Goal: Task Accomplishment & Management: Complete application form

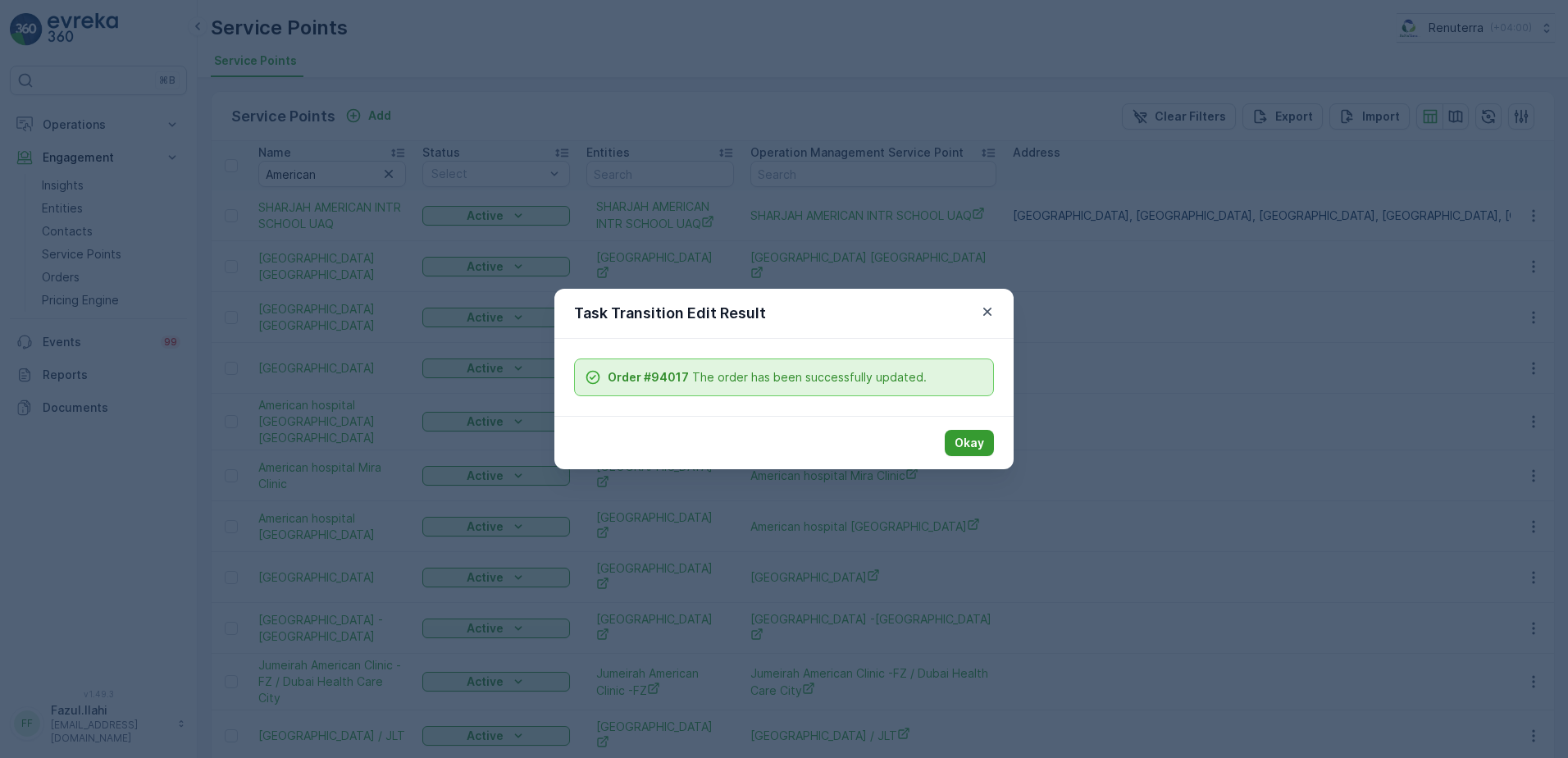
click at [961, 447] on p "Okay" at bounding box center [969, 442] width 29 height 16
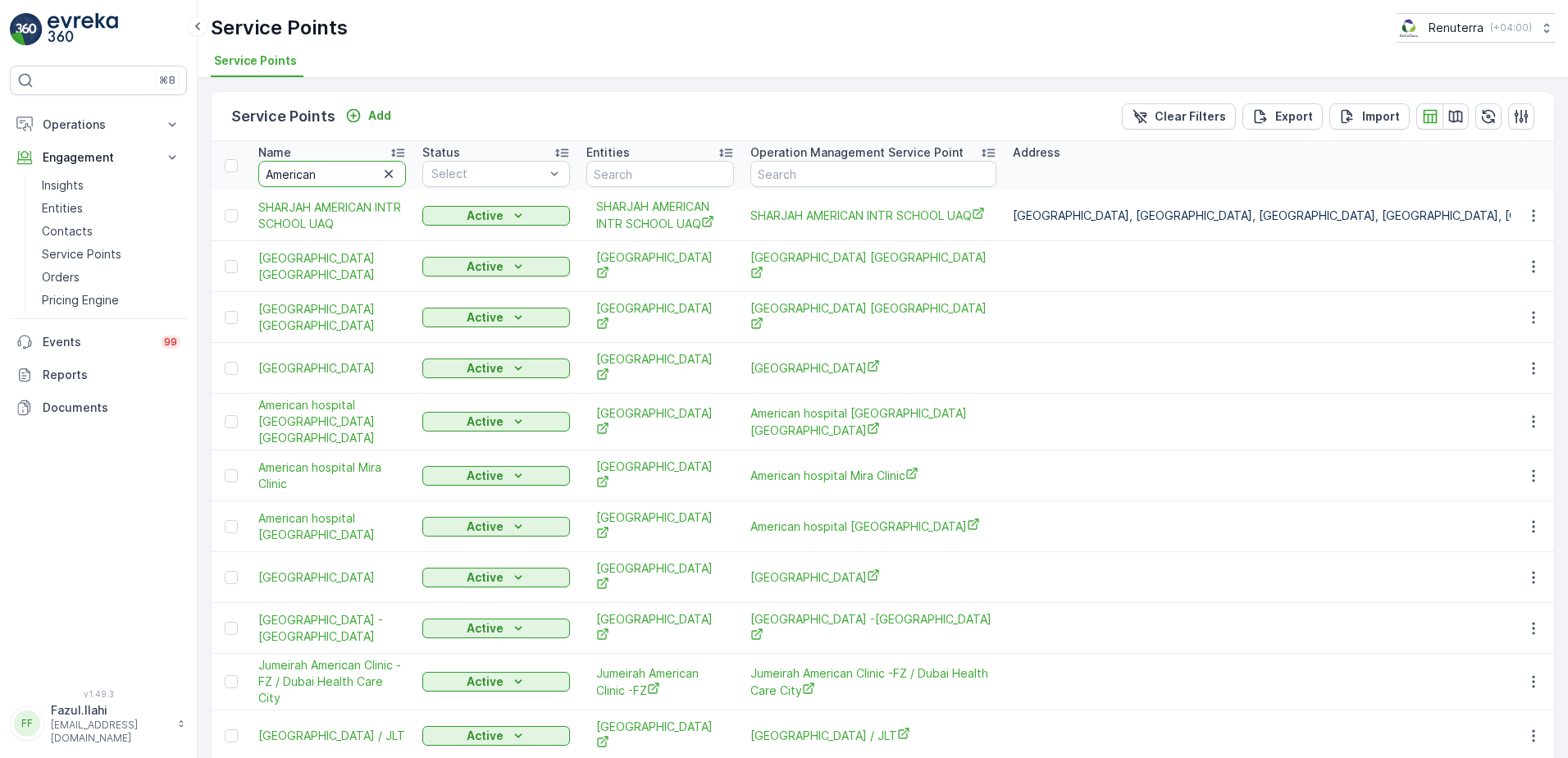
click at [352, 180] on input "American" at bounding box center [333, 174] width 148 height 27
type input "Sejovi"
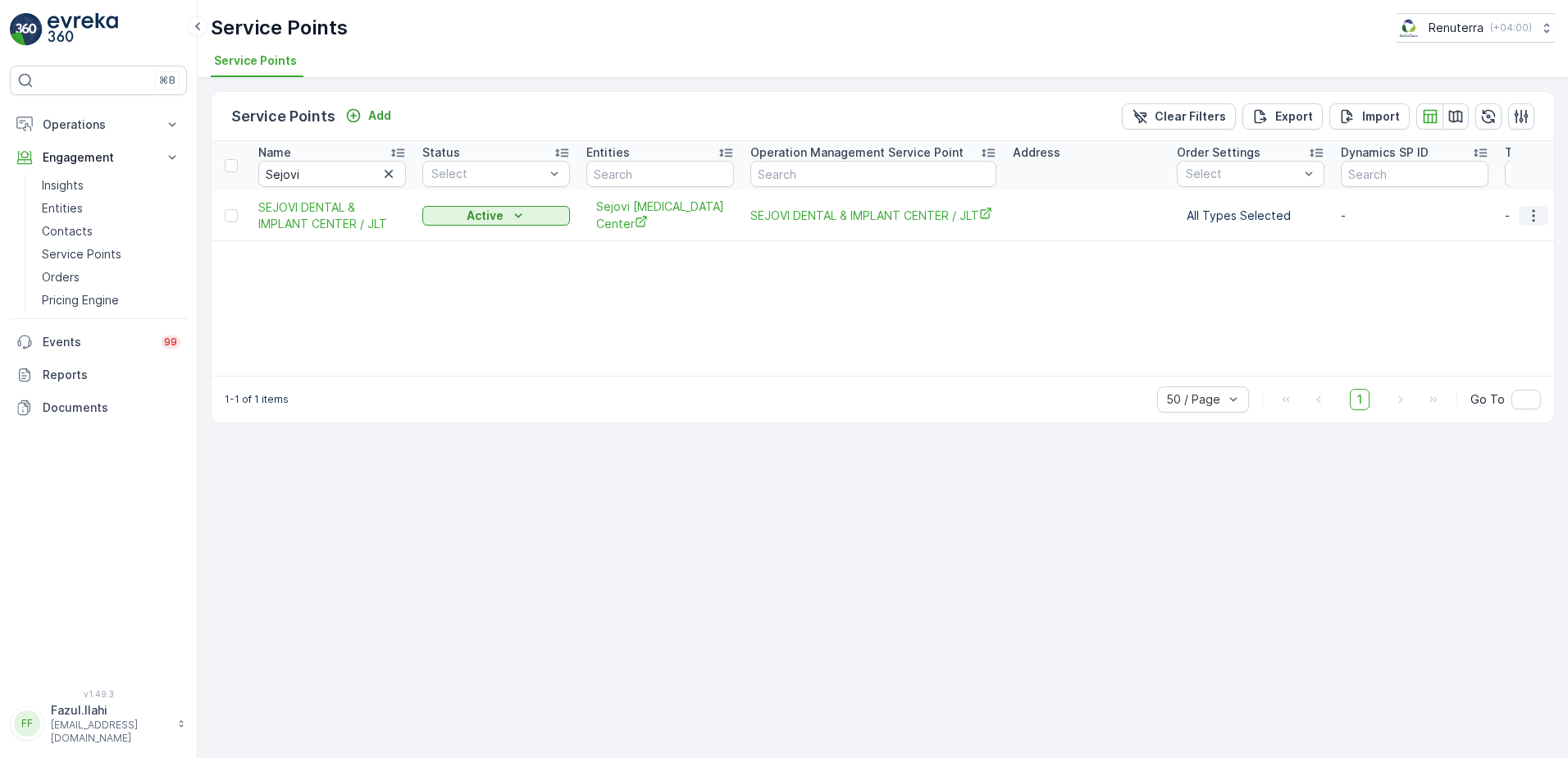
click at [1533, 215] on icon "button" at bounding box center [1533, 215] width 3 height 12
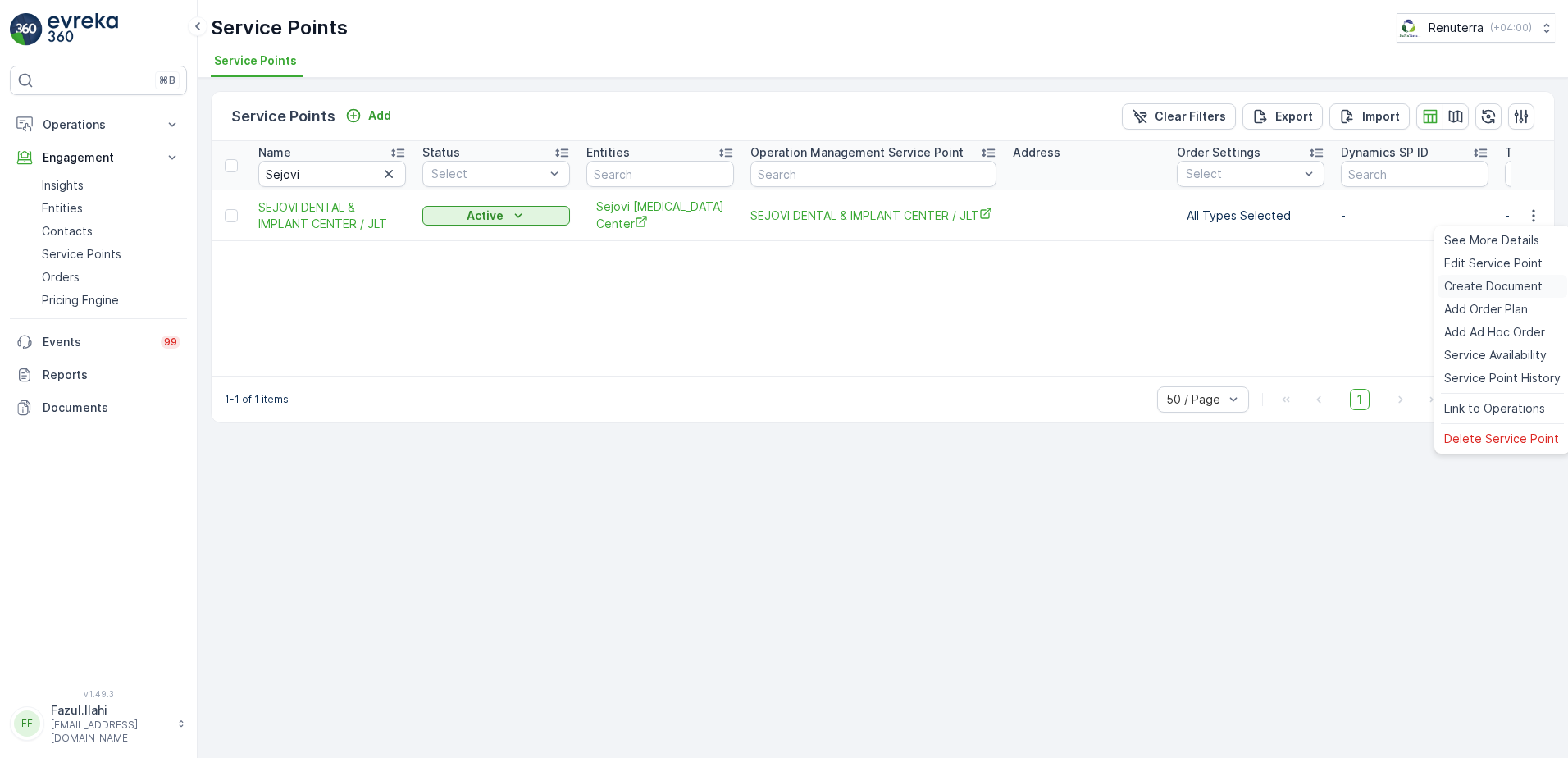
click at [1467, 284] on span "Create Document" at bounding box center [1493, 285] width 99 height 16
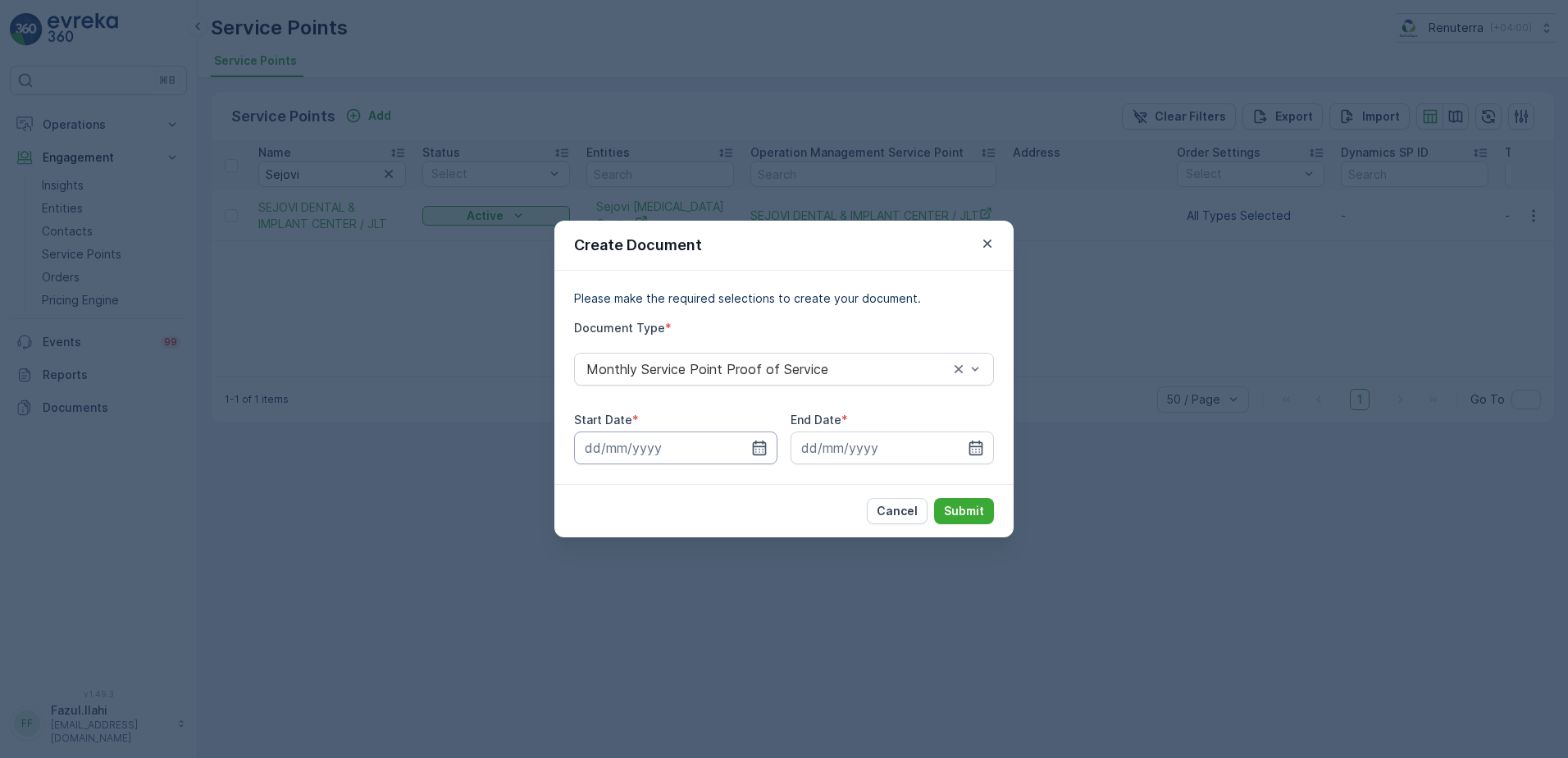
click at [748, 449] on input at bounding box center [676, 447] width 204 height 33
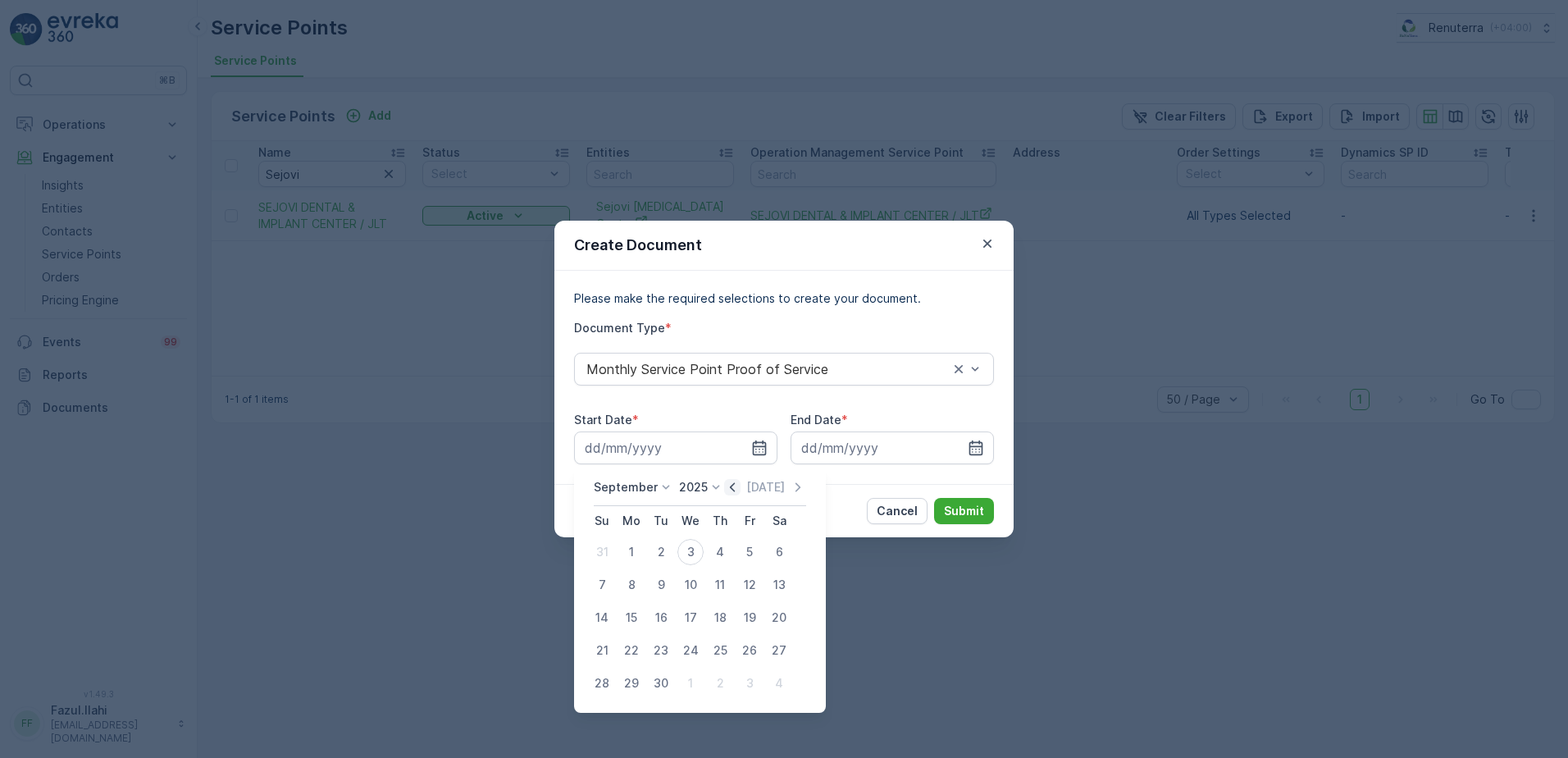
click at [724, 492] on icon "button" at bounding box center [731, 486] width 16 height 16
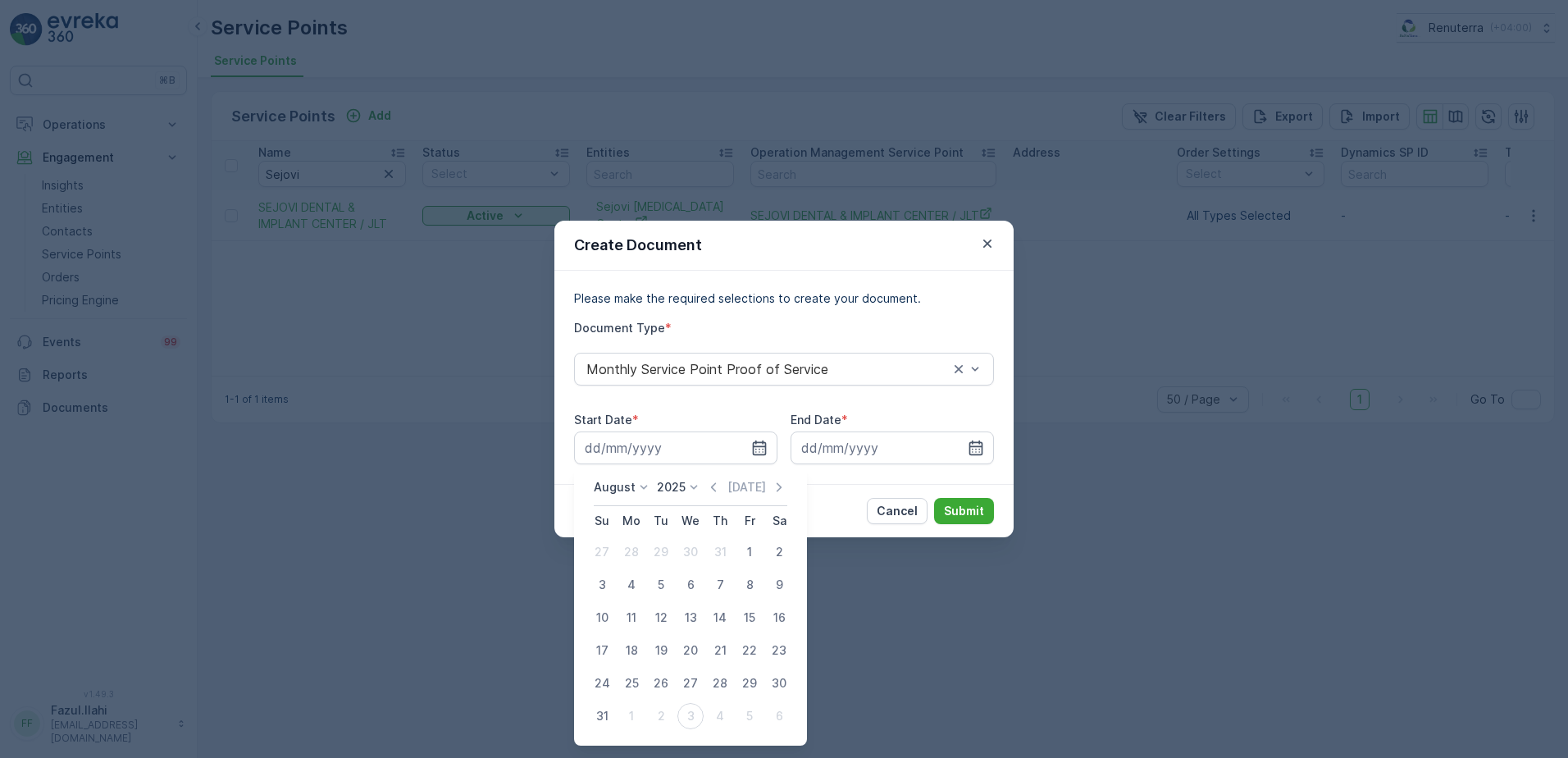
click at [747, 554] on div "1" at bounding box center [749, 552] width 27 height 27
type input "01.08.2025"
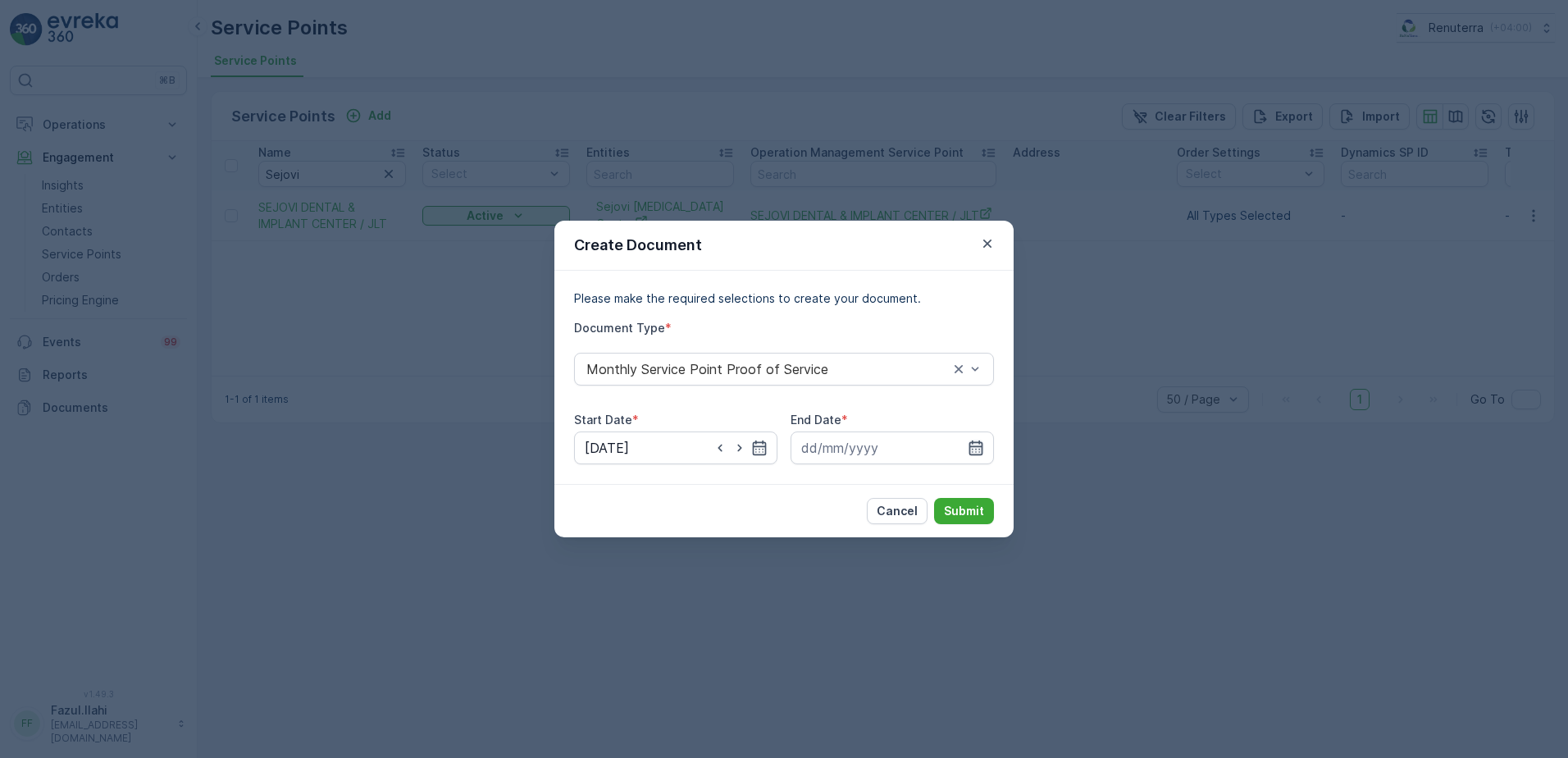
click at [983, 443] on icon "button" at bounding box center [975, 447] width 16 height 16
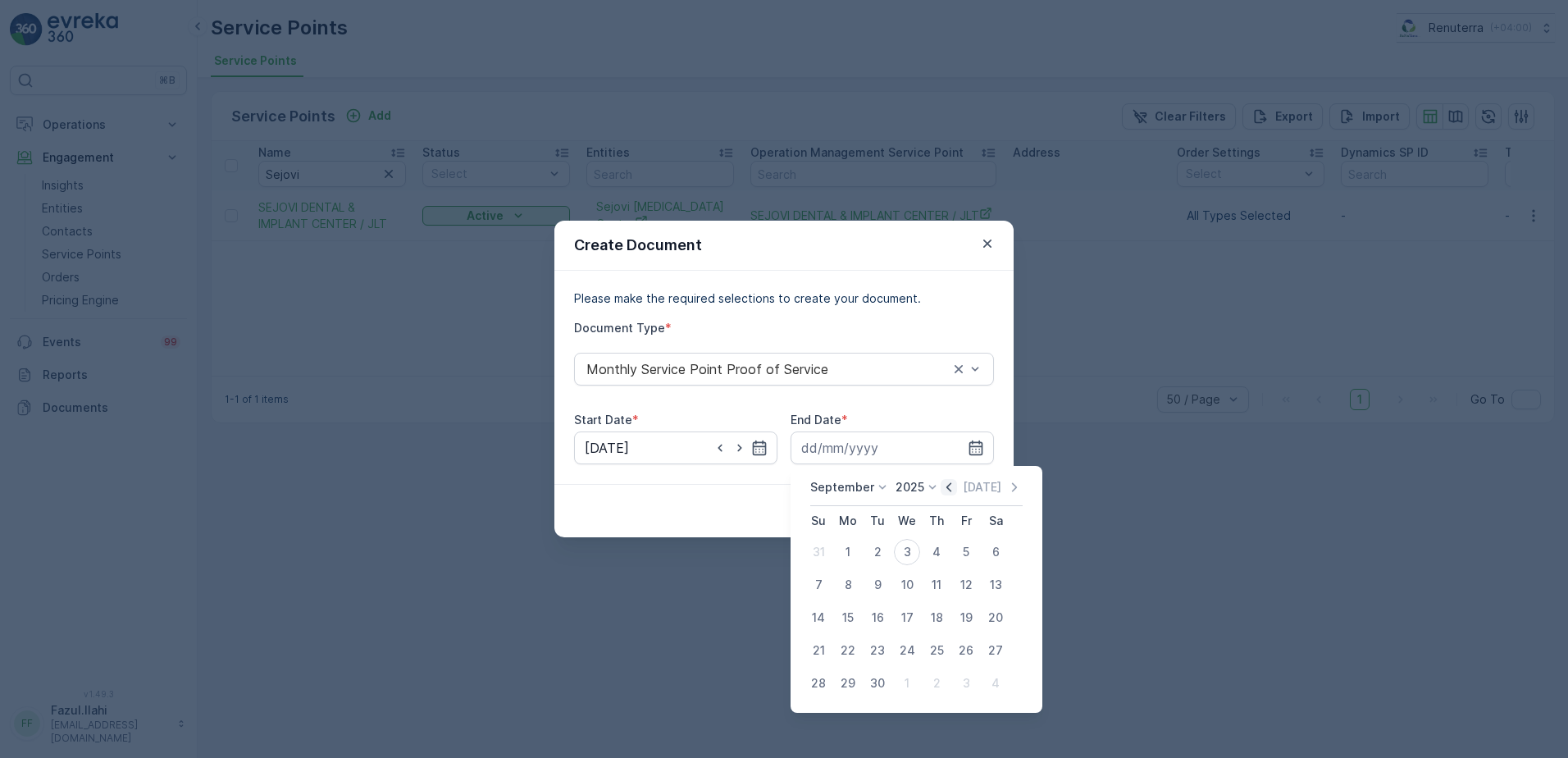
click at [946, 485] on icon "button" at bounding box center [948, 487] width 5 height 9
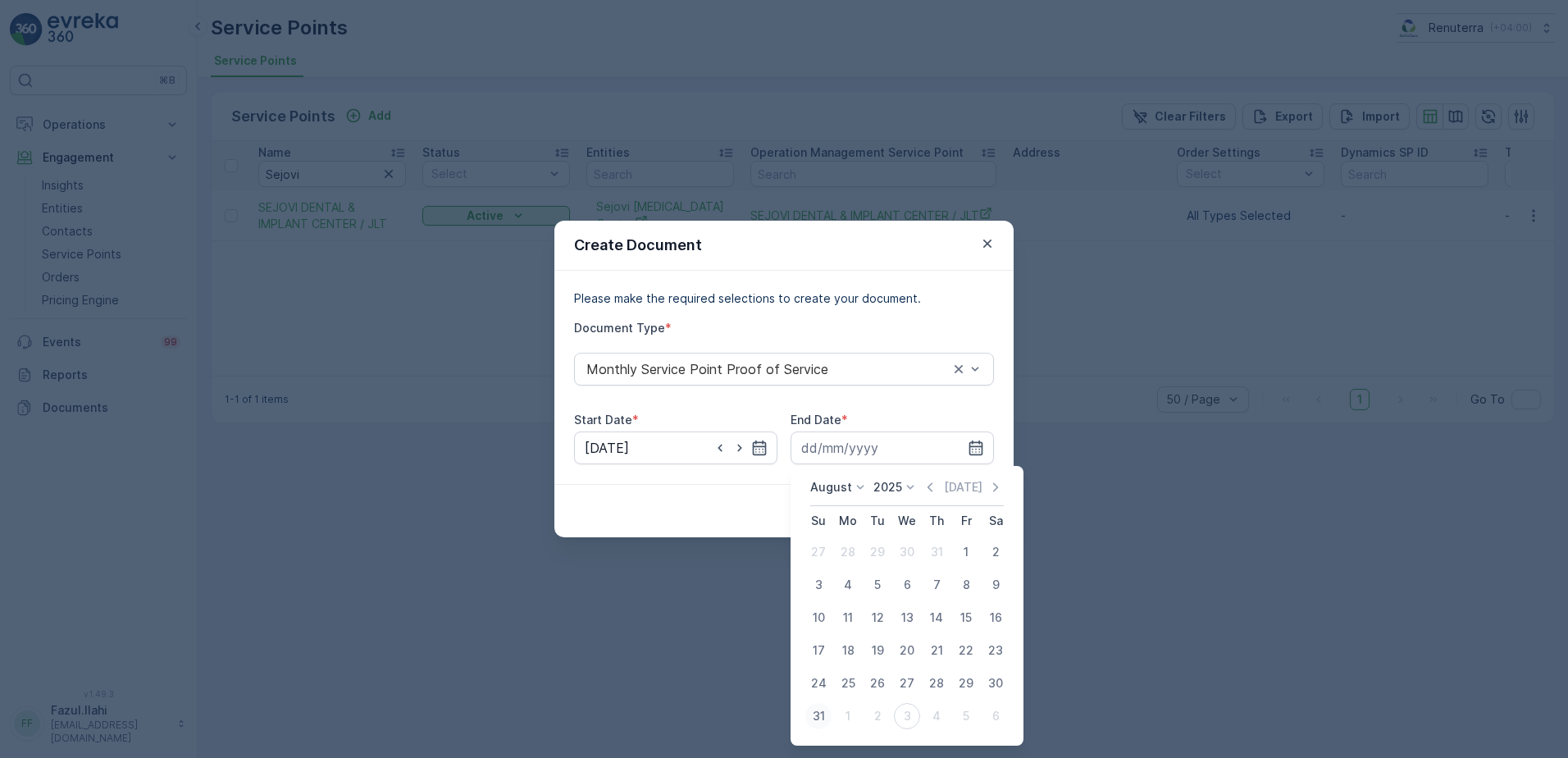
click at [817, 716] on div "31" at bounding box center [819, 716] width 27 height 27
type input "31.08.2025"
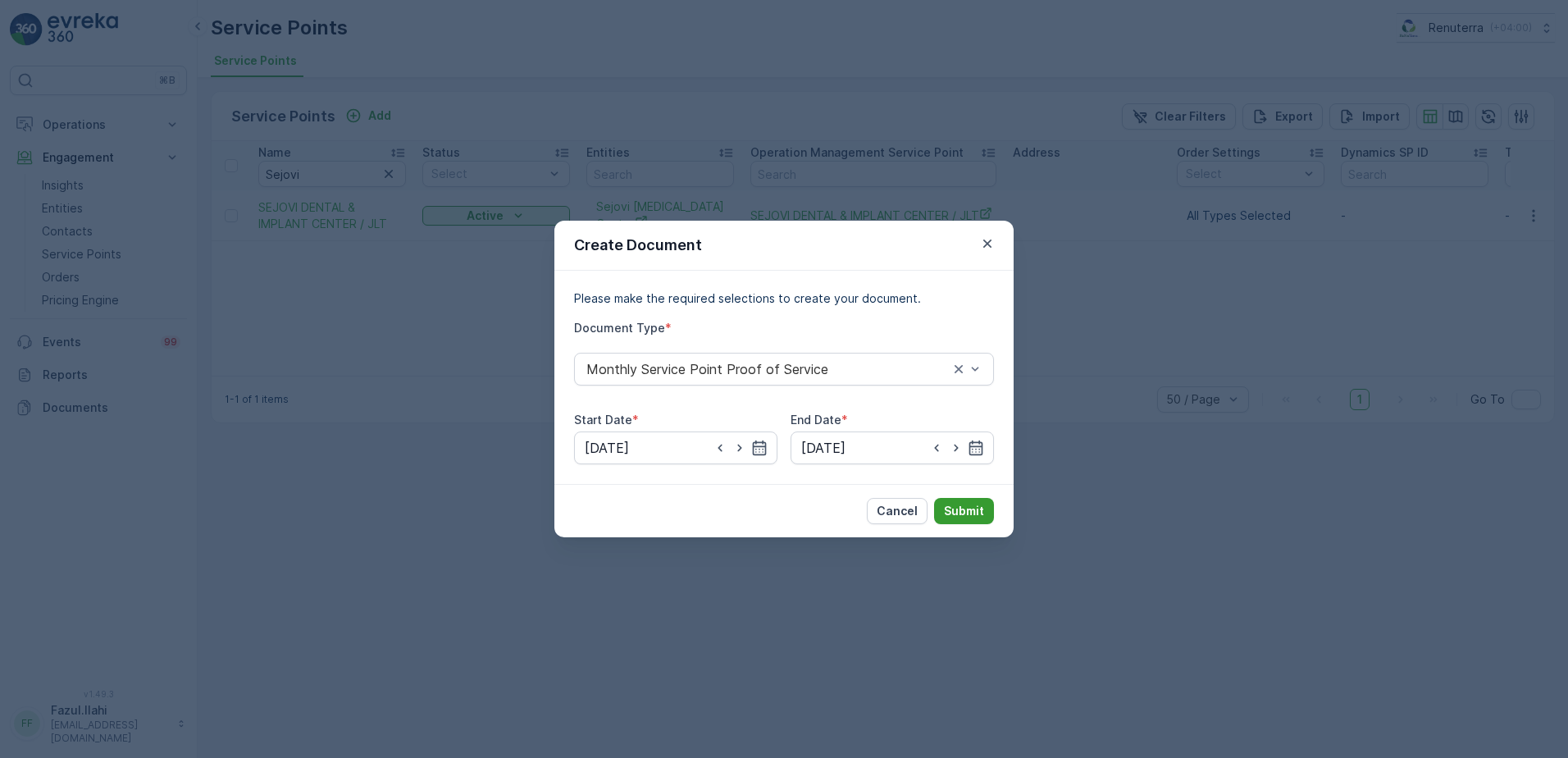
click at [973, 503] on p "Submit" at bounding box center [964, 511] width 40 height 16
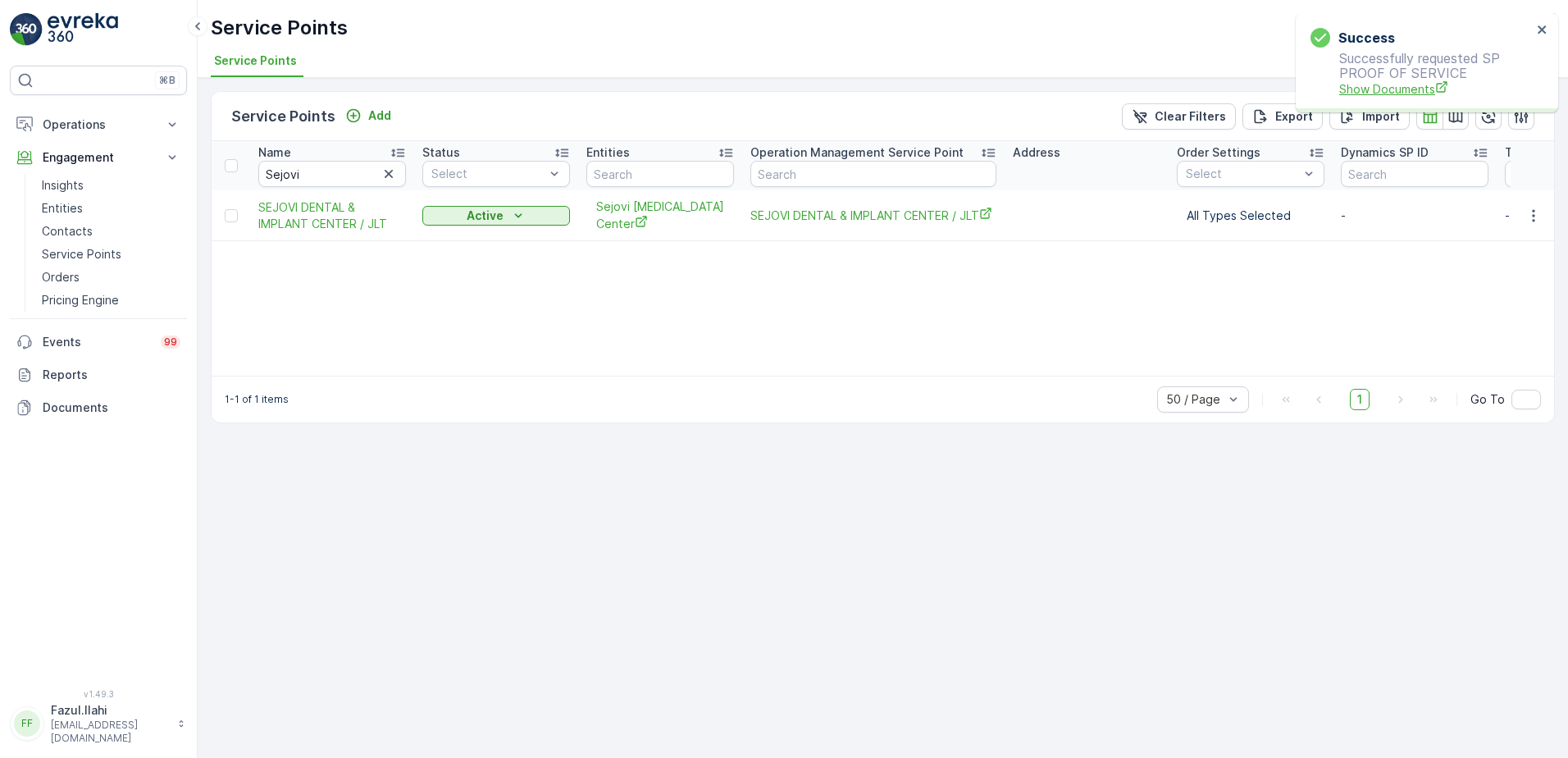
click at [1381, 88] on span "Show Documents" at bounding box center [1434, 89] width 192 height 17
click at [324, 171] on input "Sejovi" at bounding box center [333, 174] width 148 height 27
click at [324, 170] on input "Sejovi" at bounding box center [333, 174] width 148 height 27
type input "Globales"
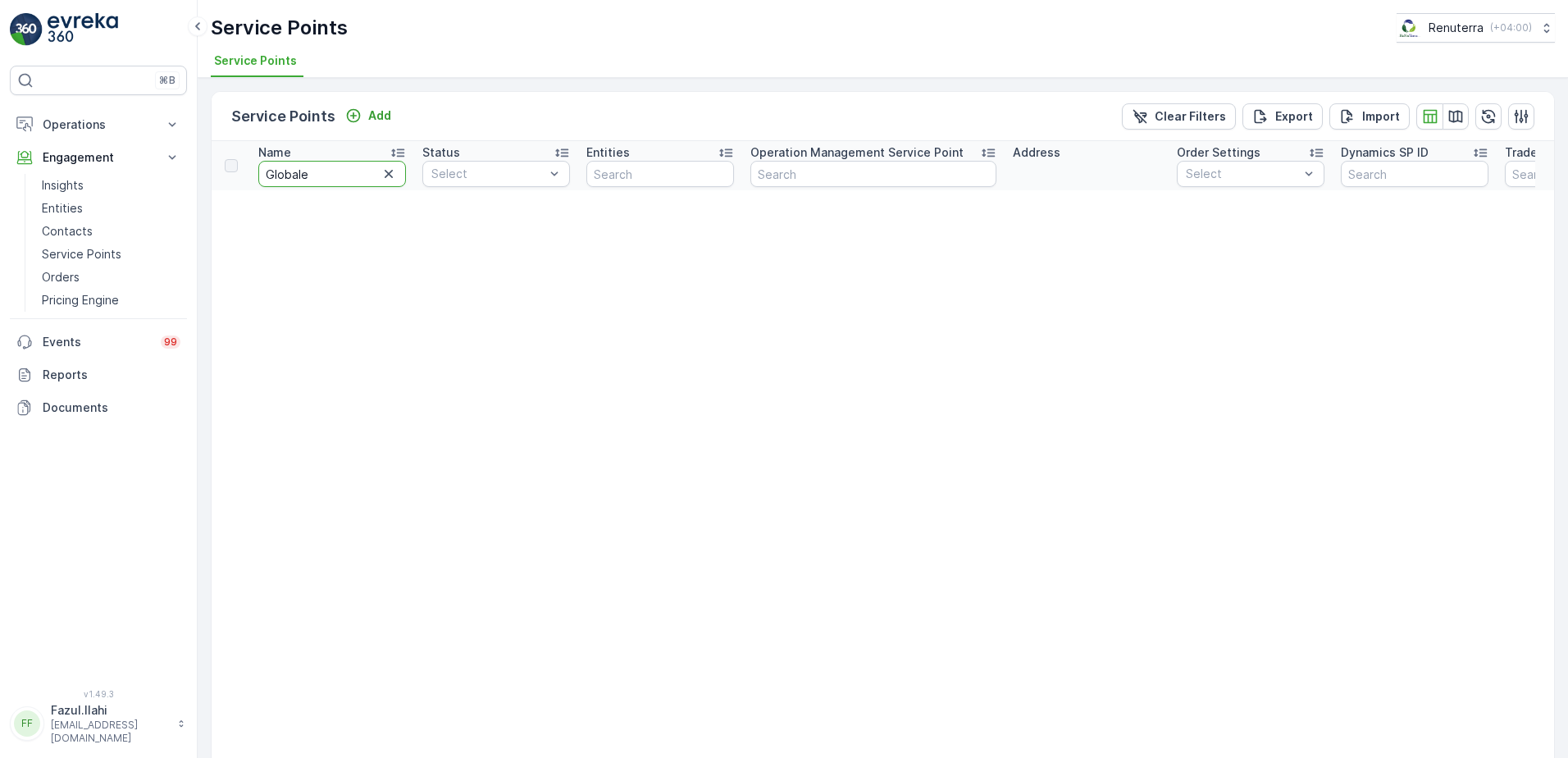
type input "Globalex"
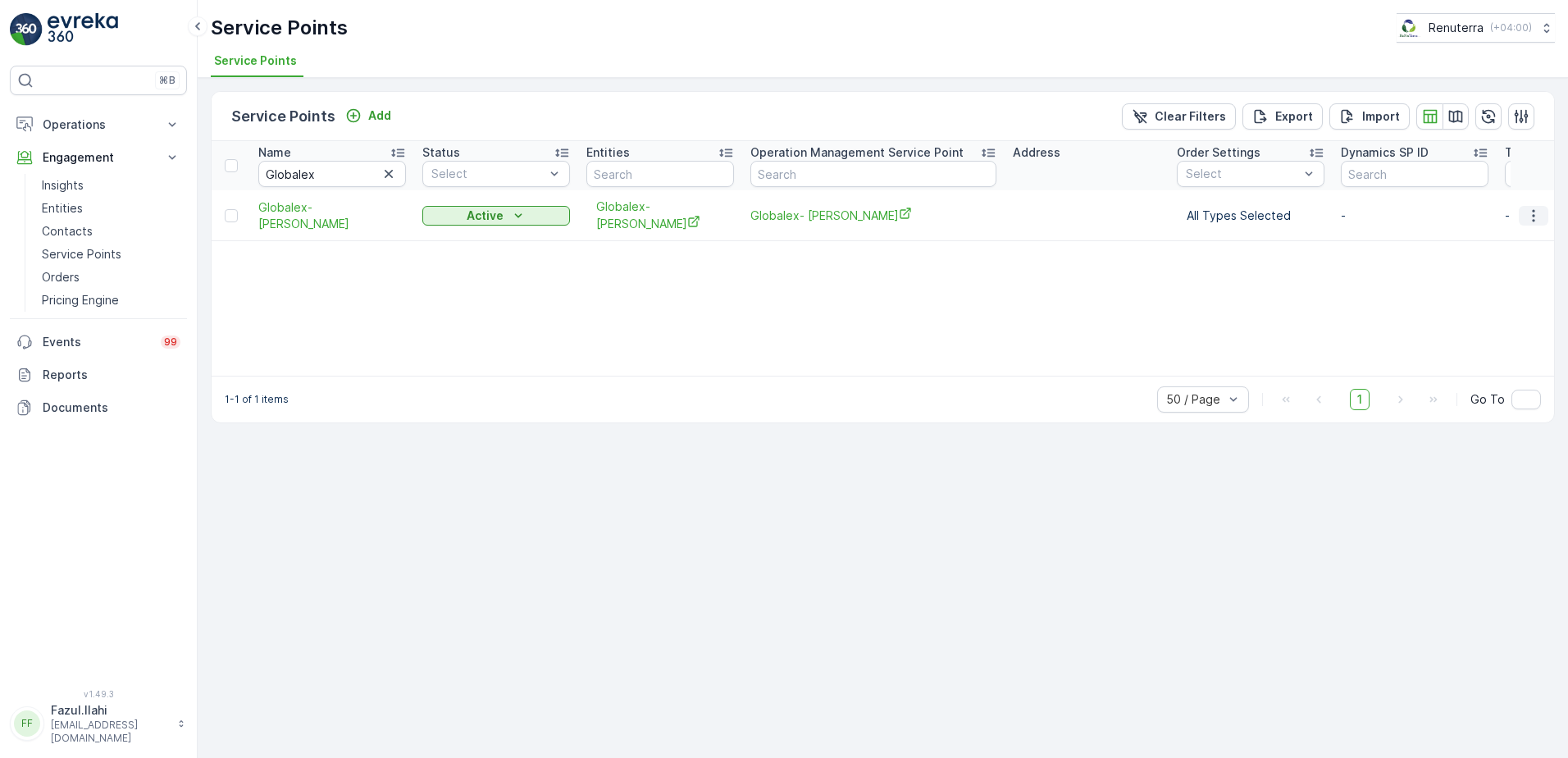
click at [1529, 208] on icon "button" at bounding box center [1533, 215] width 16 height 16
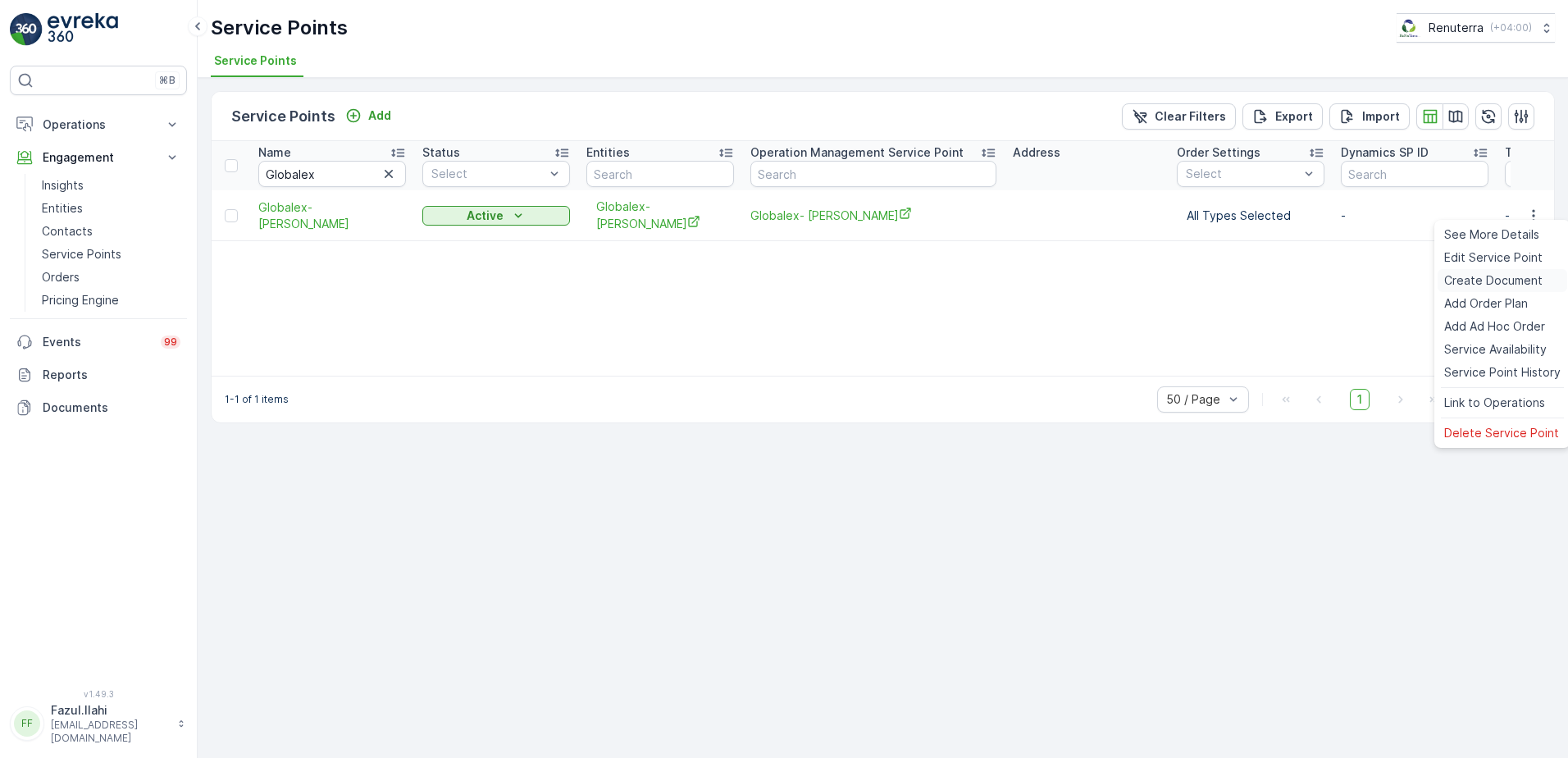
click at [1479, 281] on span "Create Document" at bounding box center [1493, 280] width 99 height 16
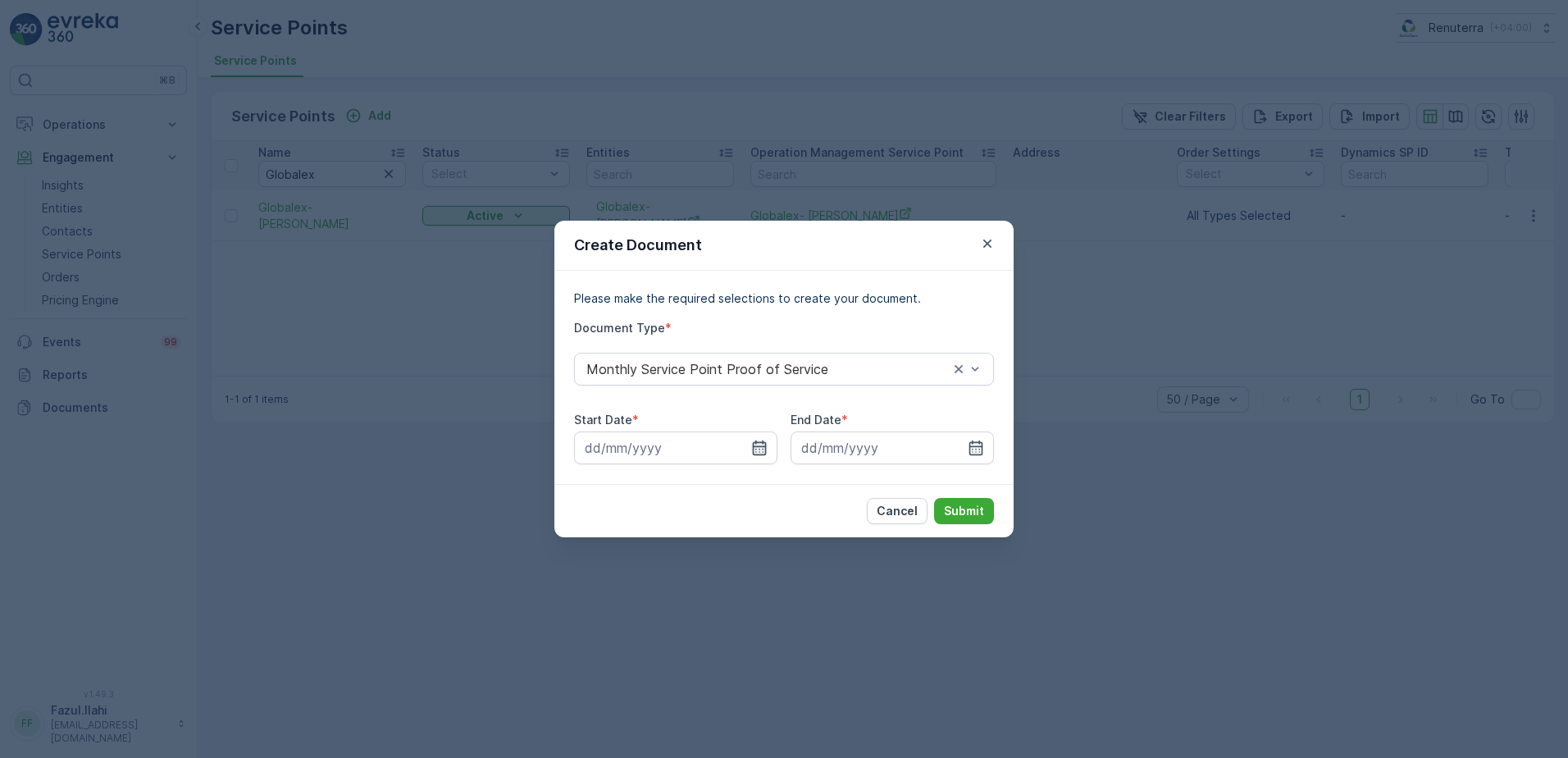
click at [763, 450] on icon "button" at bounding box center [759, 447] width 16 height 16
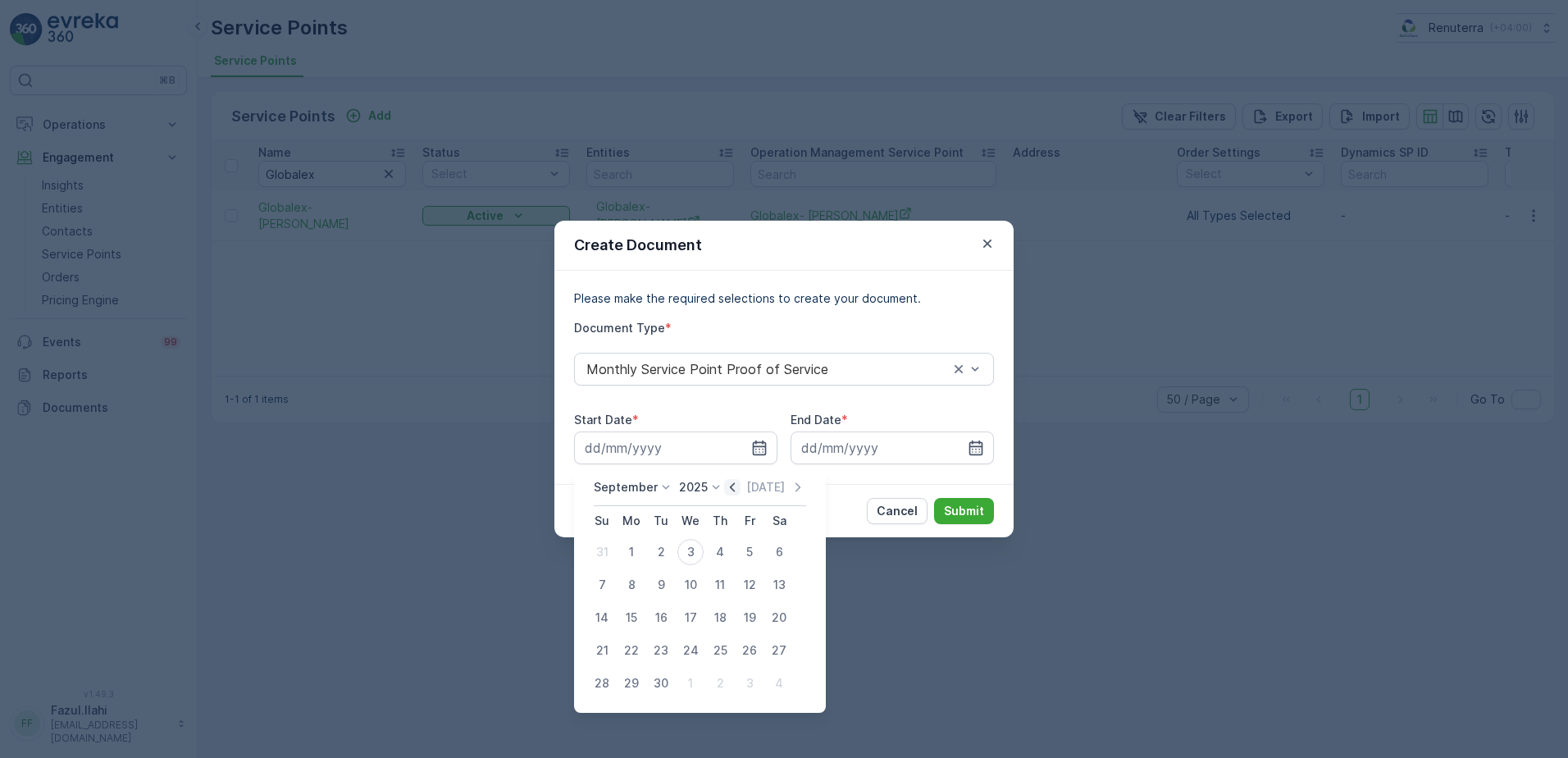
click at [731, 487] on icon "button" at bounding box center [731, 486] width 16 height 16
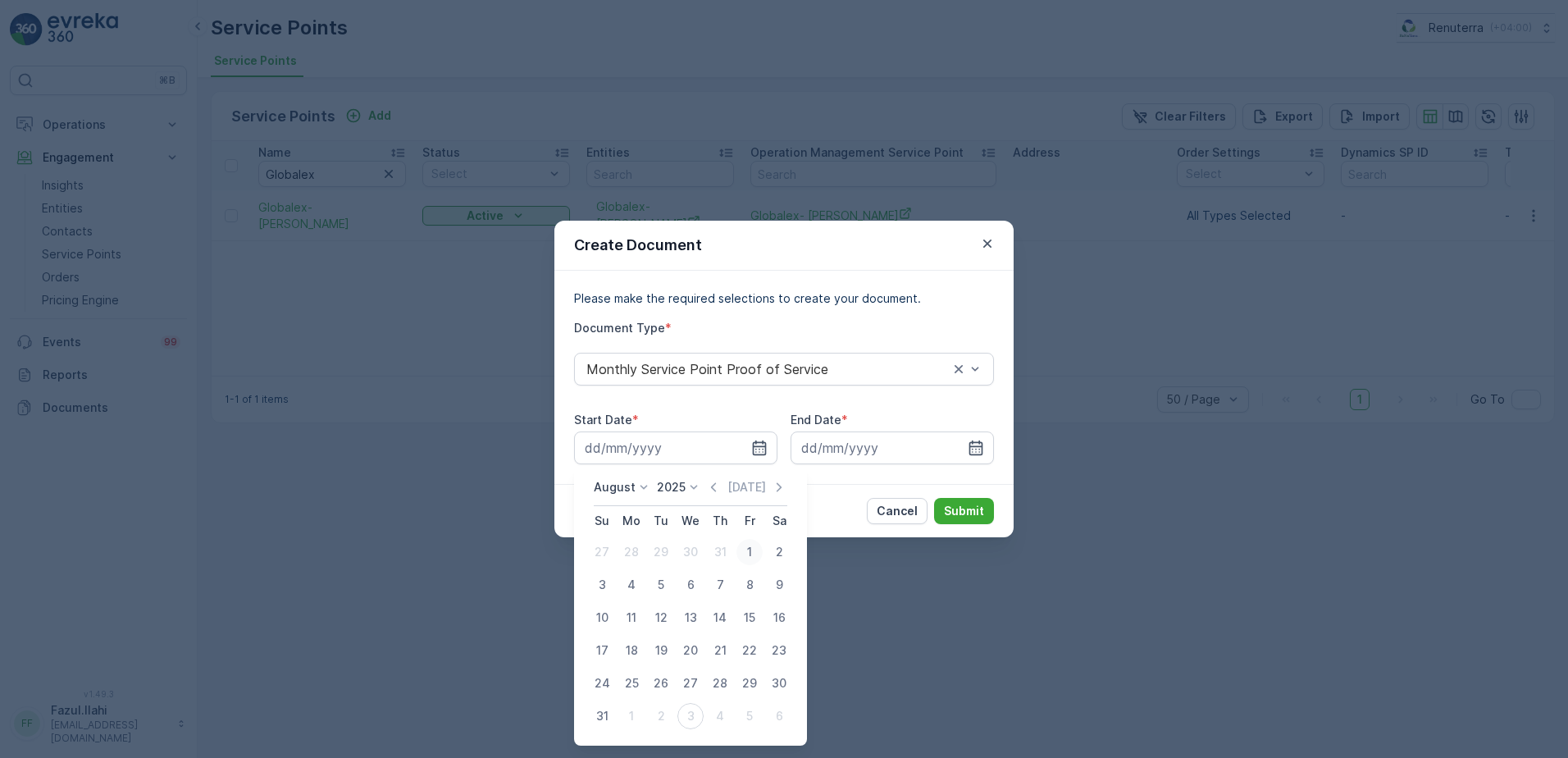
click at [748, 551] on div "1" at bounding box center [749, 552] width 27 height 27
type input "01.08.2025"
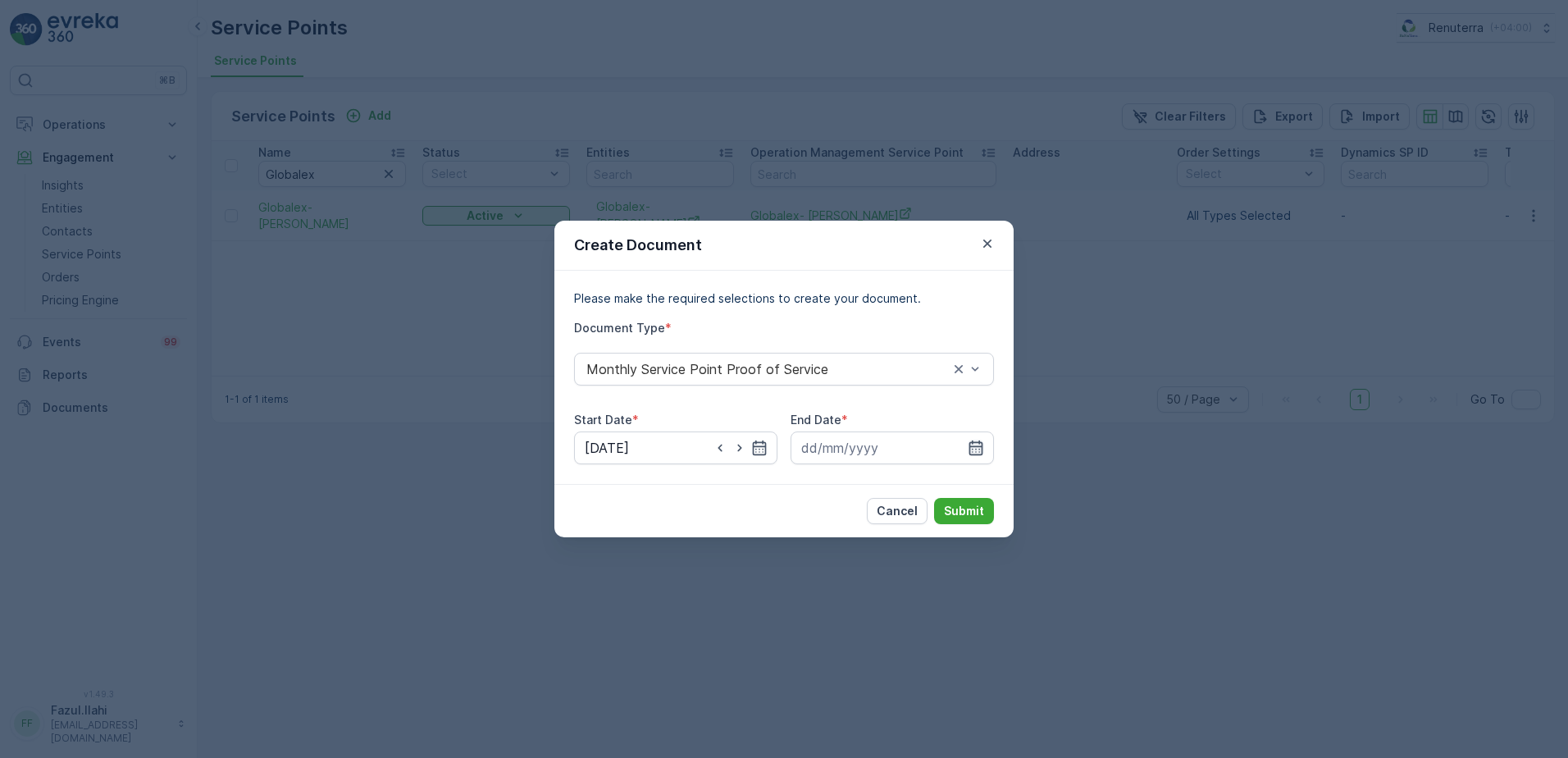
click at [975, 442] on icon "button" at bounding box center [976, 448] width 14 height 15
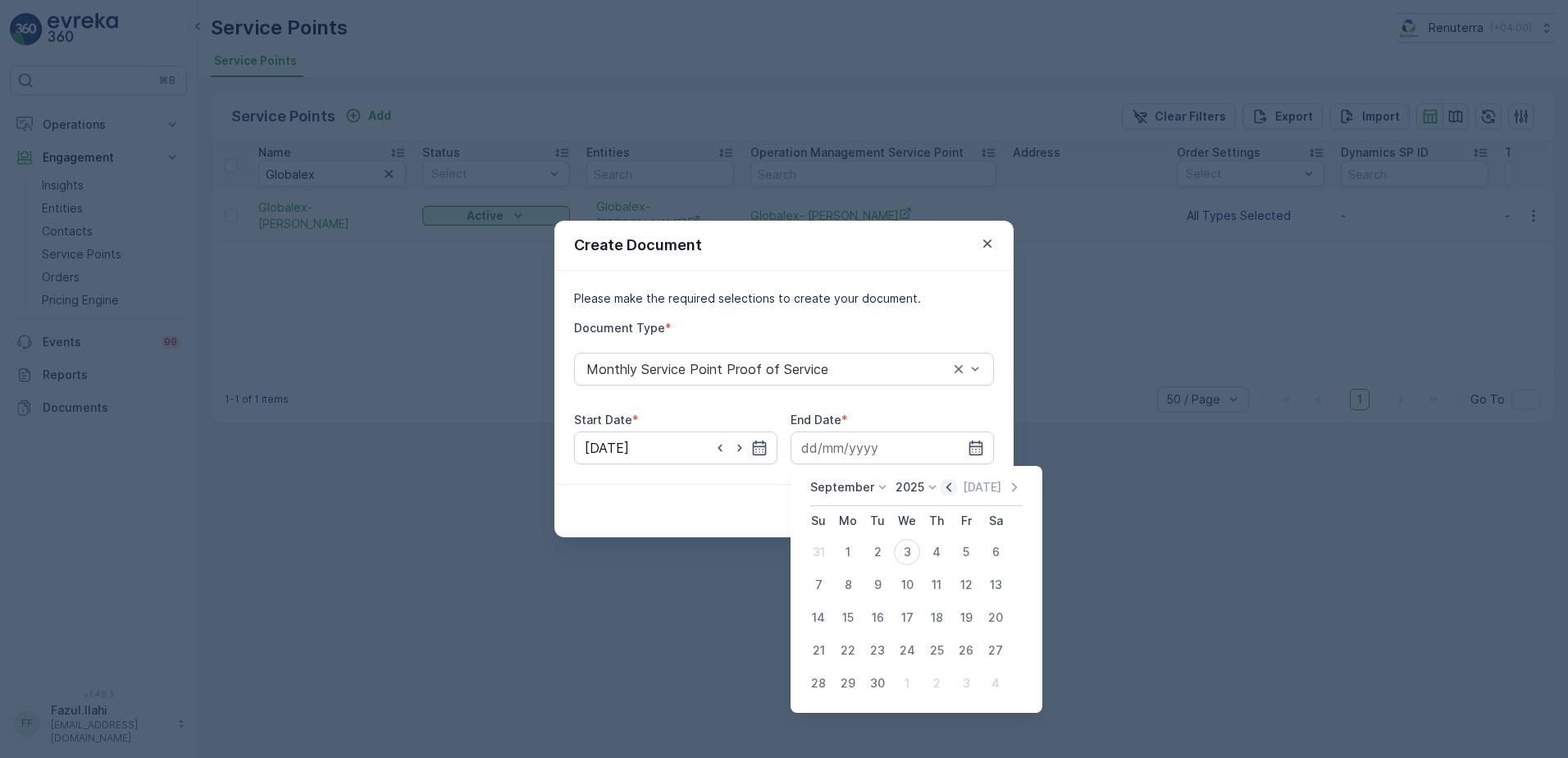
click at [946, 491] on icon "button" at bounding box center [948, 486] width 16 height 16
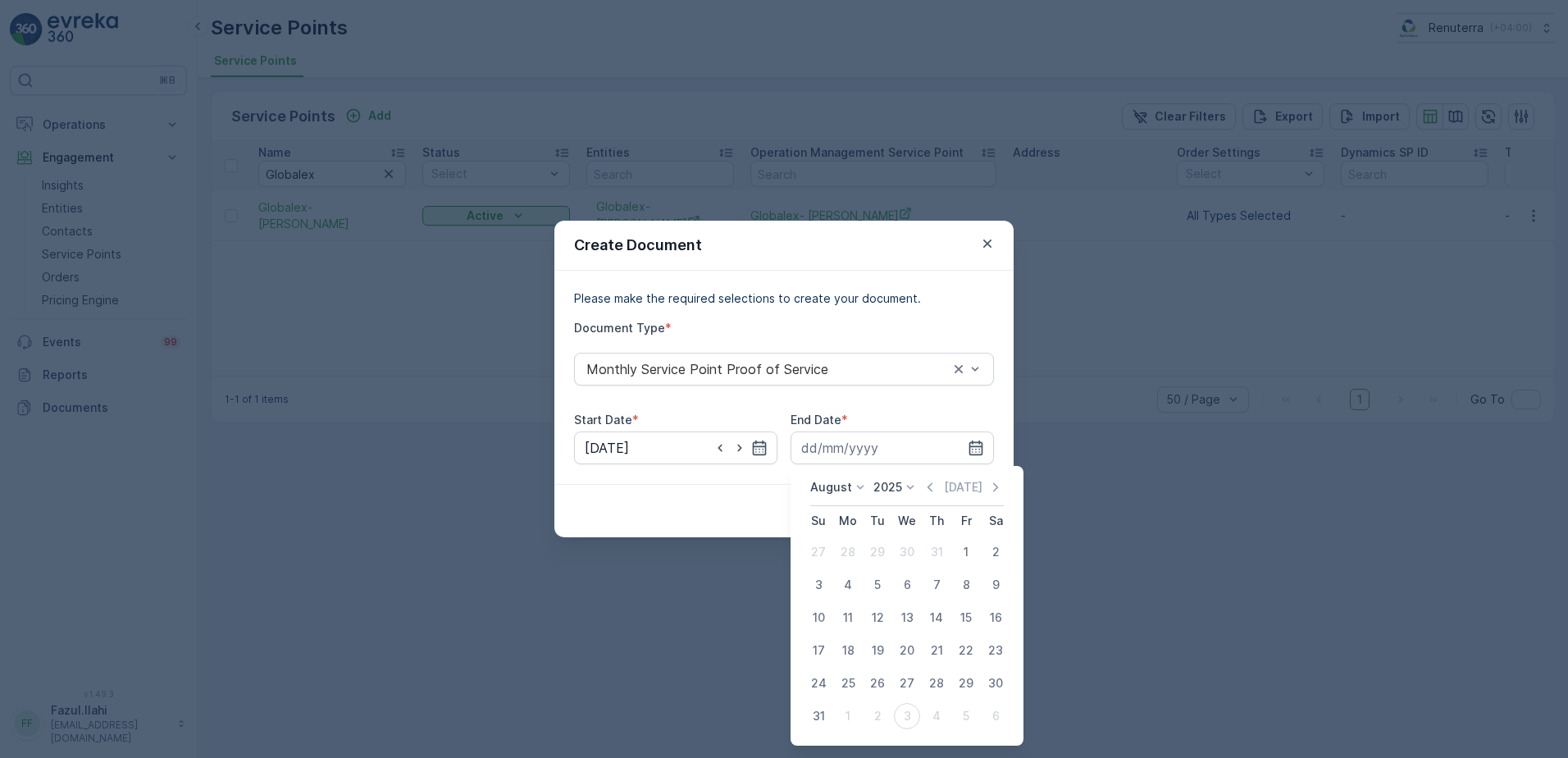
drag, startPoint x: 813, startPoint y: 716, endPoint x: 822, endPoint y: 679, distance: 38.1
click at [814, 716] on div "31" at bounding box center [819, 716] width 27 height 27
type input "31.08.2025"
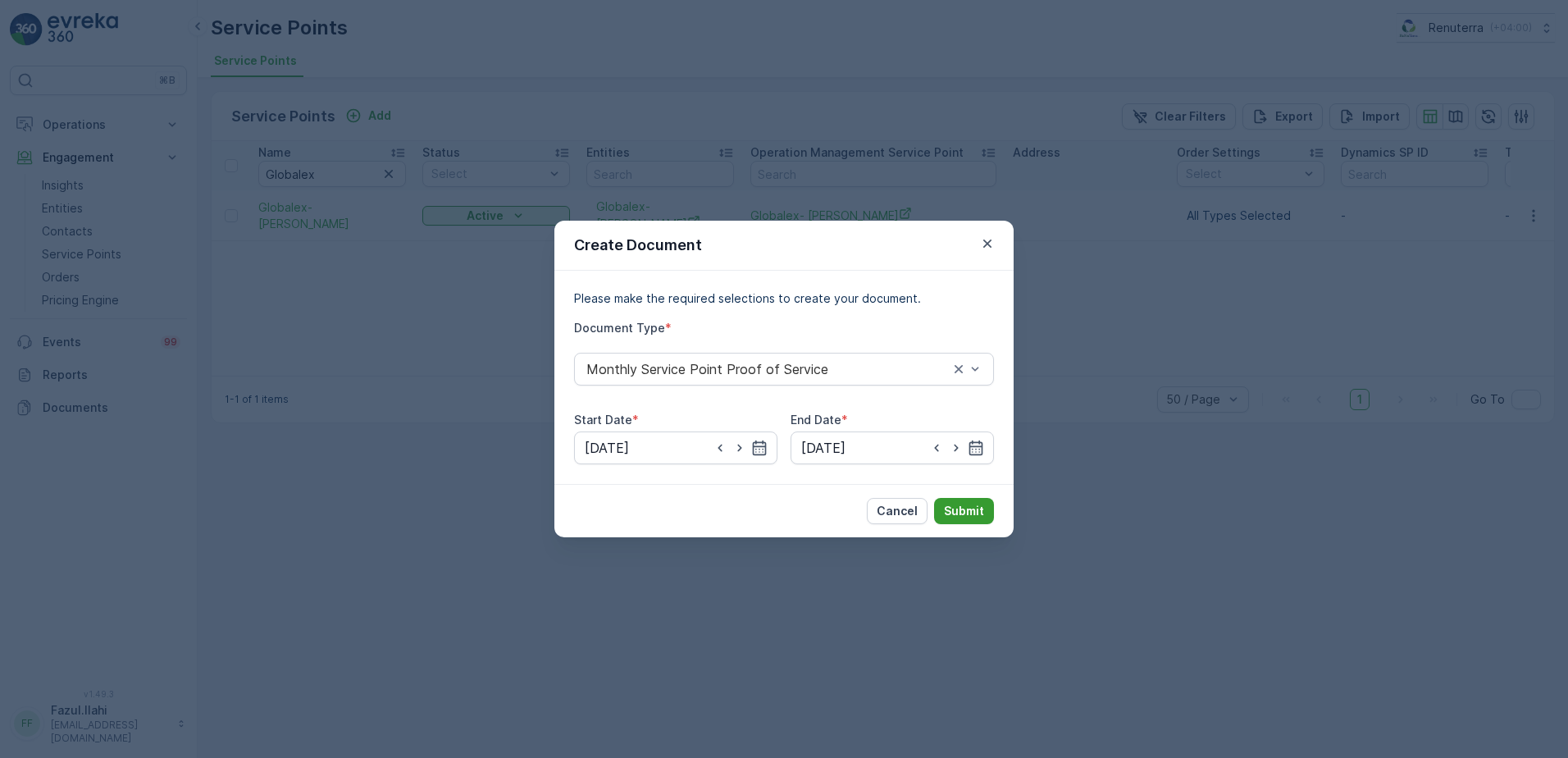
click at [972, 511] on p "Submit" at bounding box center [964, 511] width 40 height 16
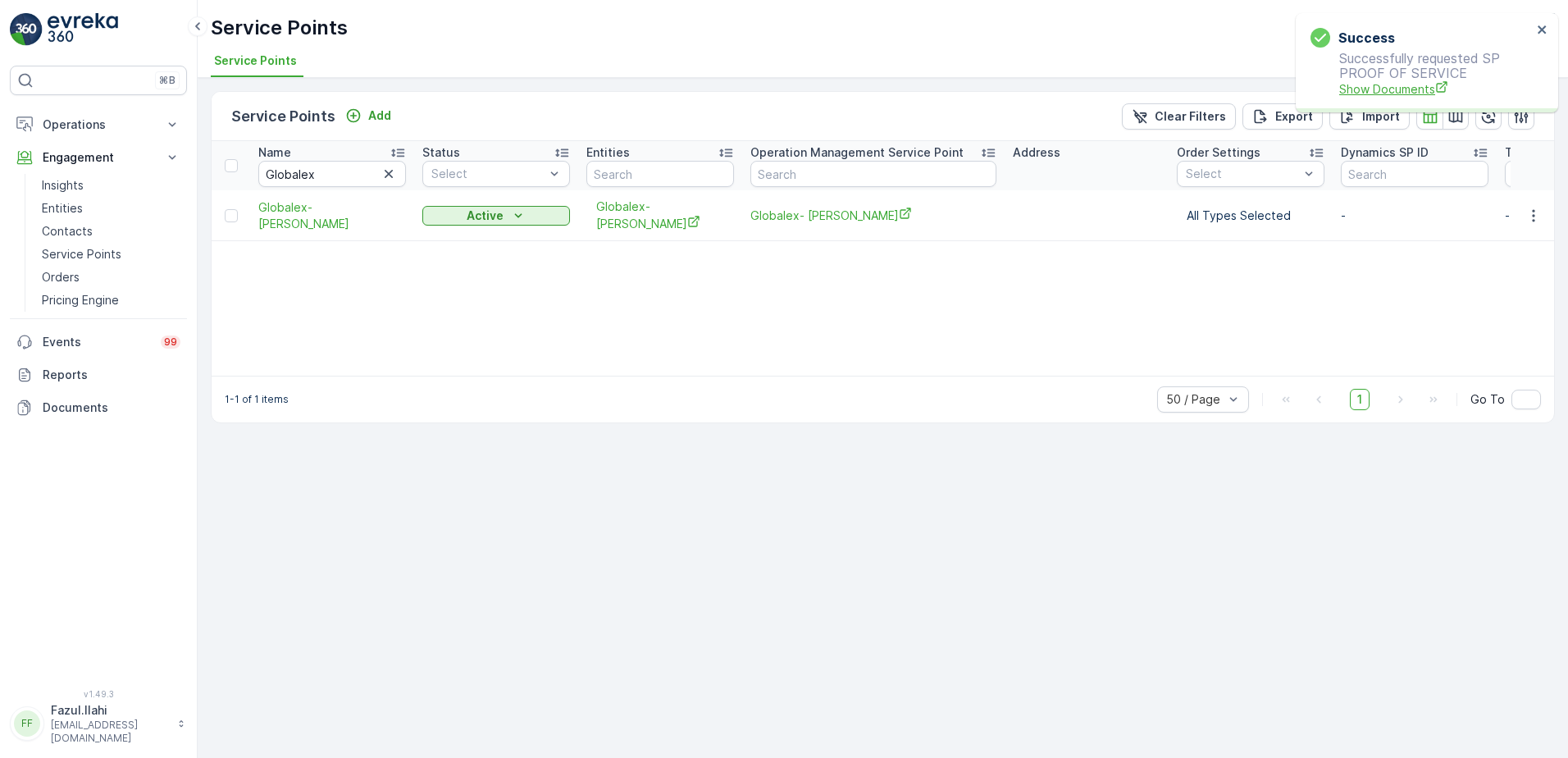
click at [1383, 88] on span "Show Documents" at bounding box center [1434, 89] width 192 height 17
click at [339, 163] on input "Globalex" at bounding box center [333, 174] width 148 height 27
type input "Rop"
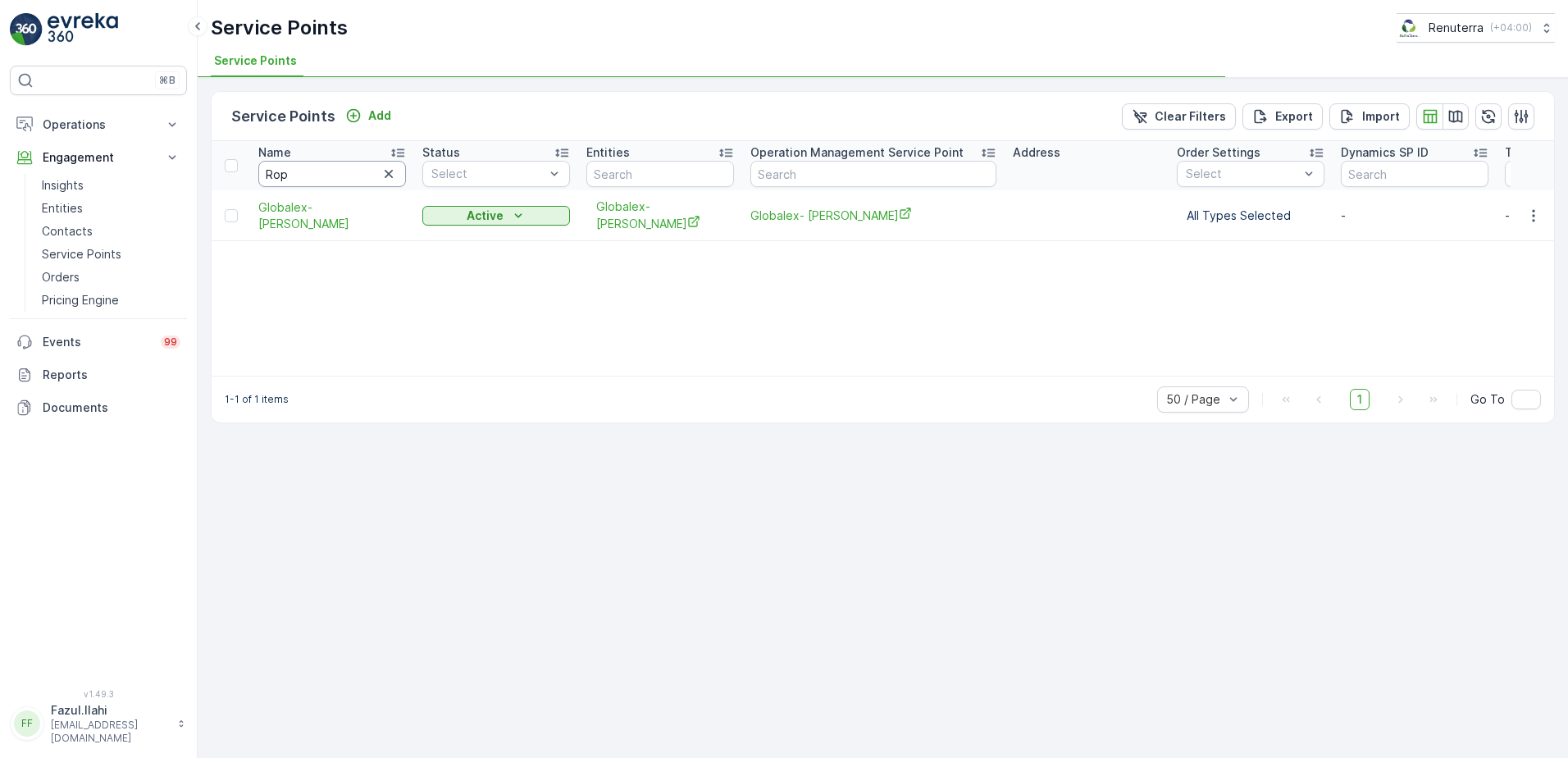
click at [345, 169] on input "Rop" at bounding box center [333, 174] width 148 height 27
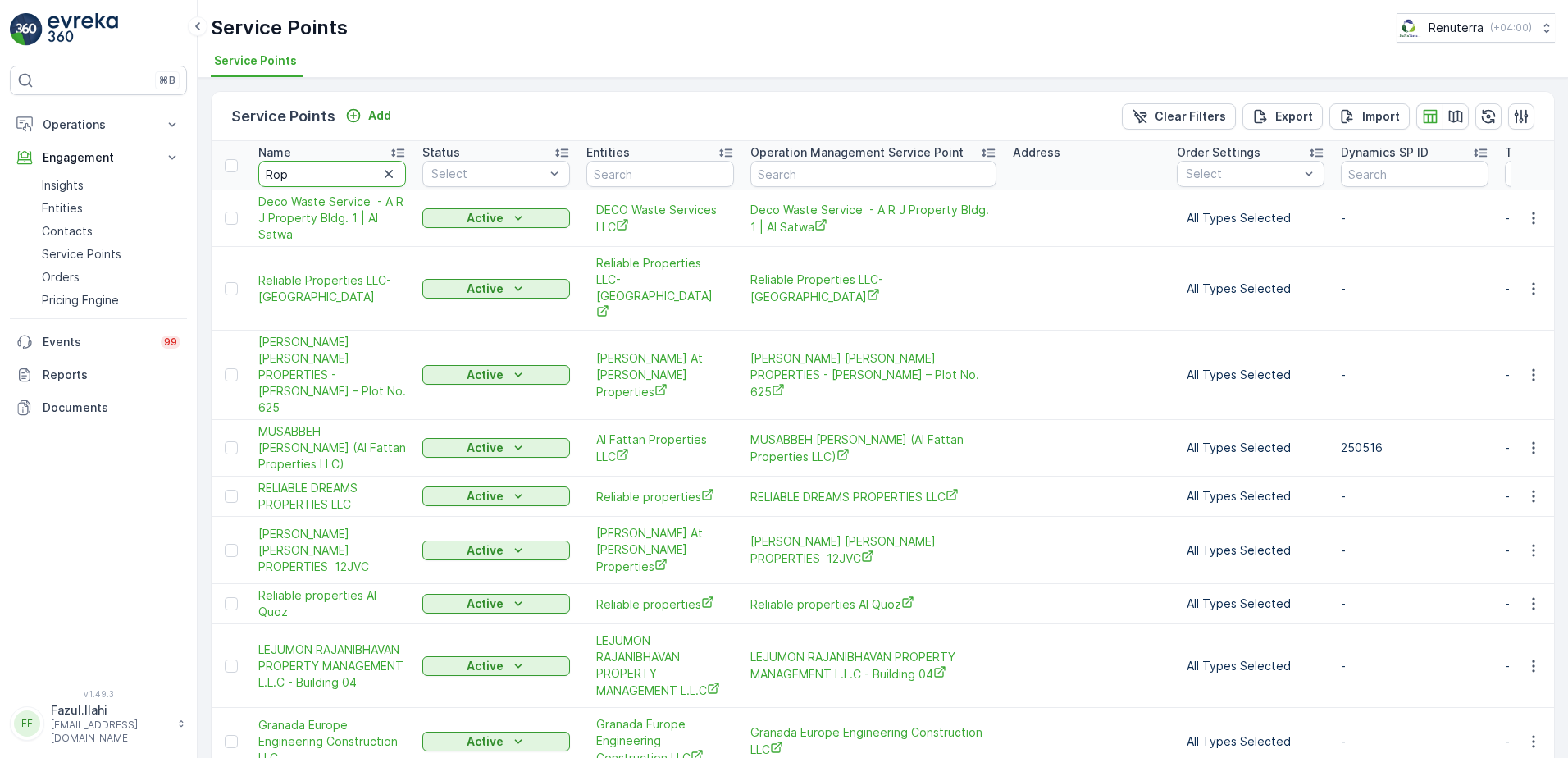
click at [345, 169] on input "Rop" at bounding box center [333, 174] width 148 height 27
type input "Ro"
click at [345, 169] on input "Ro" at bounding box center [333, 174] width 148 height 27
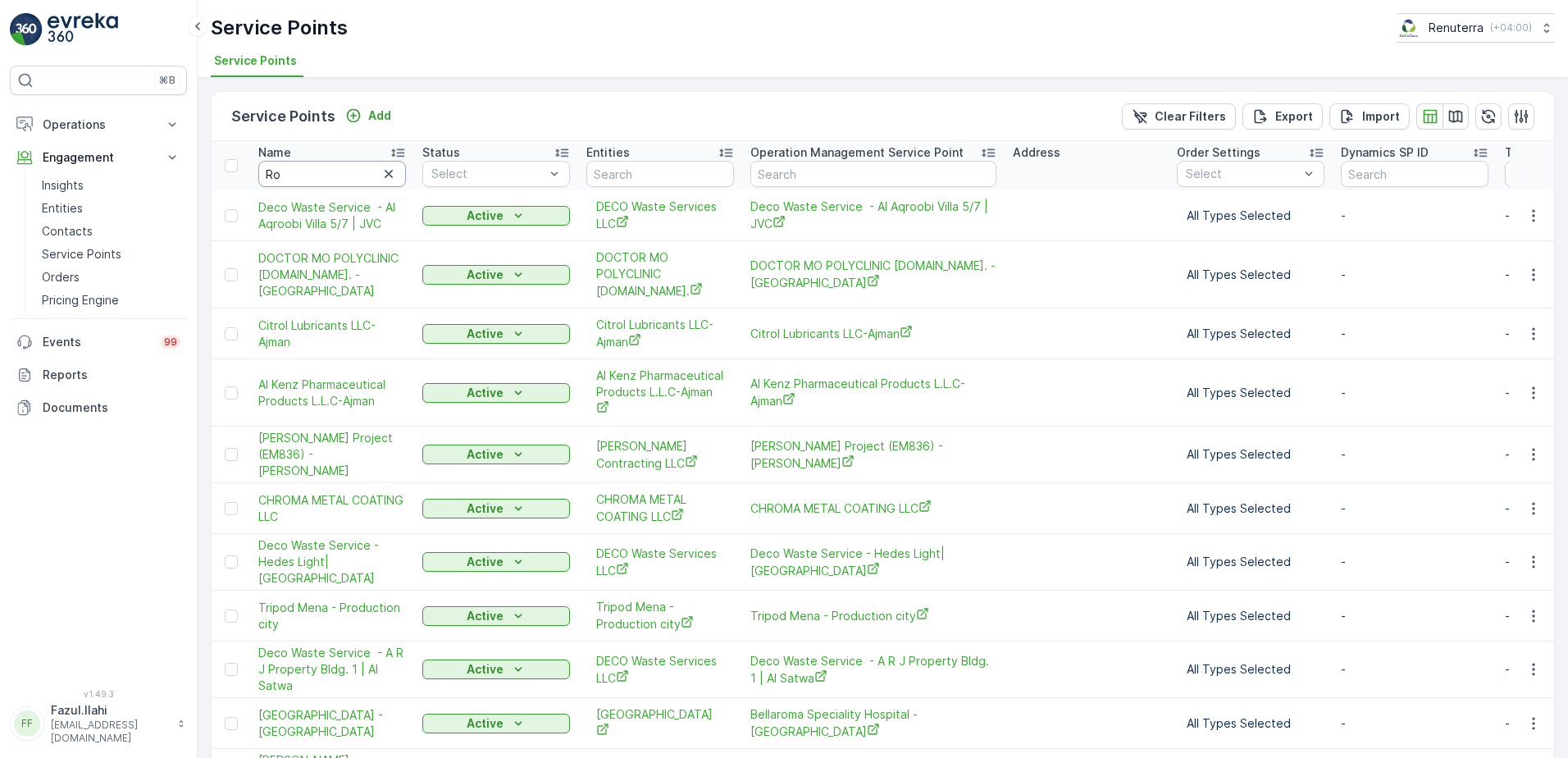
click at [345, 169] on input "Ro" at bounding box center [333, 174] width 148 height 27
type input "Ror"
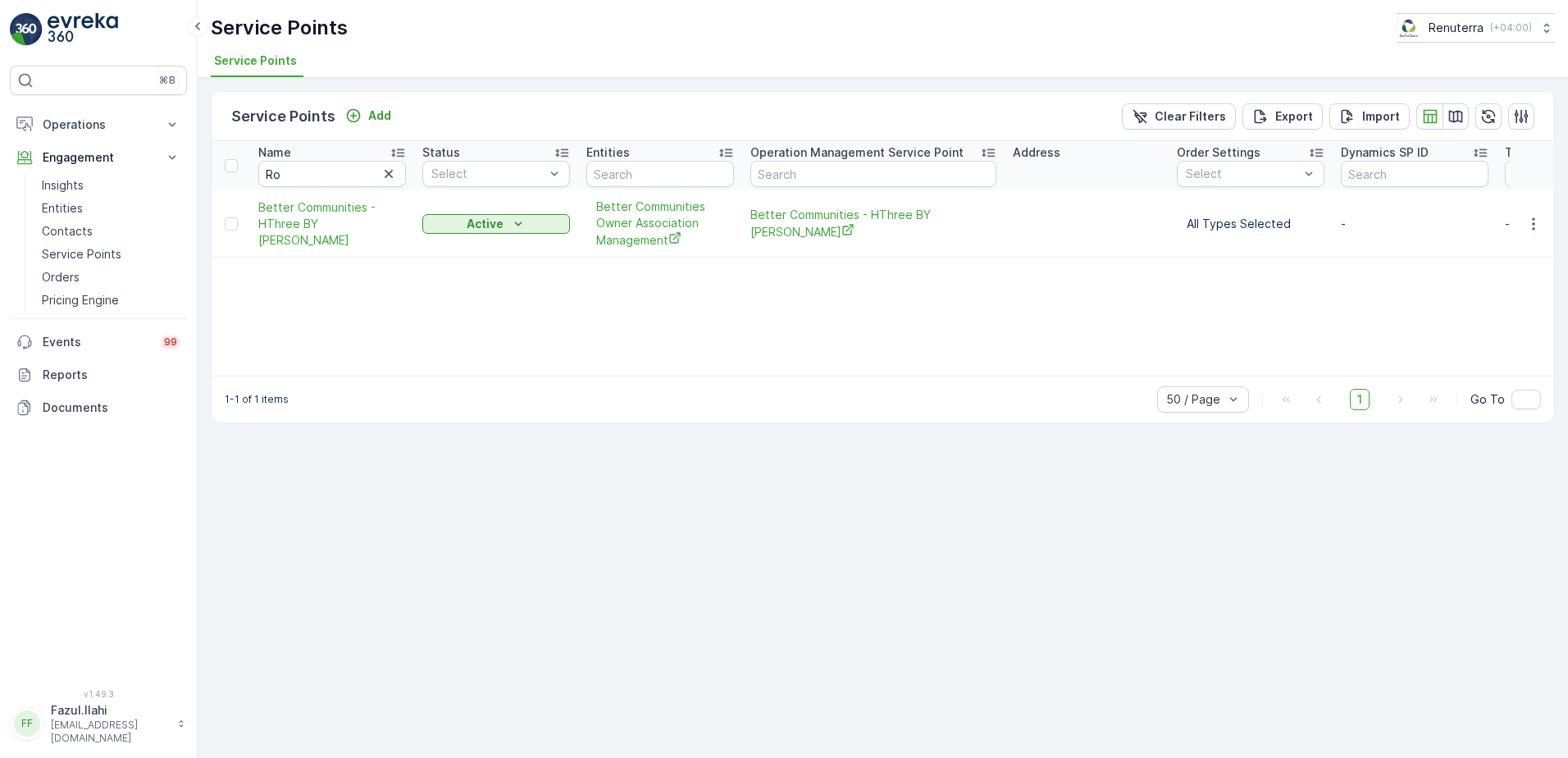
type input "Ror"
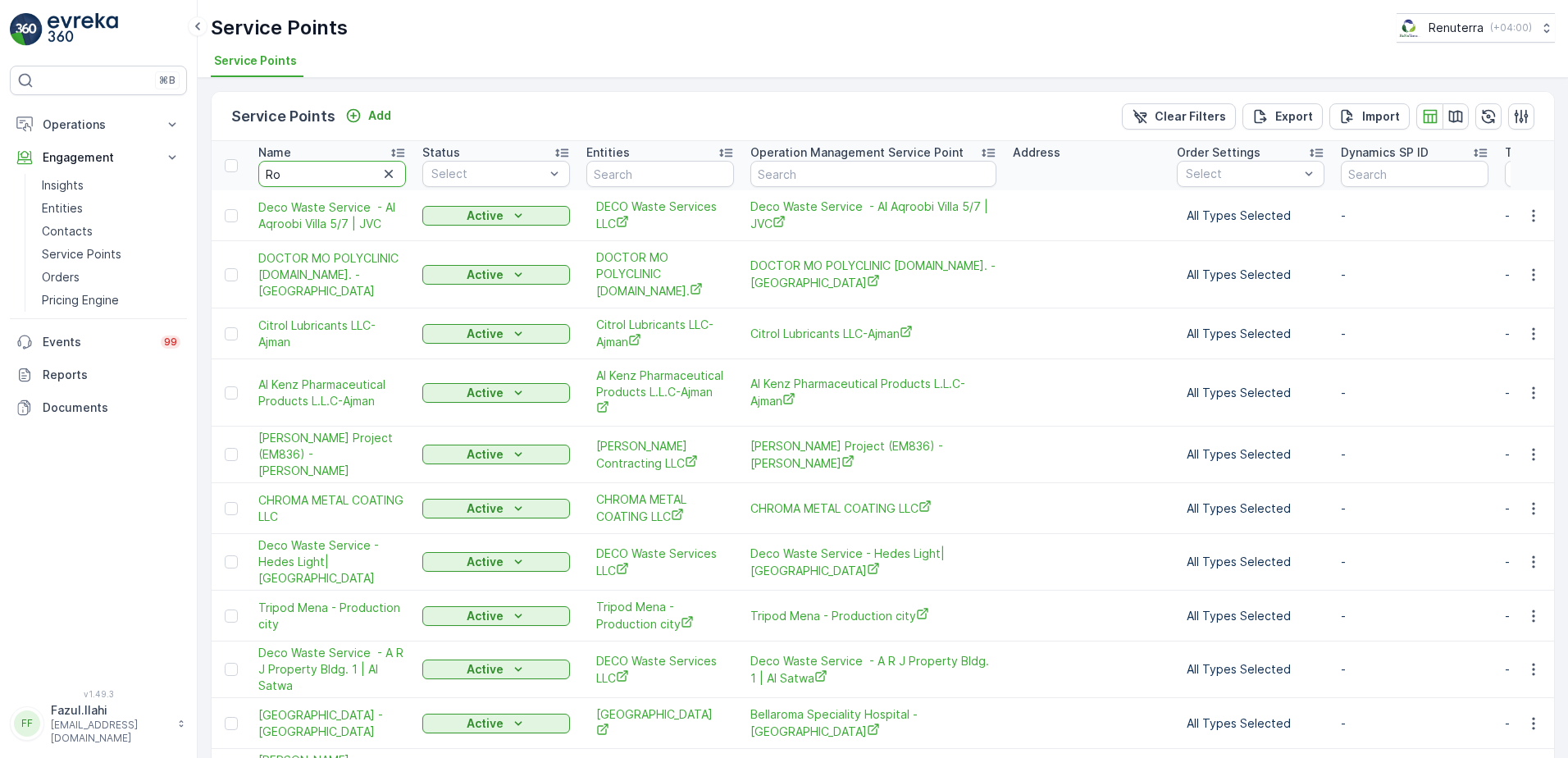
click at [345, 169] on input "Ro" at bounding box center [333, 174] width 148 height 27
type input "Rot"
click at [345, 169] on input "Rot" at bounding box center [333, 174] width 148 height 27
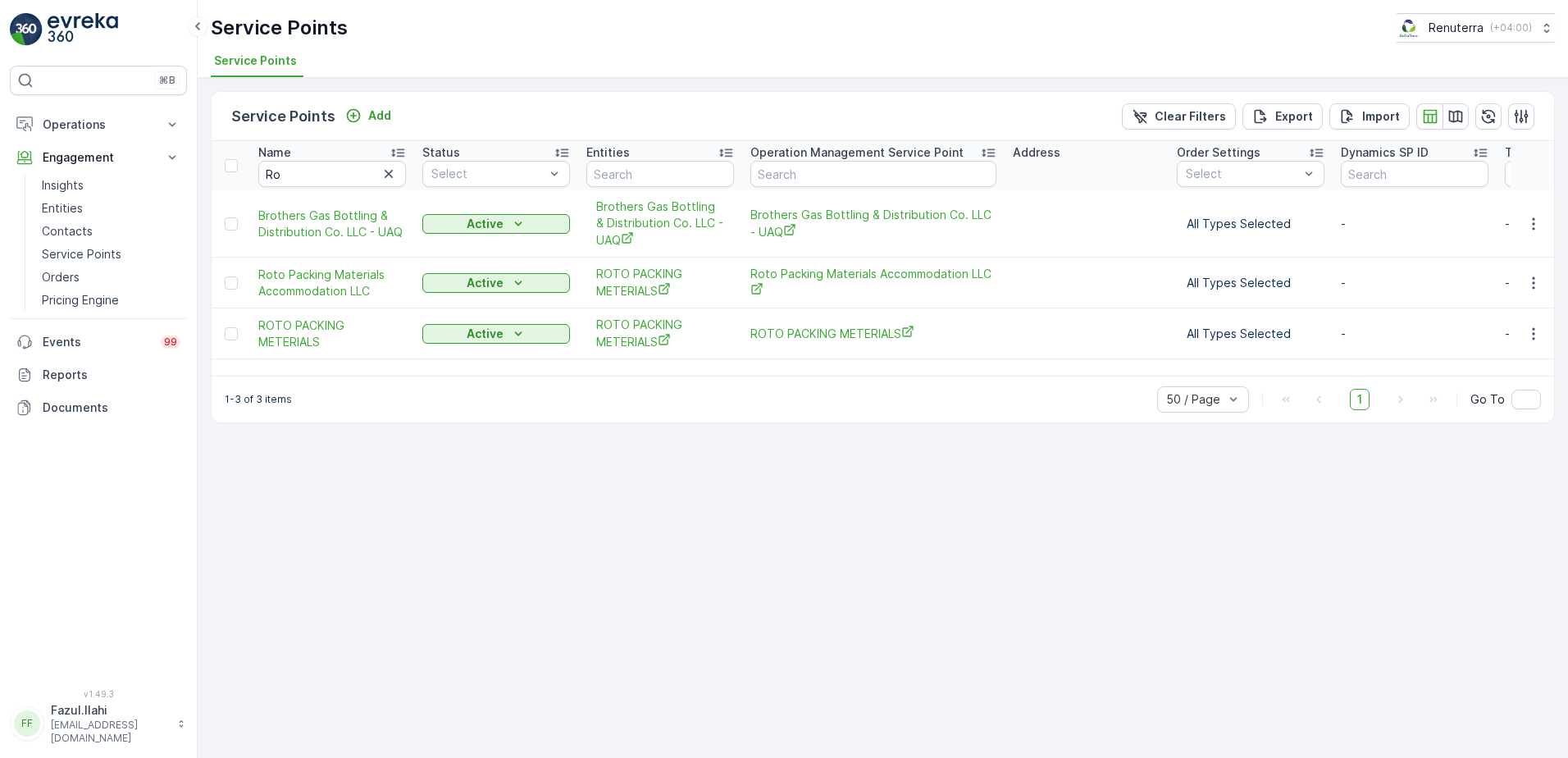
type input "Rot"
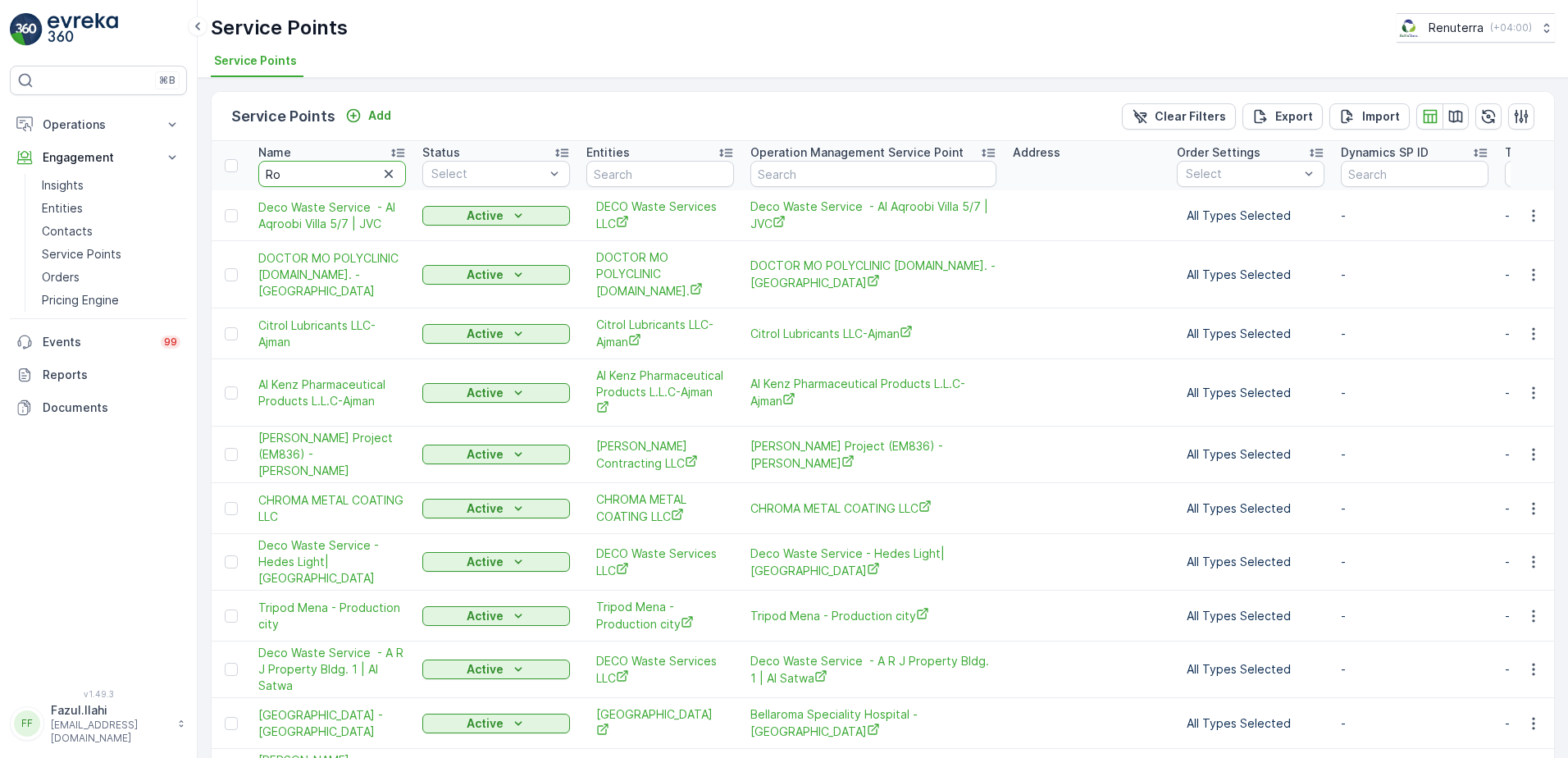
click at [326, 183] on input "Ro" at bounding box center [333, 174] width 148 height 27
type input "Royal"
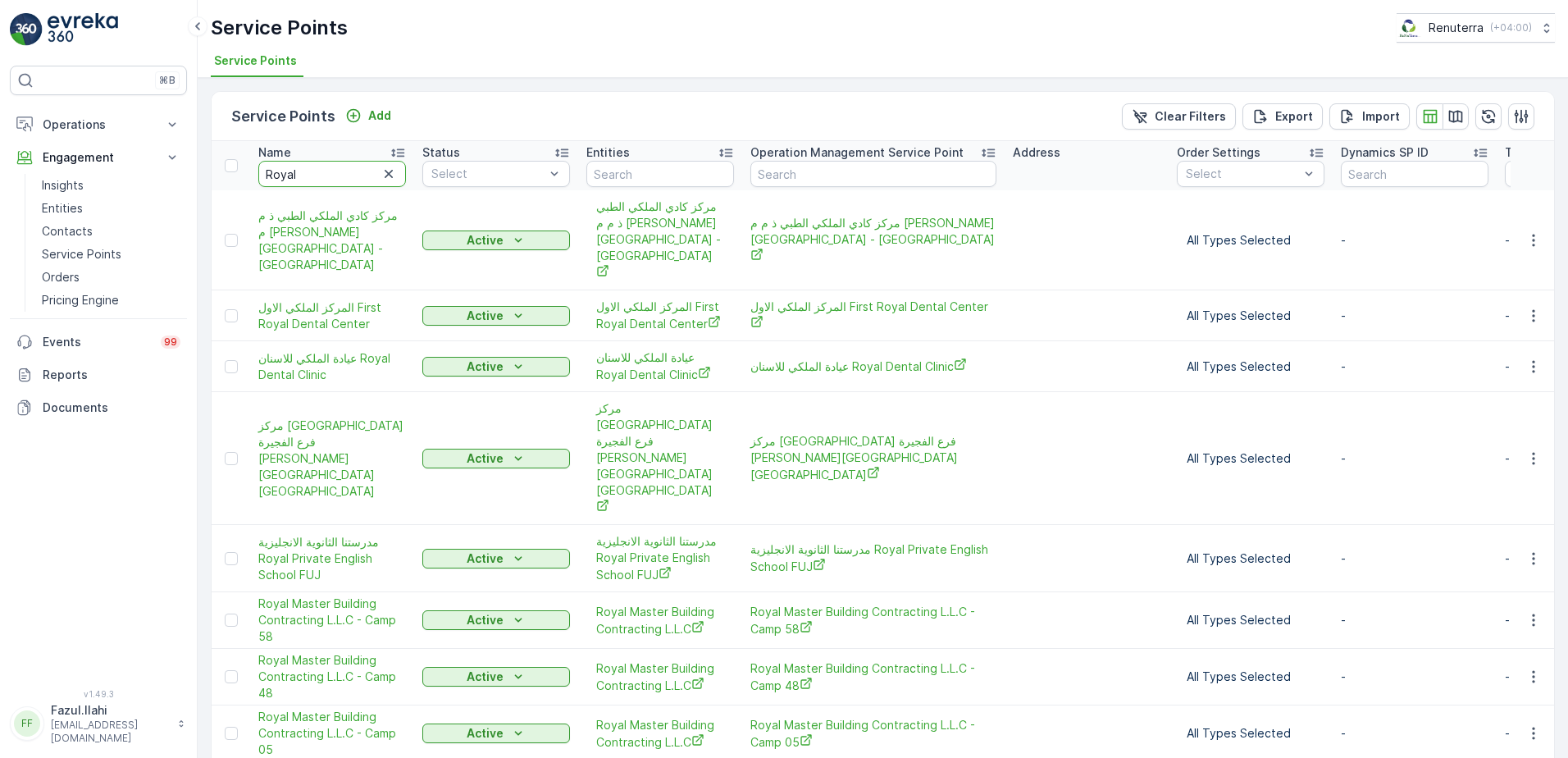
click at [317, 180] on input "Royal" at bounding box center [333, 174] width 148 height 27
type input "Royal"
type input "Royal e"
click at [320, 177] on input "Royal e" at bounding box center [333, 174] width 148 height 27
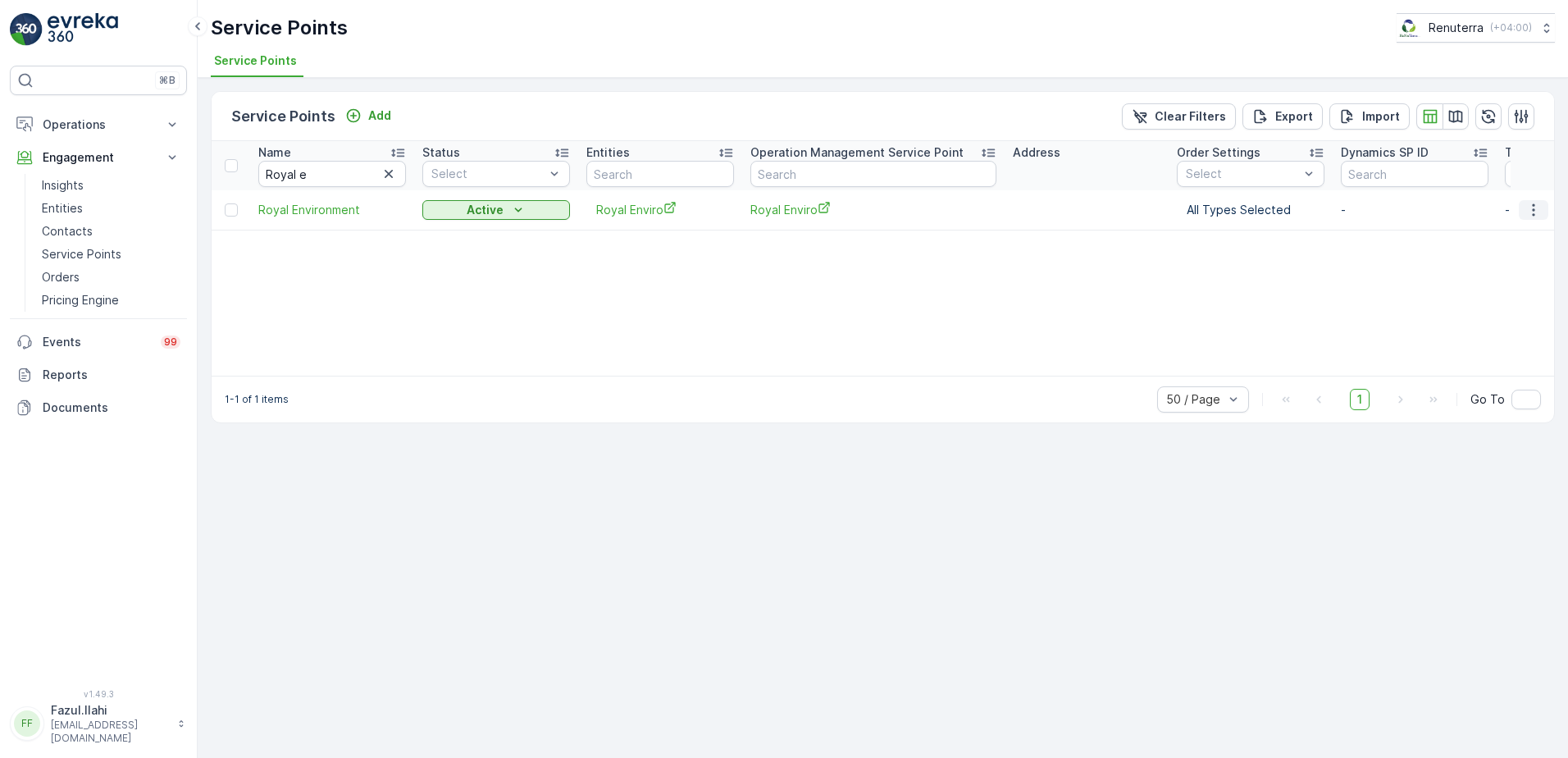
click at [1539, 205] on icon "button" at bounding box center [1533, 209] width 16 height 16
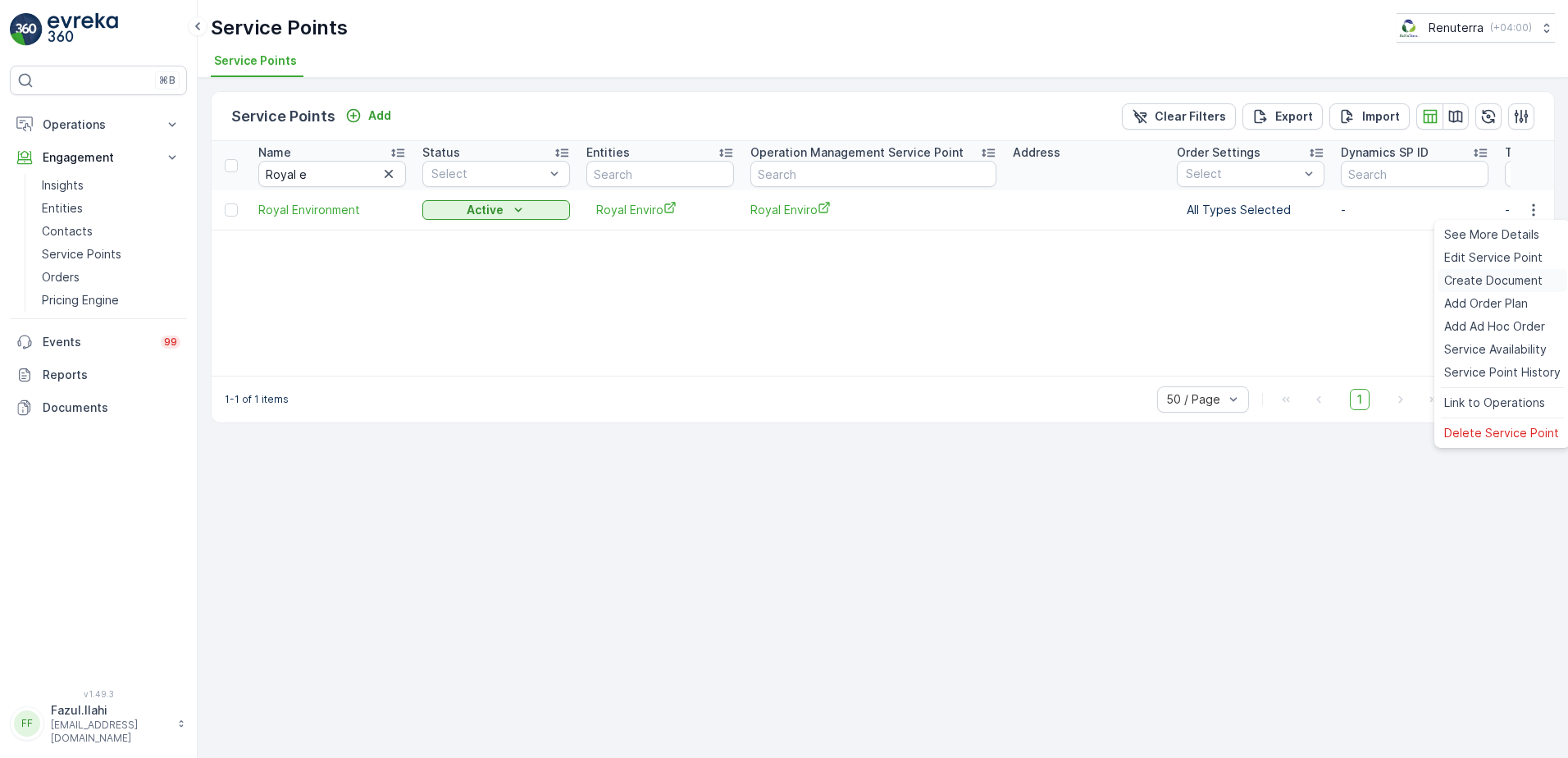
click at [1486, 280] on span "Create Document" at bounding box center [1493, 280] width 99 height 16
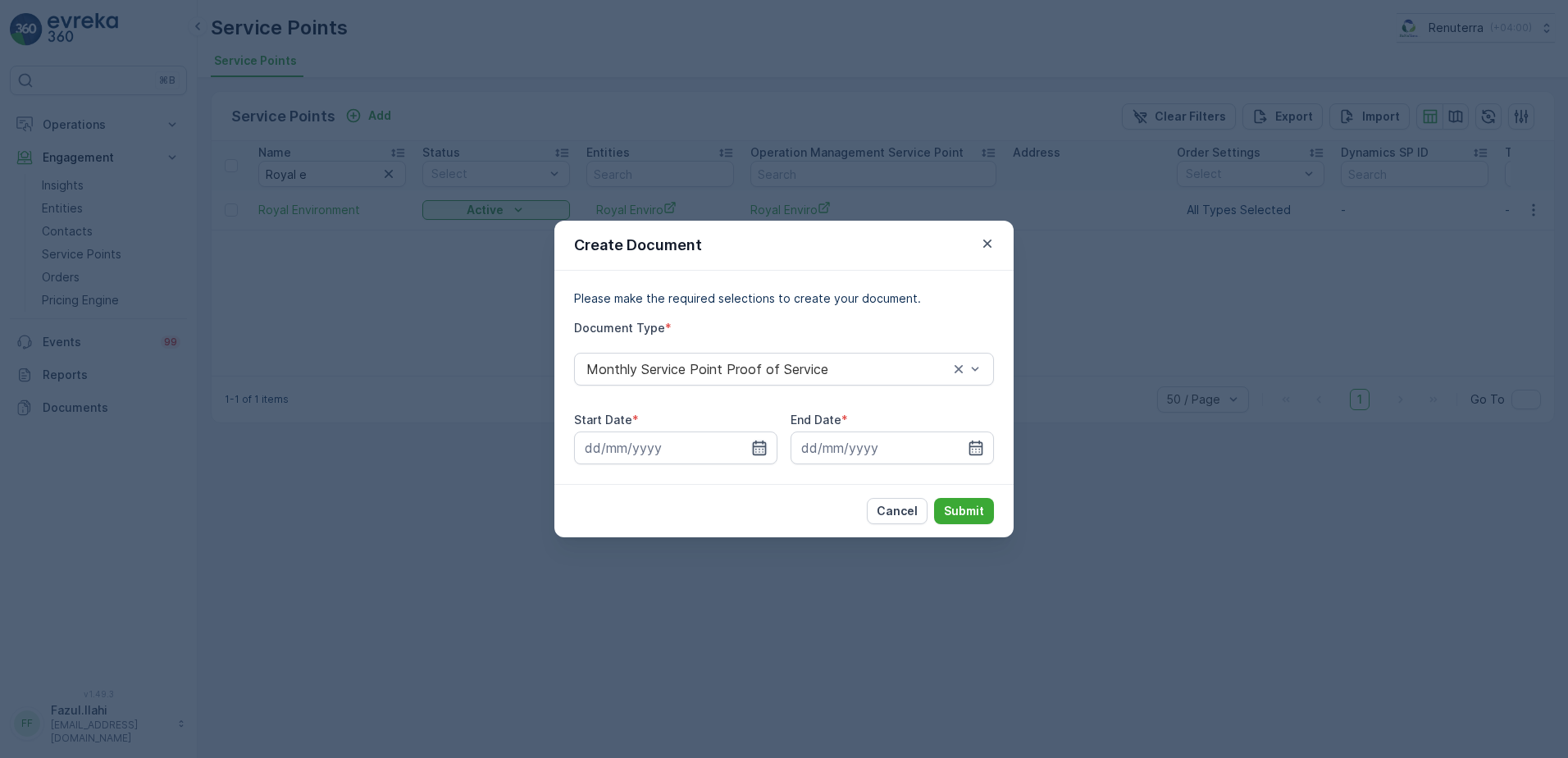
click at [758, 442] on icon "button" at bounding box center [760, 448] width 14 height 15
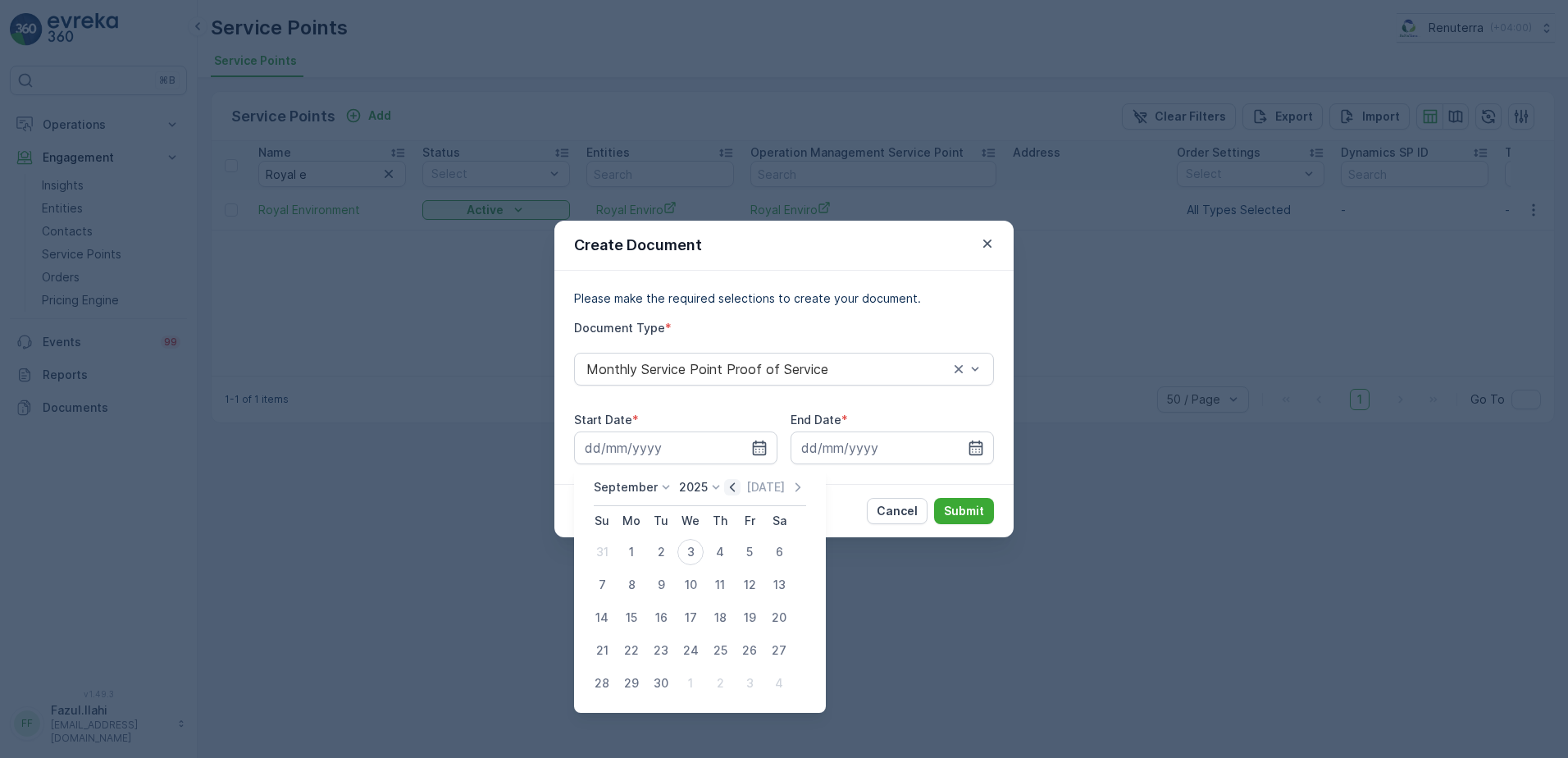
click at [735, 485] on icon "button" at bounding box center [731, 486] width 16 height 16
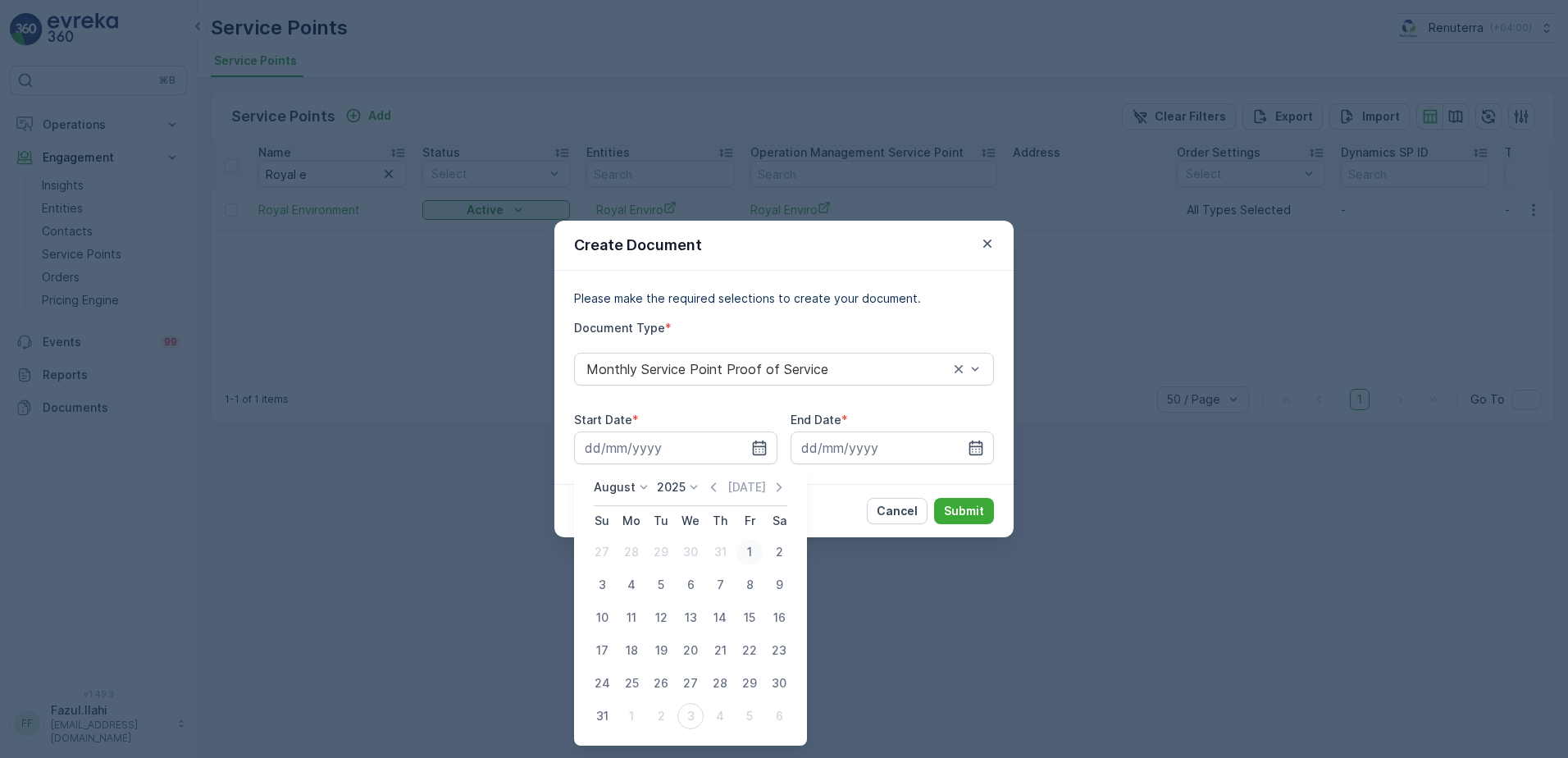
click at [750, 550] on div "1" at bounding box center [749, 552] width 27 height 27
type input "01.08.2025"
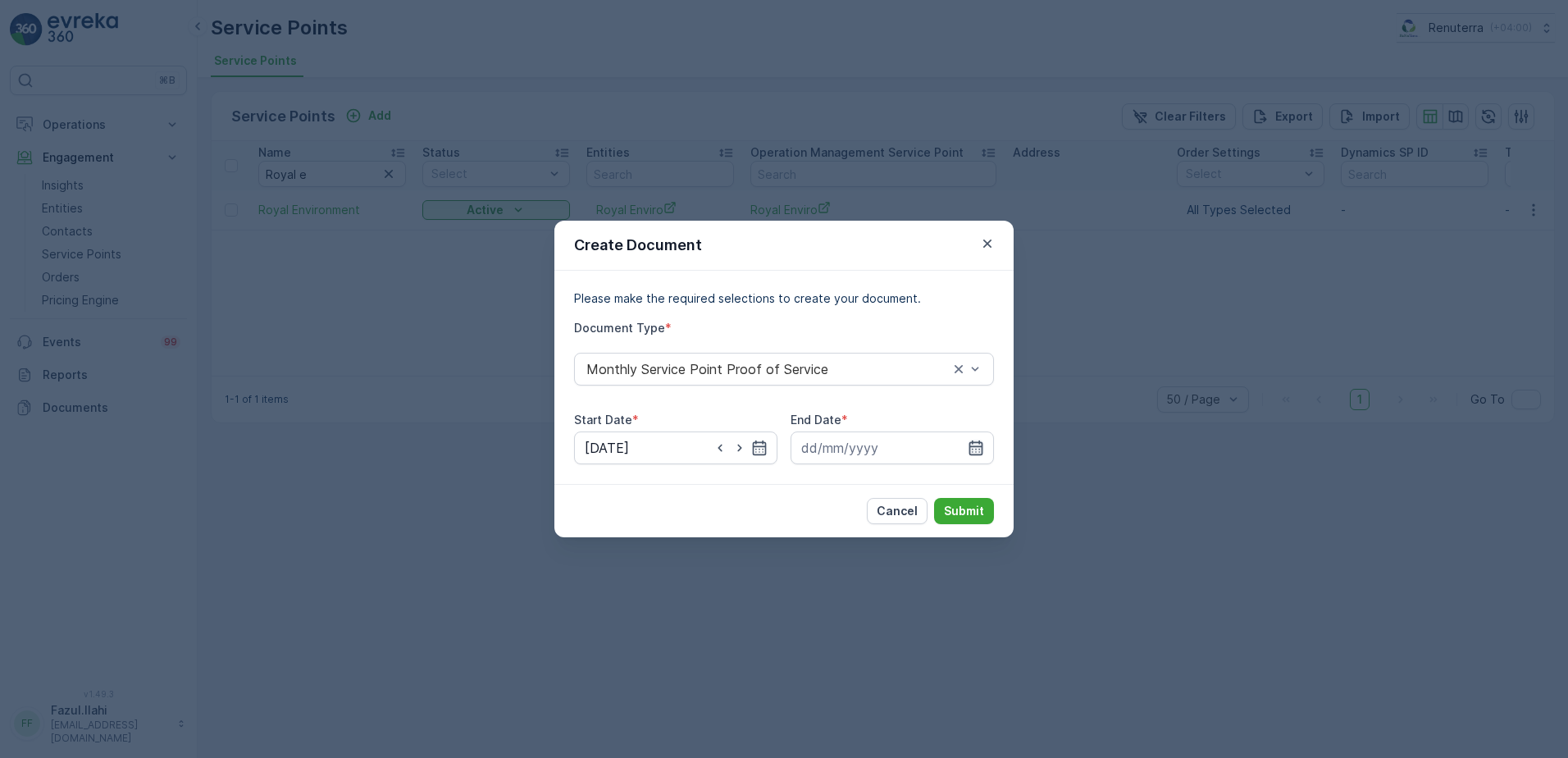
click at [973, 452] on icon "button" at bounding box center [976, 448] width 14 height 15
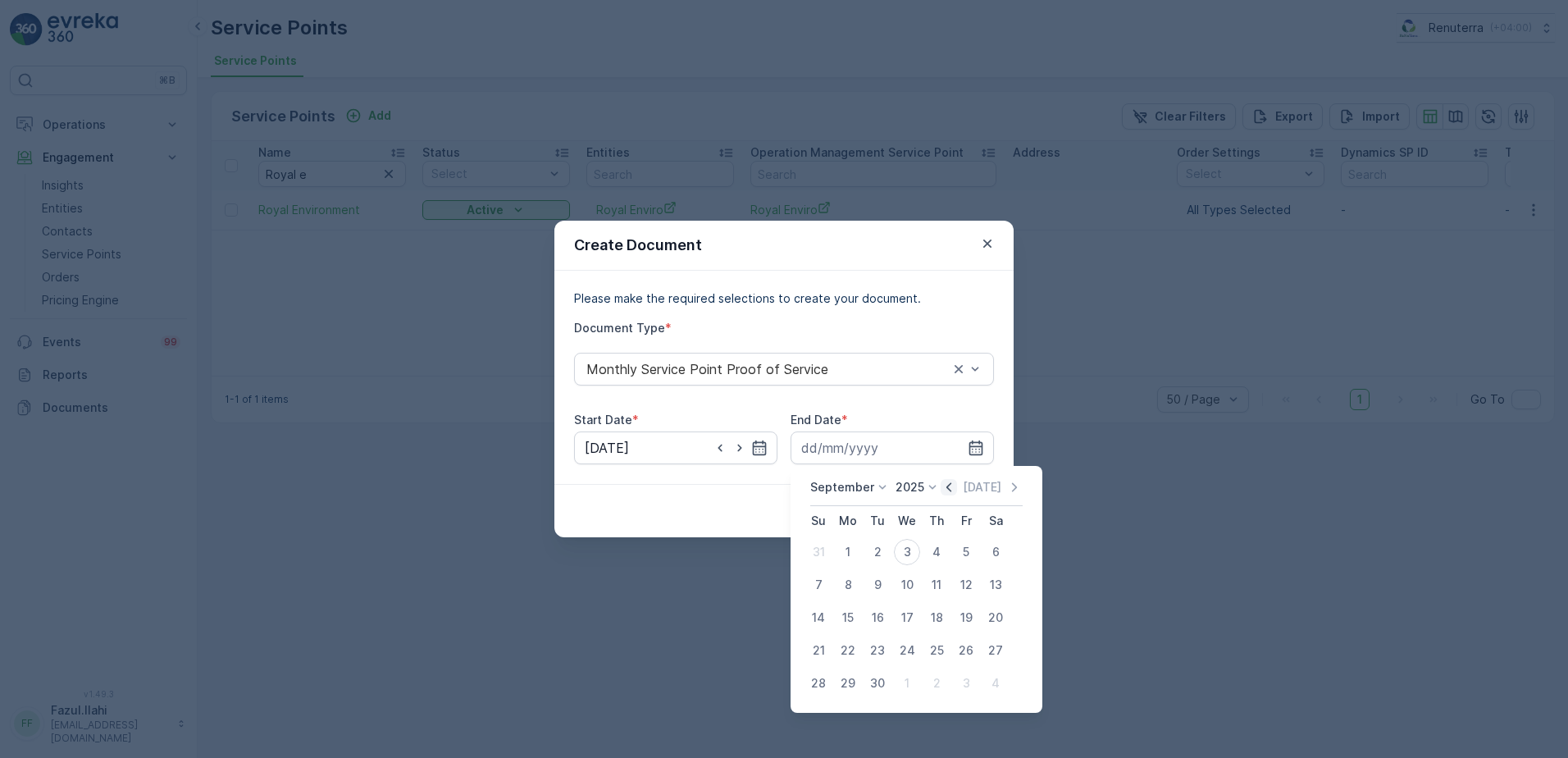
click at [941, 487] on icon "button" at bounding box center [948, 486] width 16 height 16
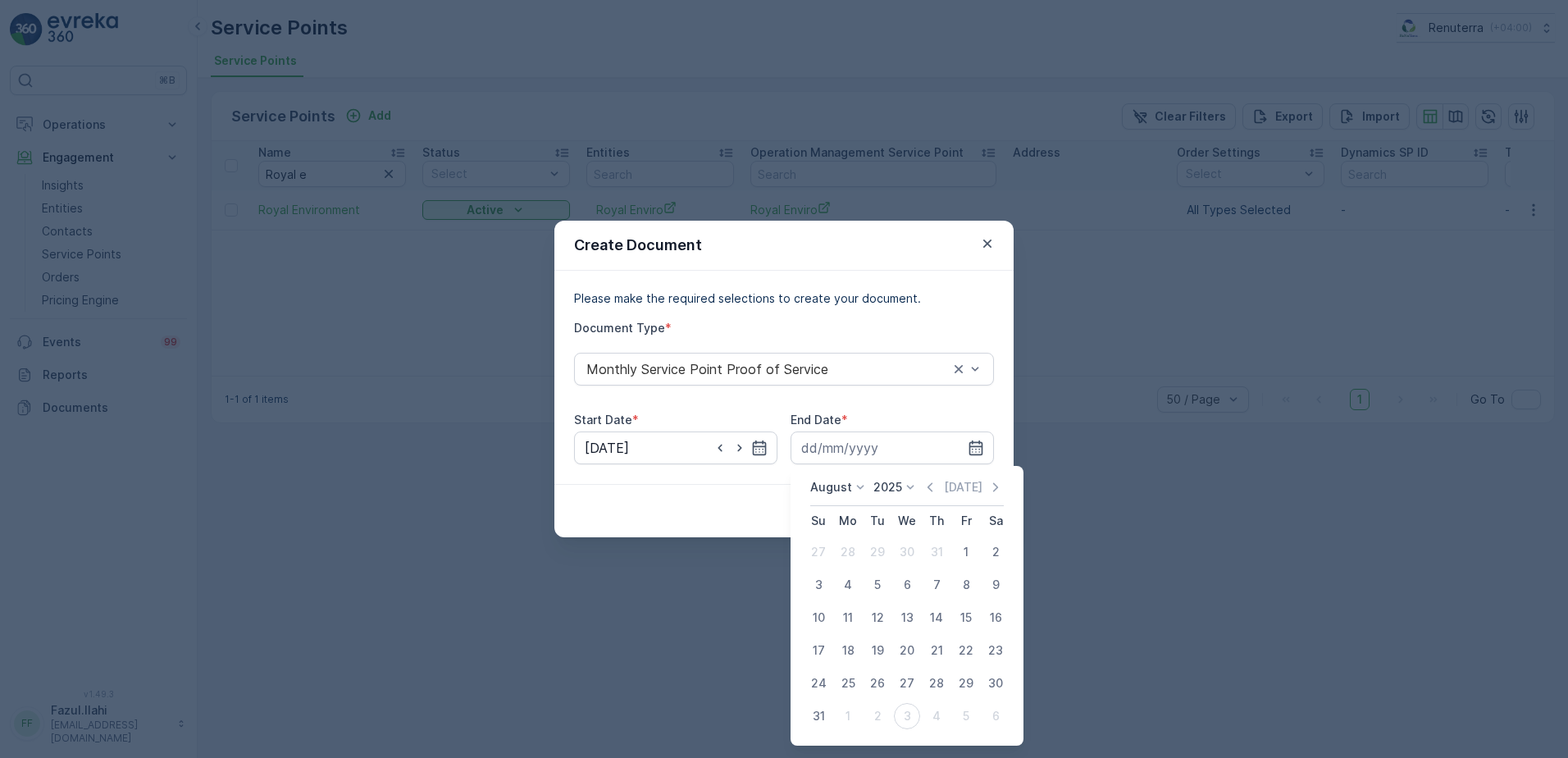
click at [823, 712] on div "31" at bounding box center [819, 716] width 27 height 27
type input "31.08.2025"
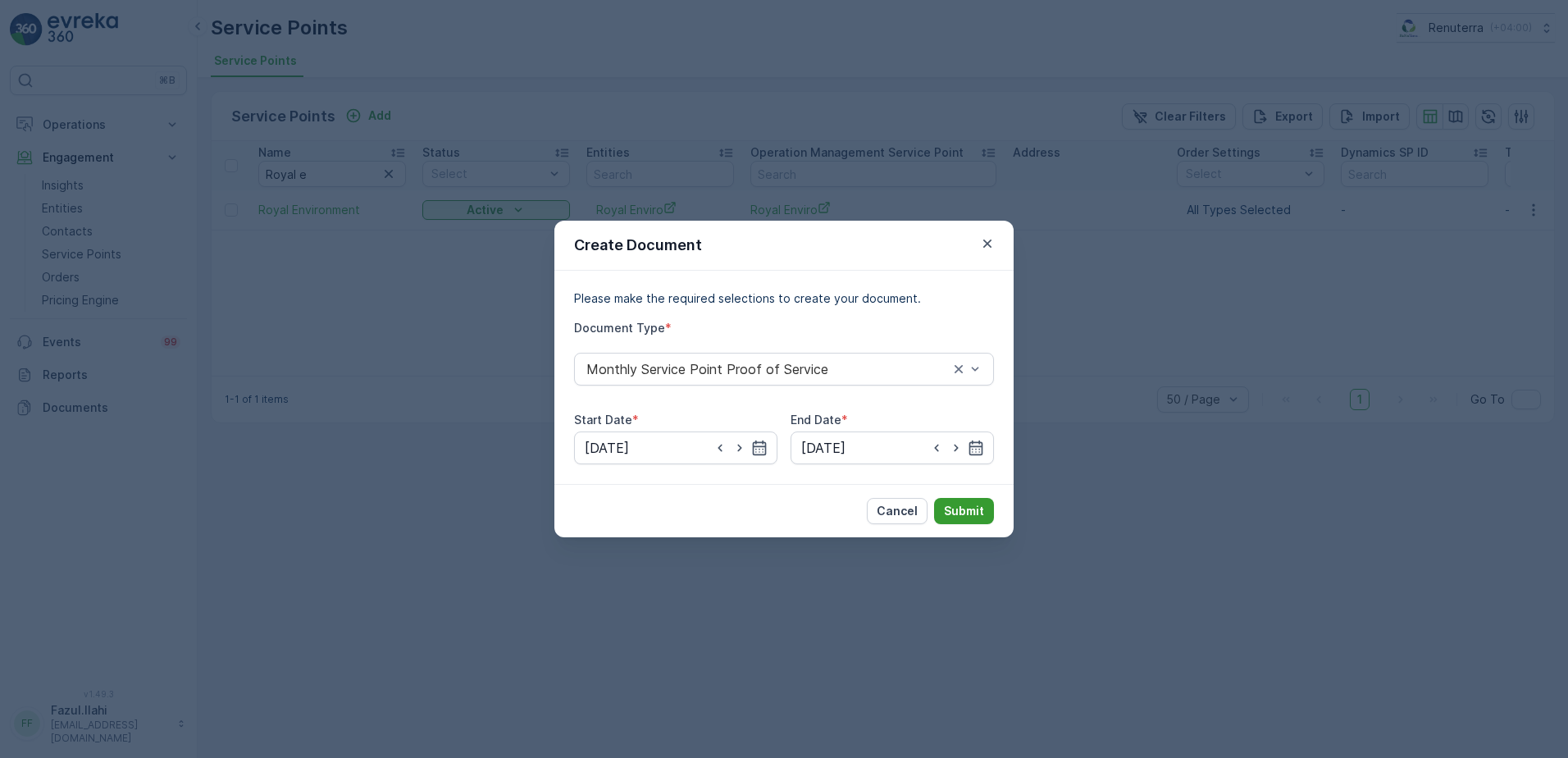
click at [977, 507] on p "Submit" at bounding box center [964, 511] width 40 height 16
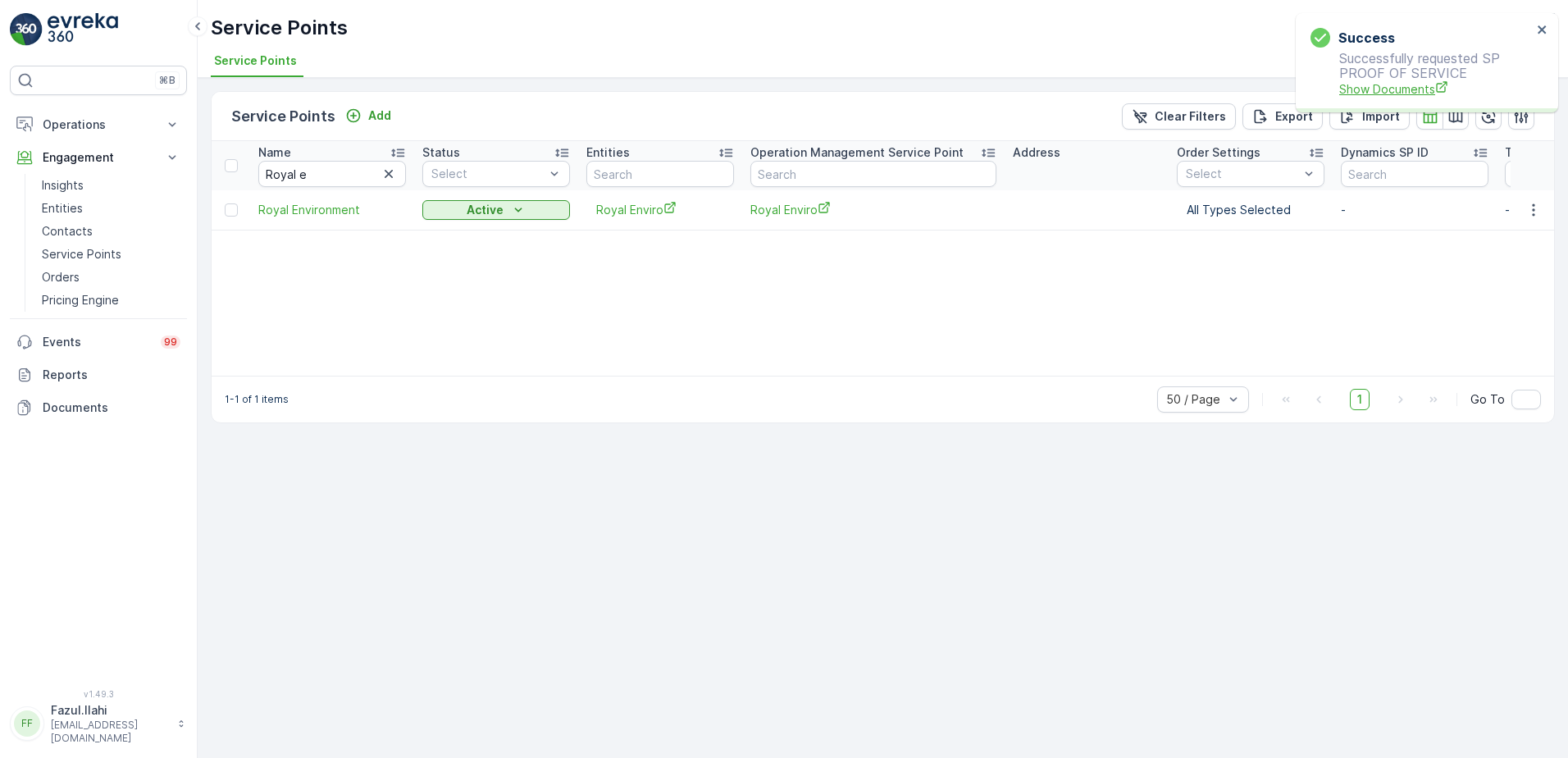
click at [1412, 92] on span "Show Documents" at bounding box center [1434, 89] width 192 height 17
click at [329, 175] on input "Royal e" at bounding box center [333, 174] width 148 height 27
type input "Dotless"
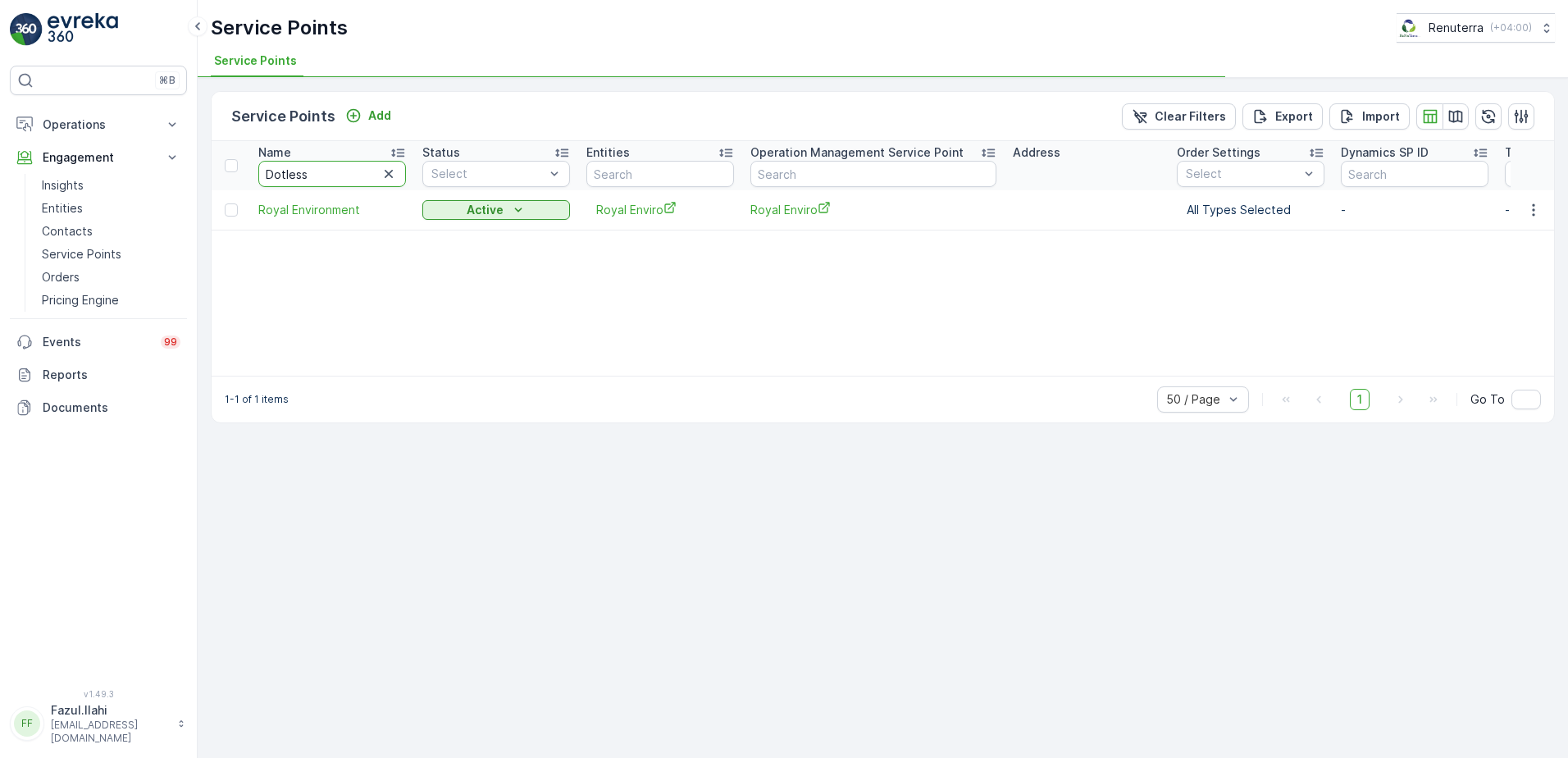
click at [286, 174] on input "Dotless" at bounding box center [333, 174] width 148 height 27
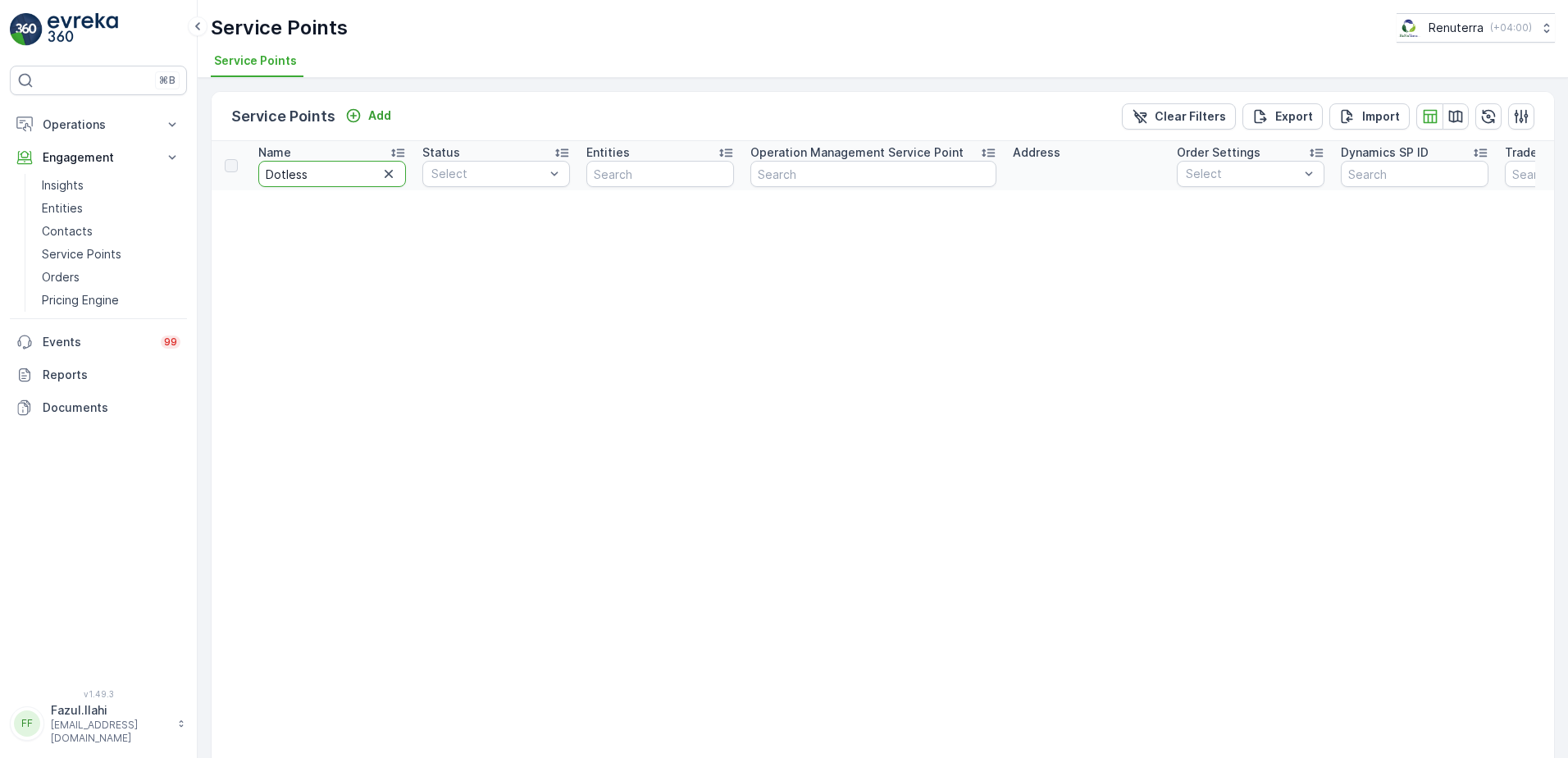
type input "Dottless"
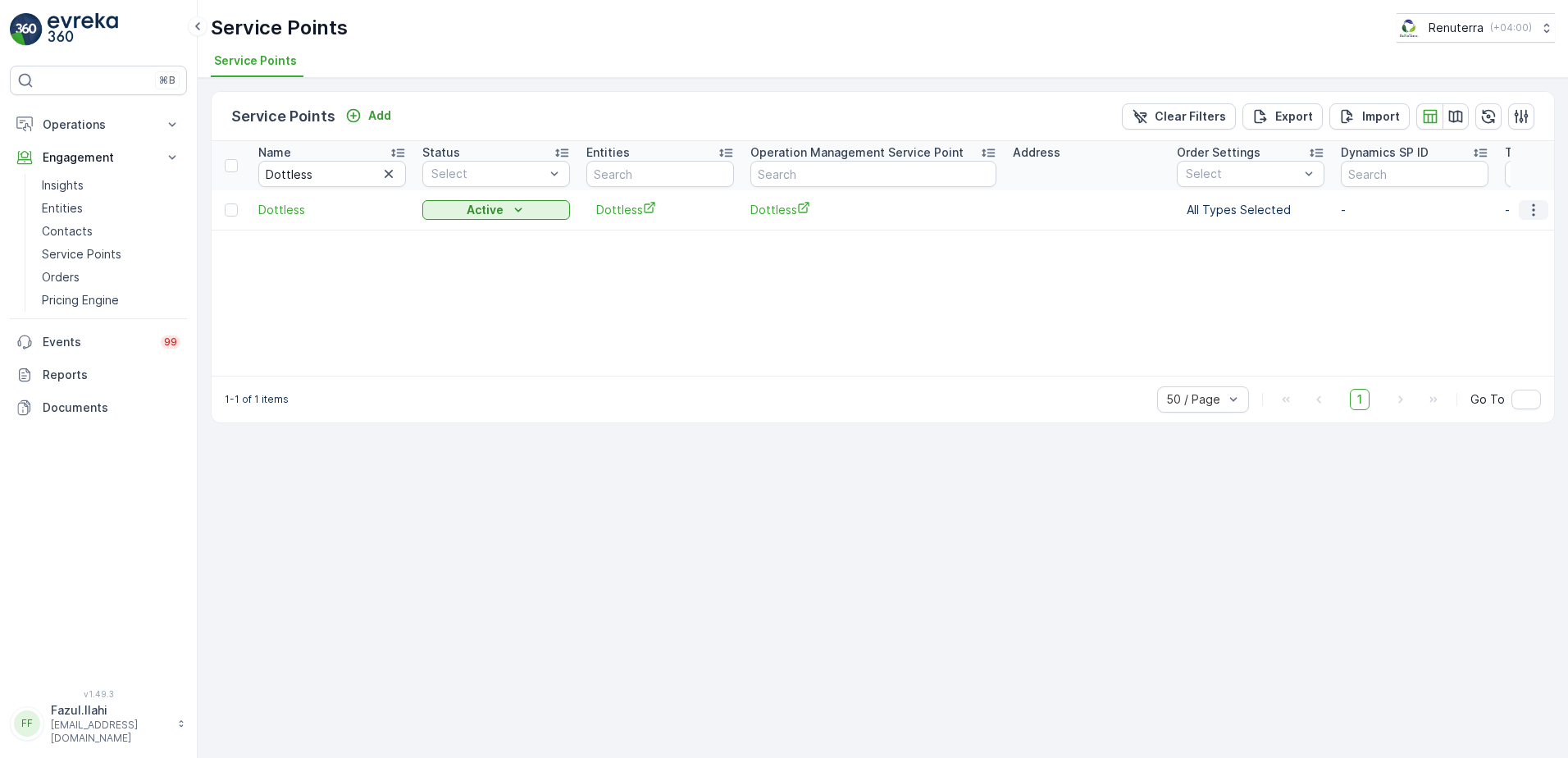
click at [1532, 213] on icon "button" at bounding box center [1533, 209] width 16 height 16
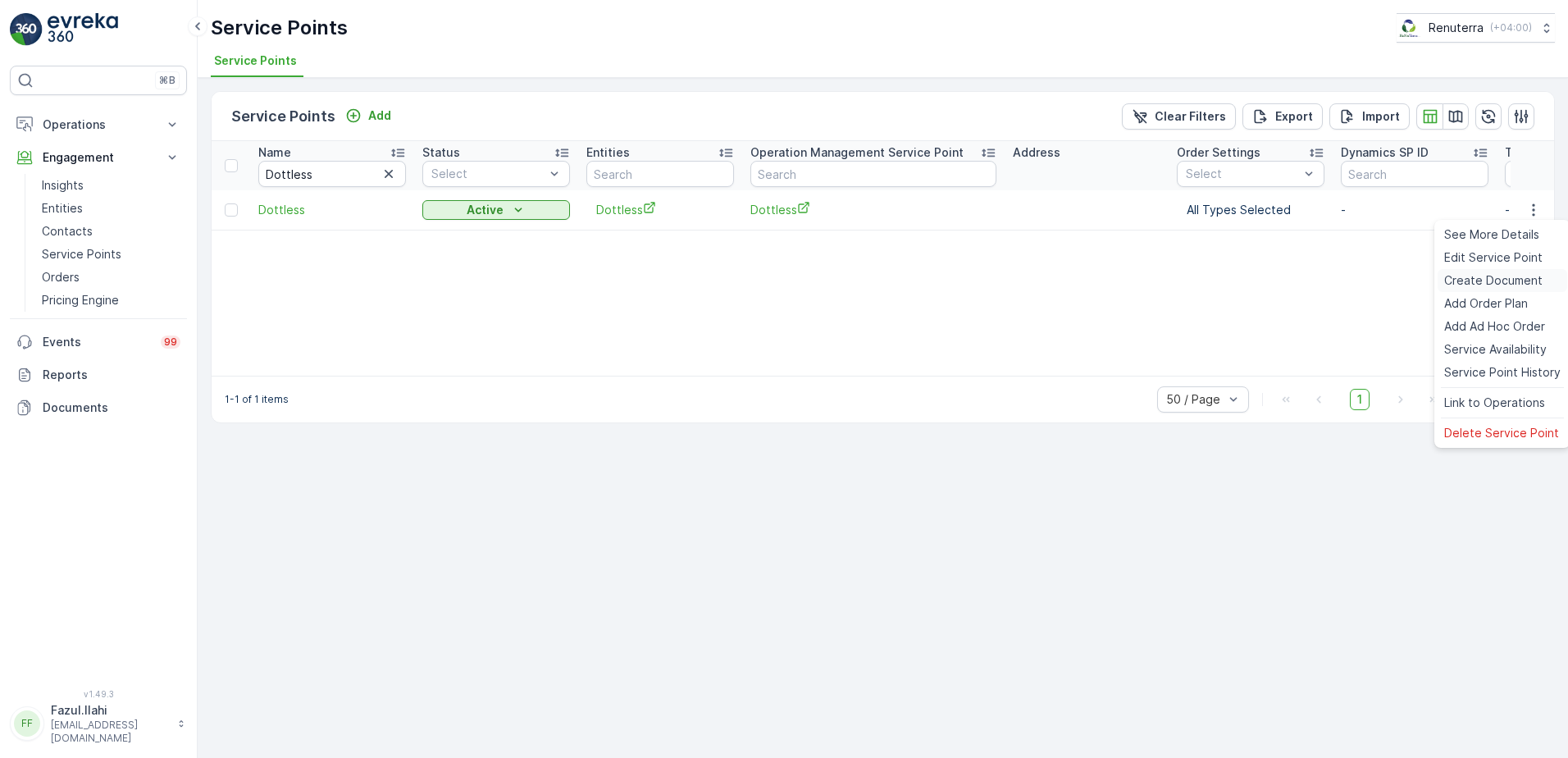
click at [1505, 284] on span "Create Document" at bounding box center [1493, 280] width 99 height 16
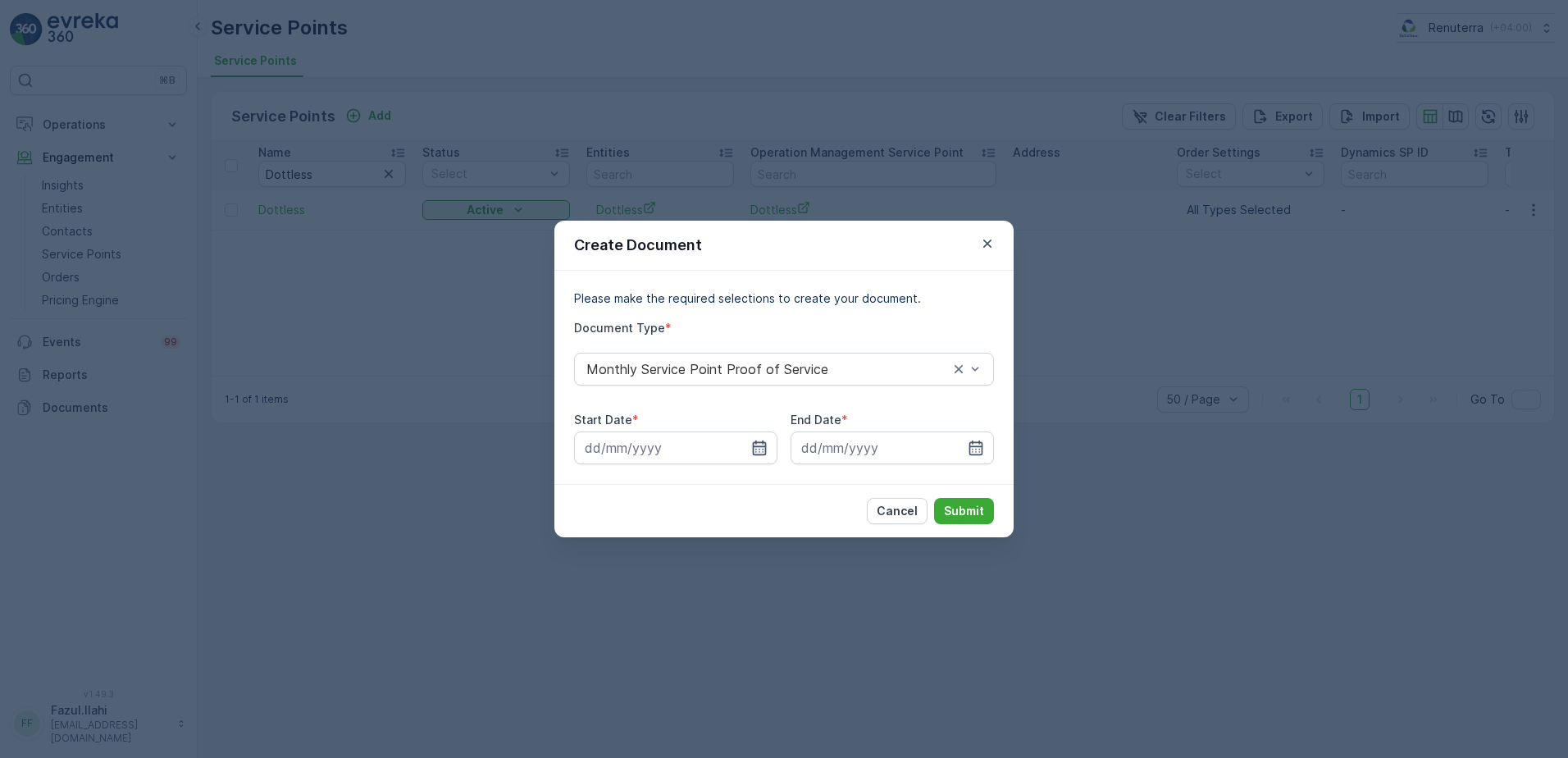
click at [759, 455] on div at bounding box center [676, 447] width 204 height 33
click at [764, 442] on icon "button" at bounding box center [760, 448] width 14 height 15
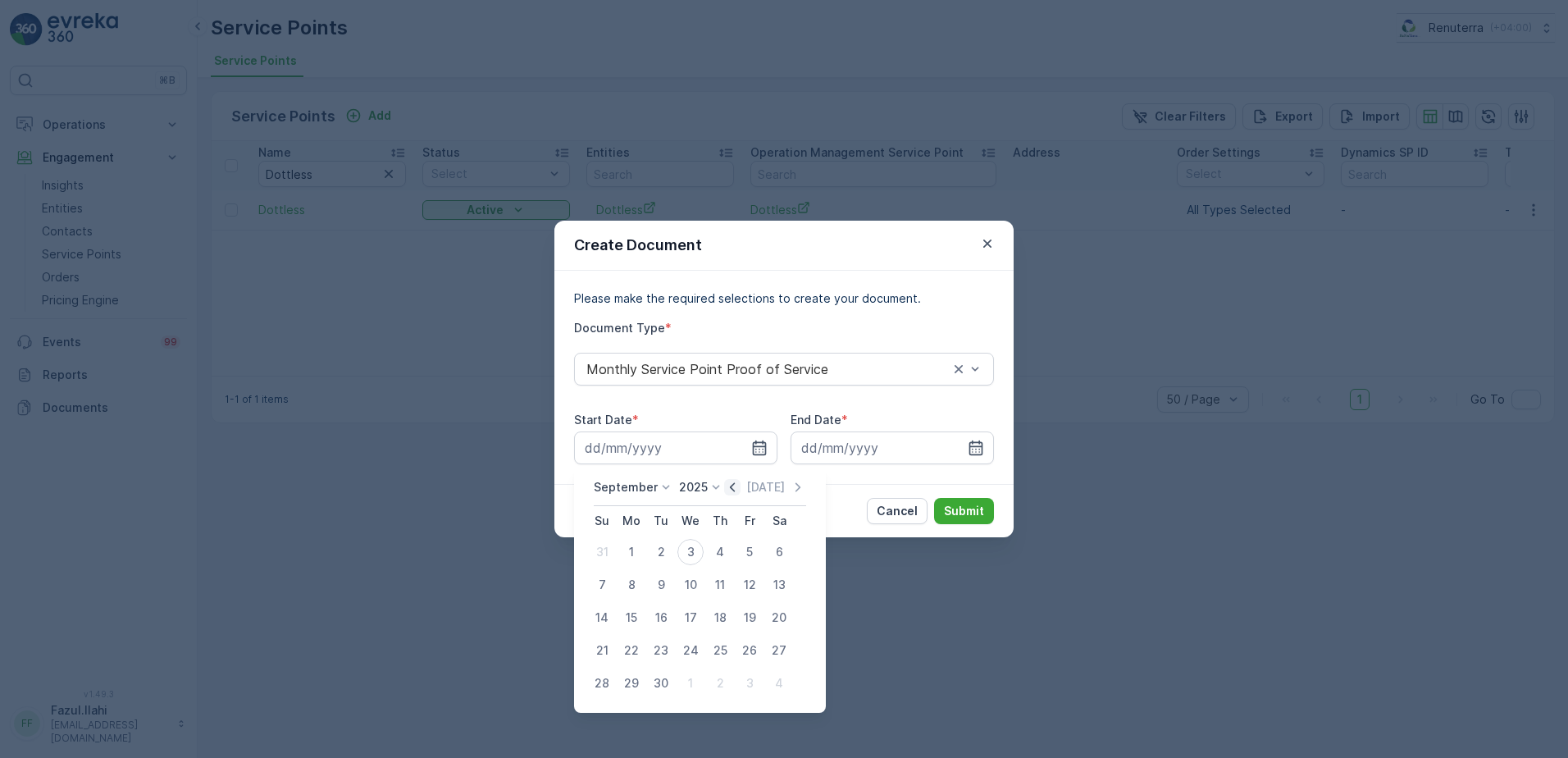
click at [730, 486] on icon "button" at bounding box center [731, 487] width 5 height 9
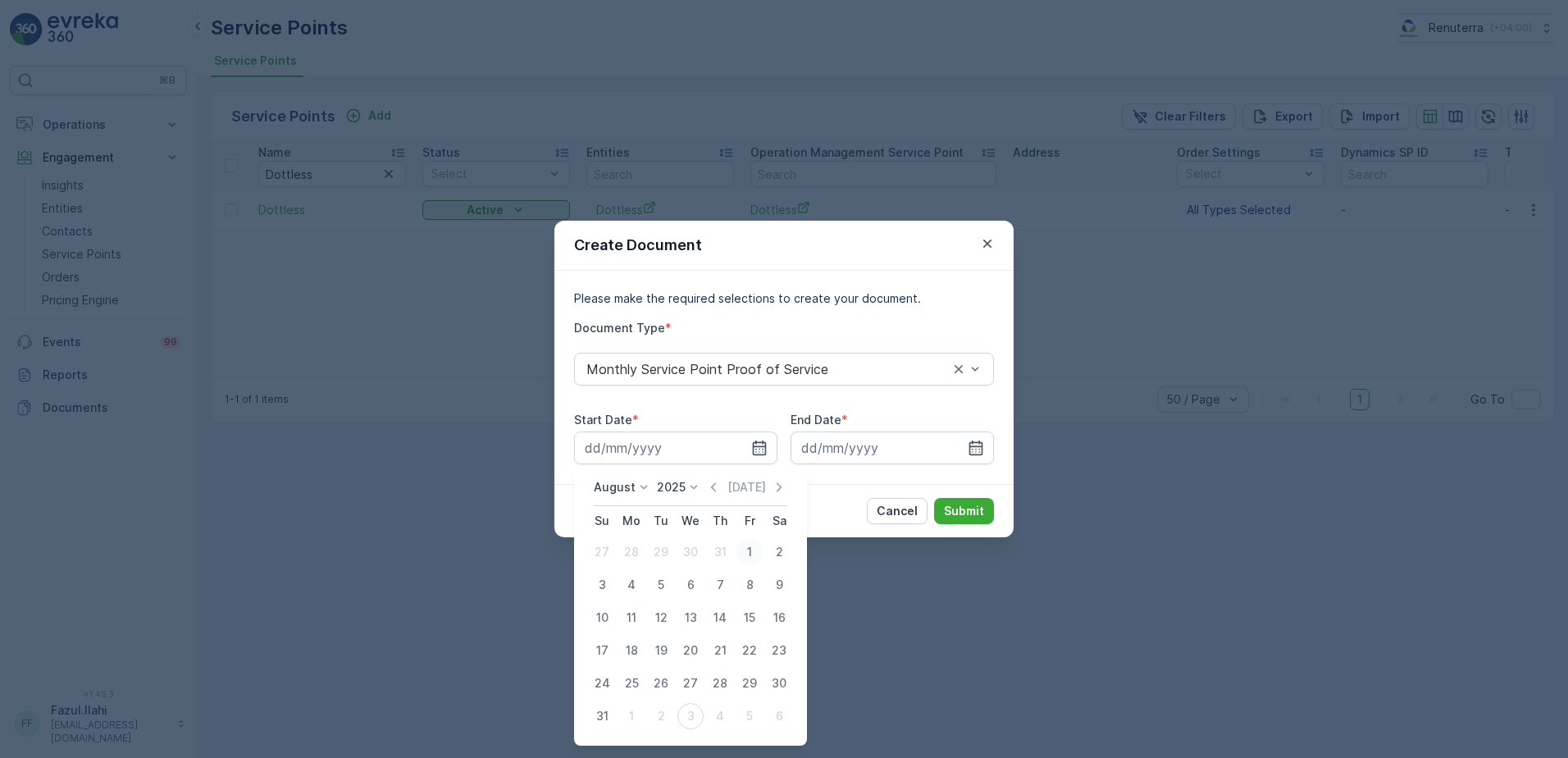
click at [743, 550] on div "1" at bounding box center [749, 552] width 27 height 27
type input "01.08.2025"
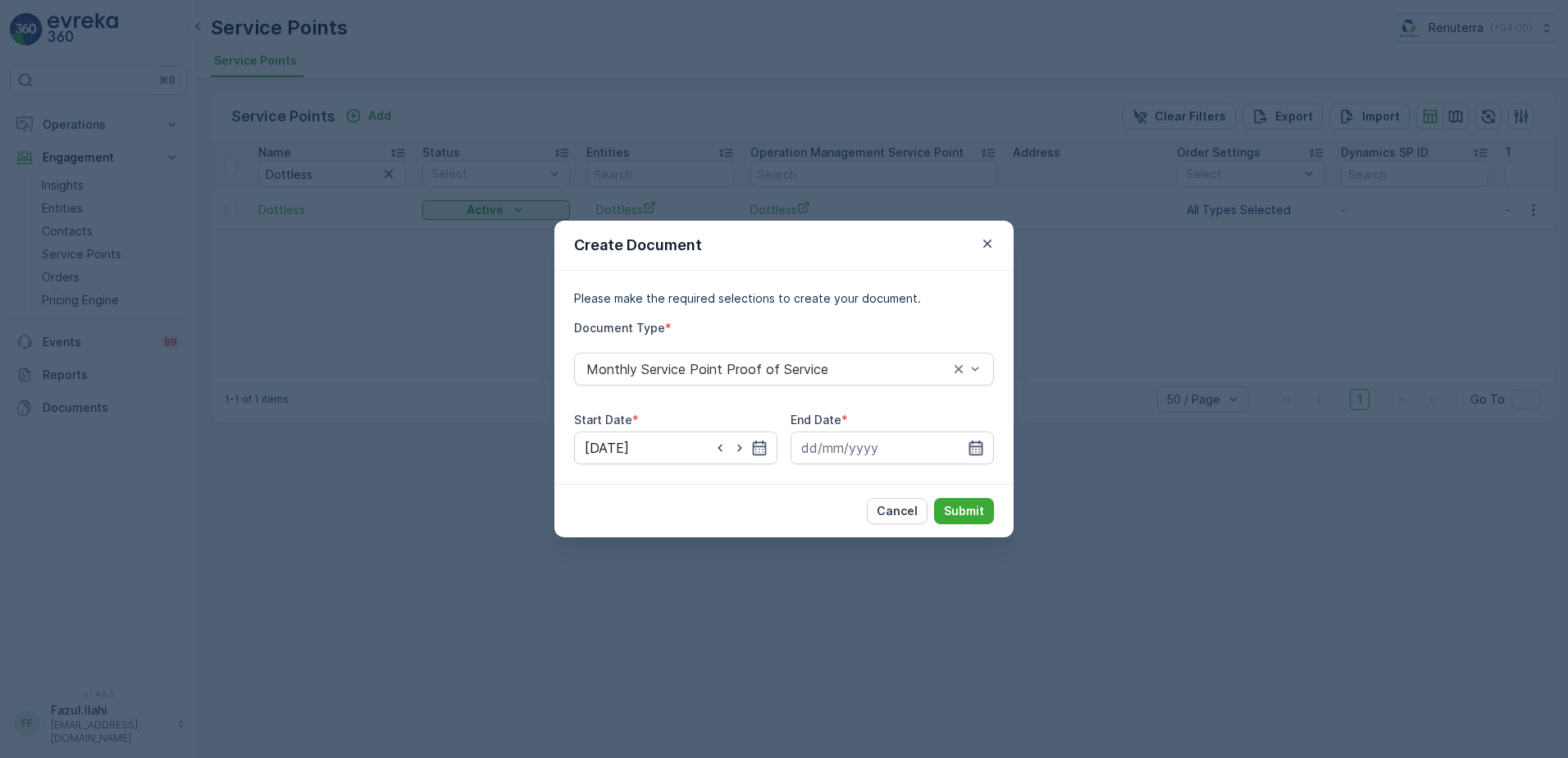
click at [979, 455] on icon "button" at bounding box center [976, 448] width 14 height 15
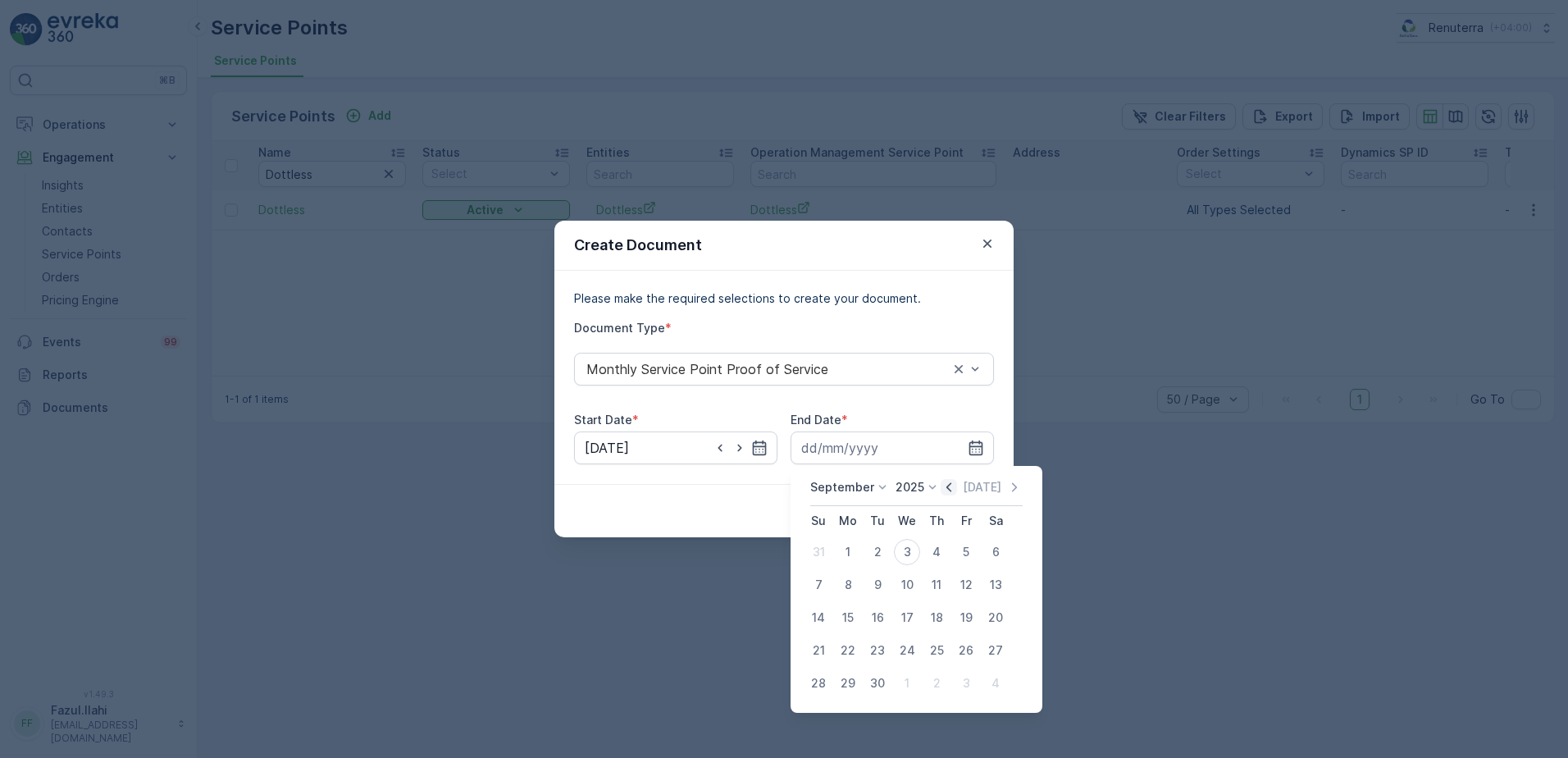
click at [948, 491] on icon "button" at bounding box center [948, 486] width 16 height 16
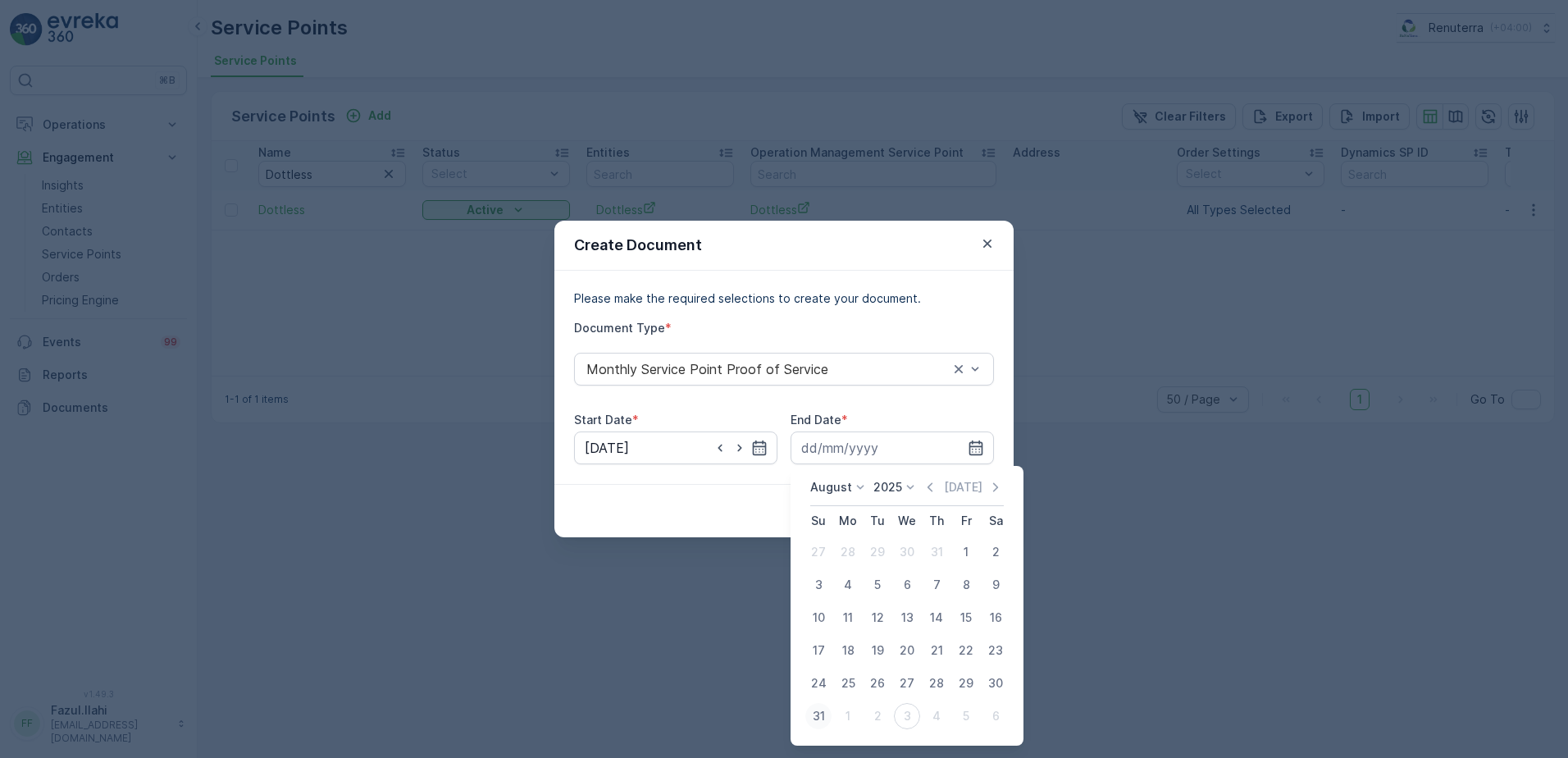
click at [828, 712] on div "31" at bounding box center [819, 716] width 27 height 27
type input "31.08.2025"
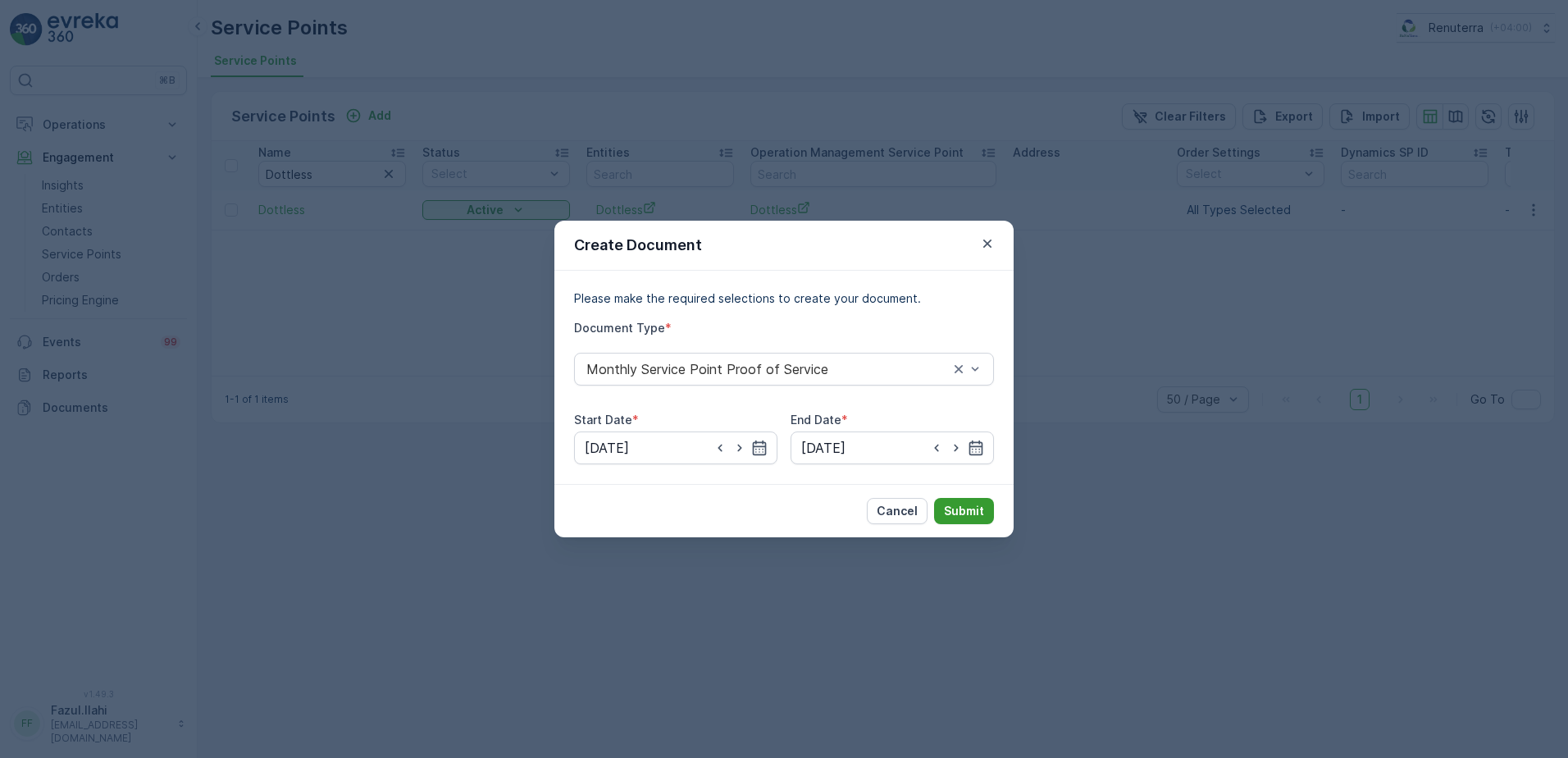
click at [964, 503] on button "Submit" at bounding box center [964, 511] width 60 height 27
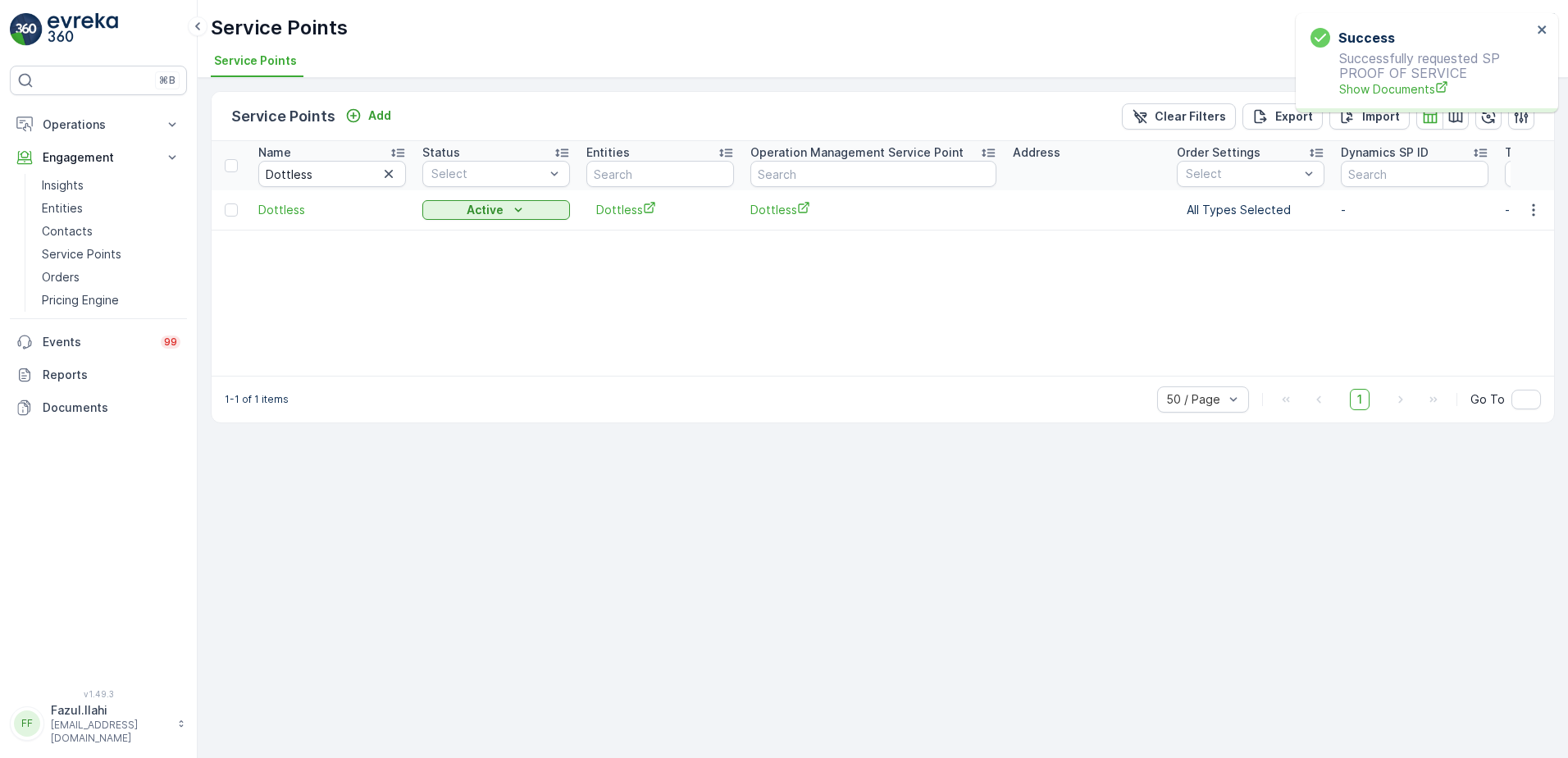
click at [1408, 76] on p "Successfully requested SP PROOF OF SERVICE Show Documents" at bounding box center [1421, 74] width 222 height 46
click at [1408, 90] on span "Show Documents" at bounding box center [1434, 89] width 192 height 17
click at [344, 173] on input "Dottless" at bounding box center [333, 174] width 148 height 27
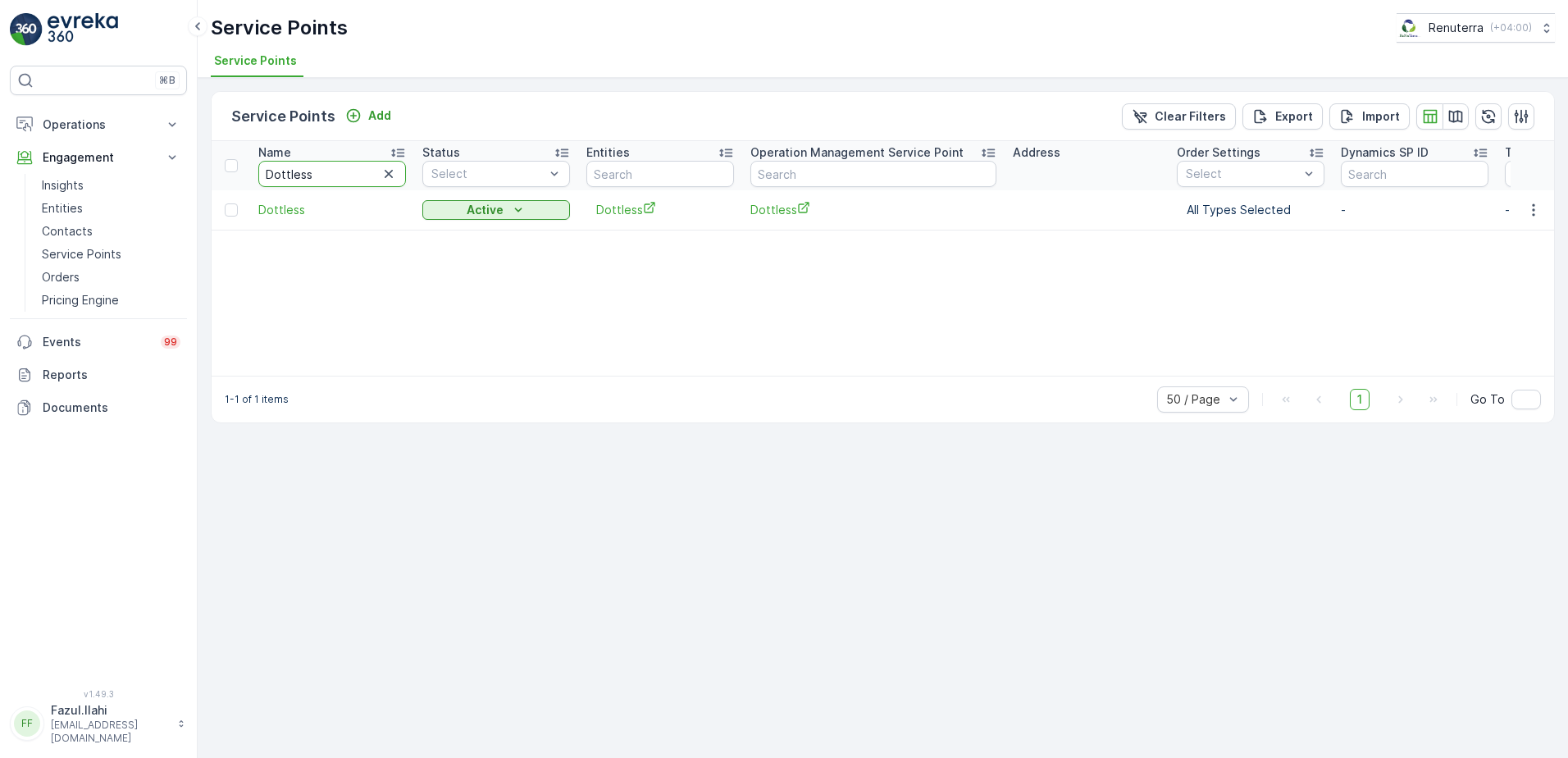
type input "N"
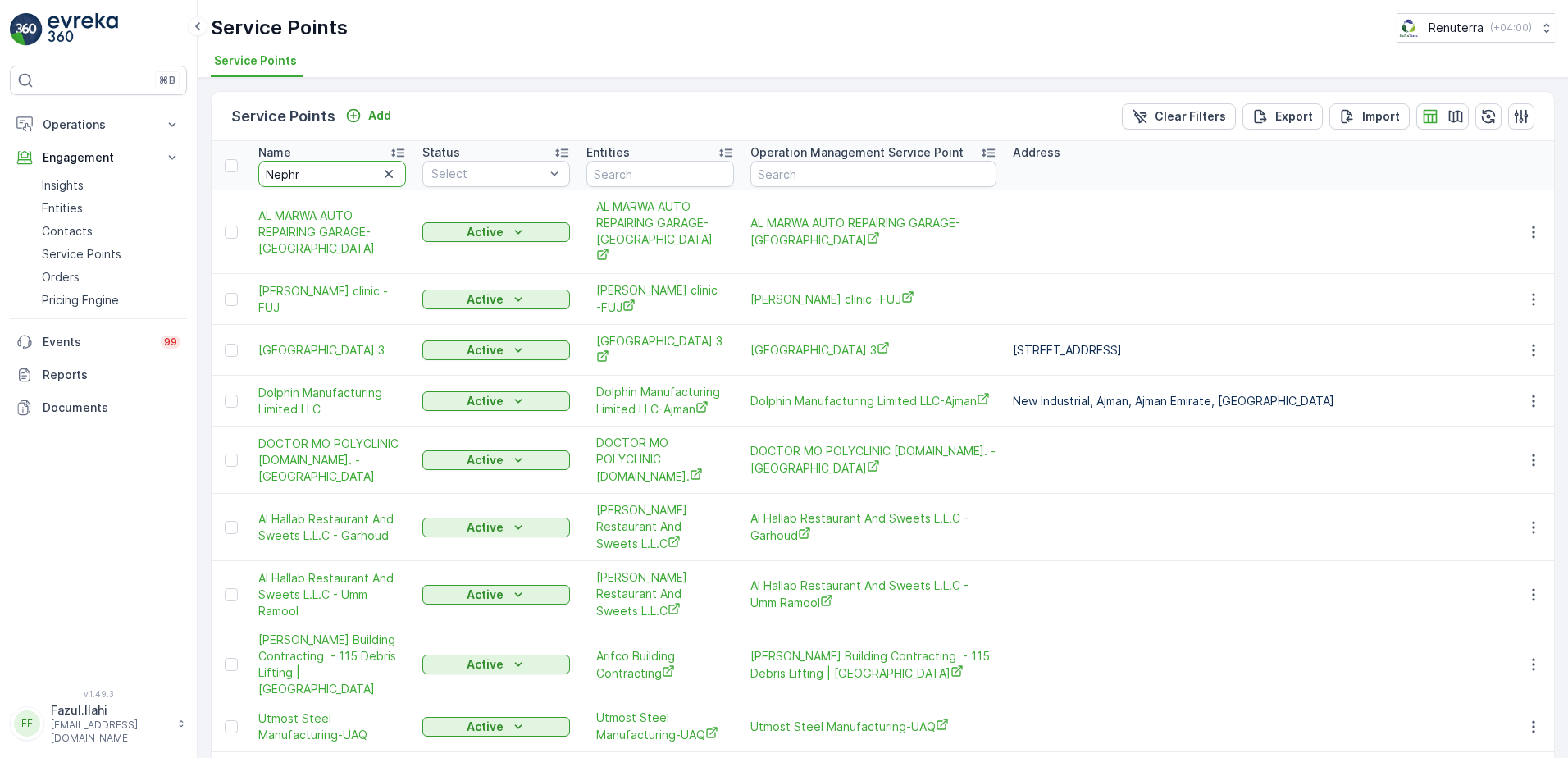
type input "Nephro"
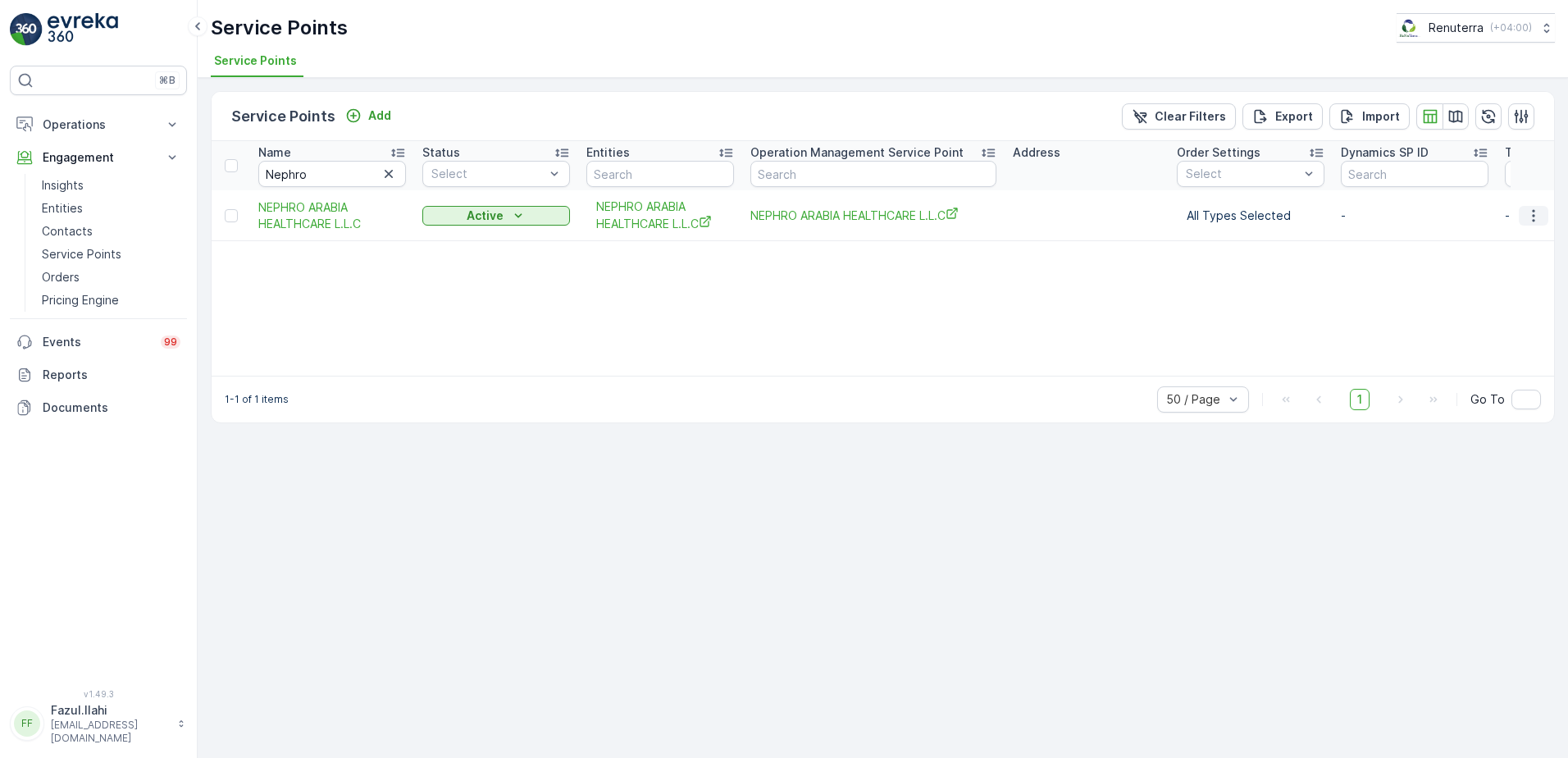
click at [1532, 216] on icon "button" at bounding box center [1533, 215] width 16 height 16
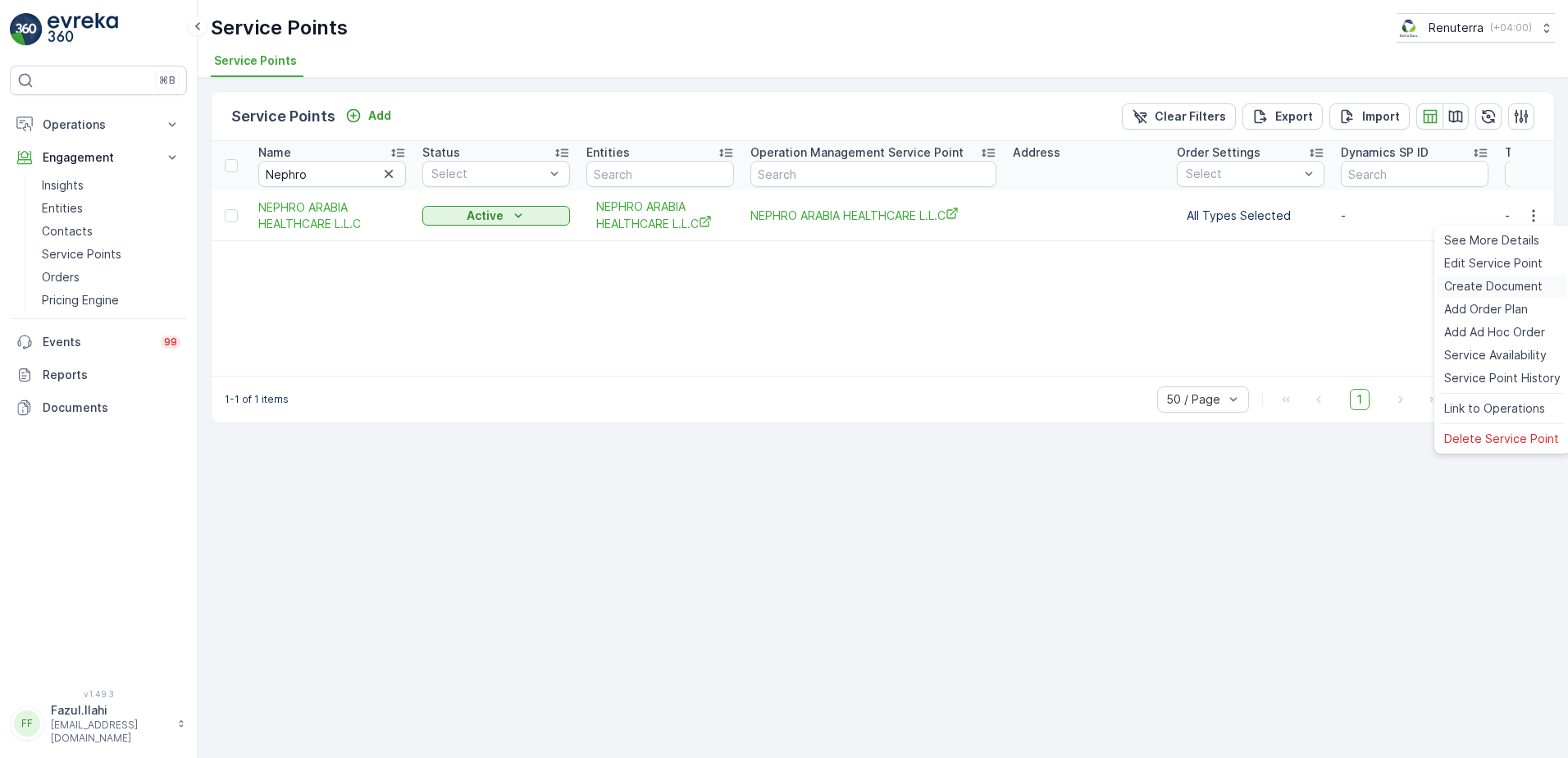
click at [1496, 285] on span "Create Document" at bounding box center [1493, 285] width 99 height 16
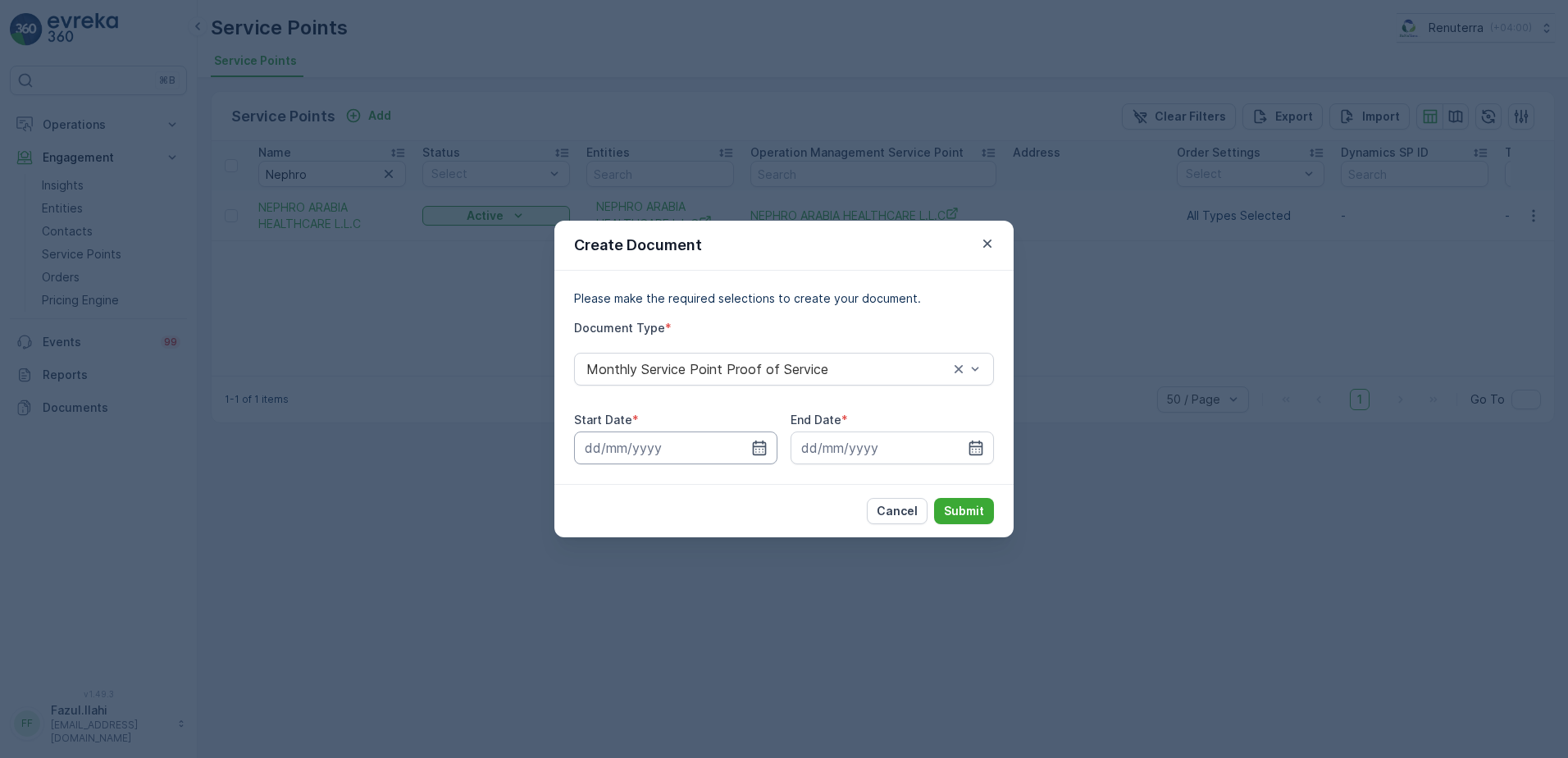
click at [767, 448] on input at bounding box center [676, 447] width 204 height 33
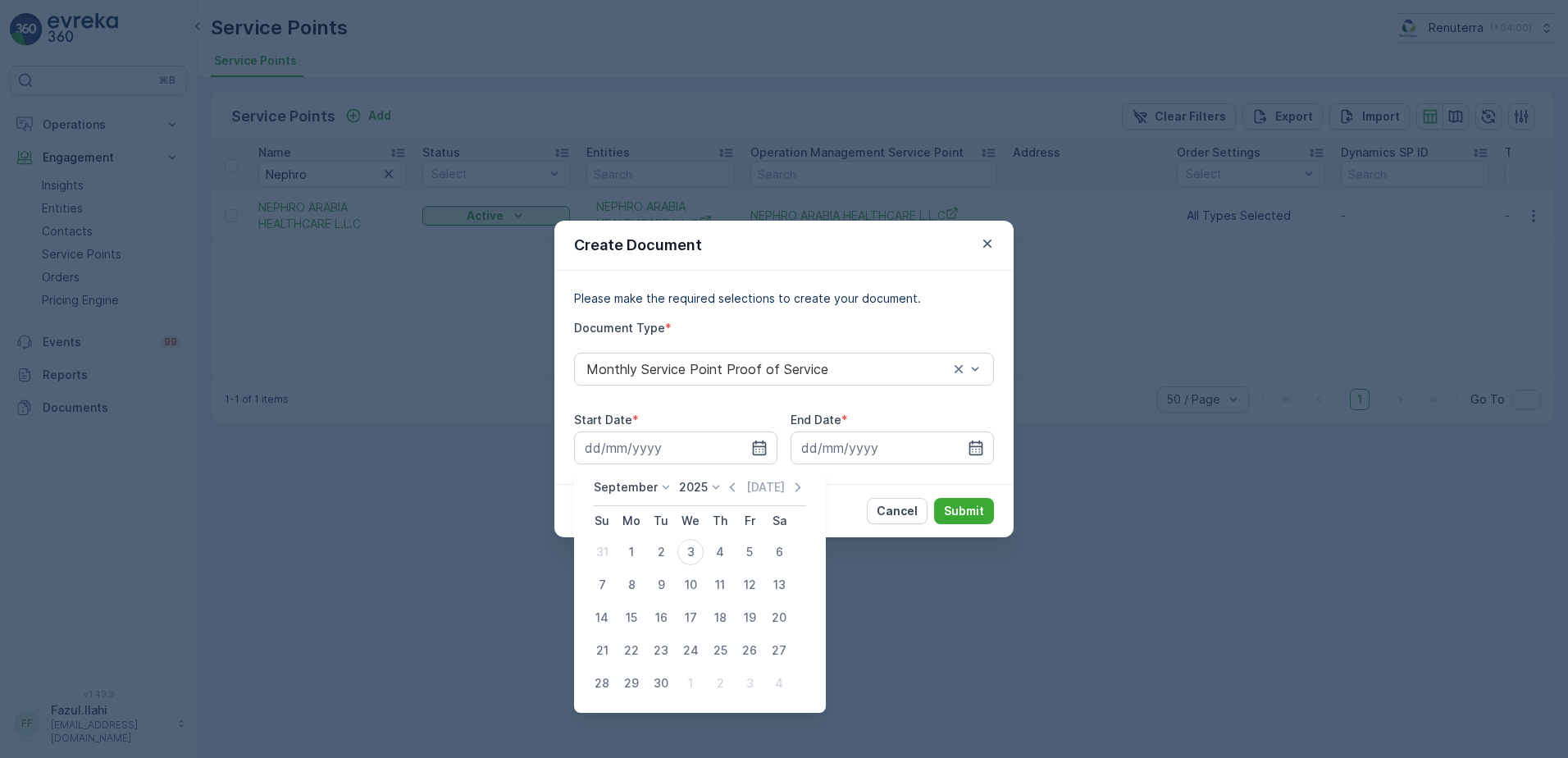
click at [730, 485] on icon "button" at bounding box center [731, 486] width 16 height 16
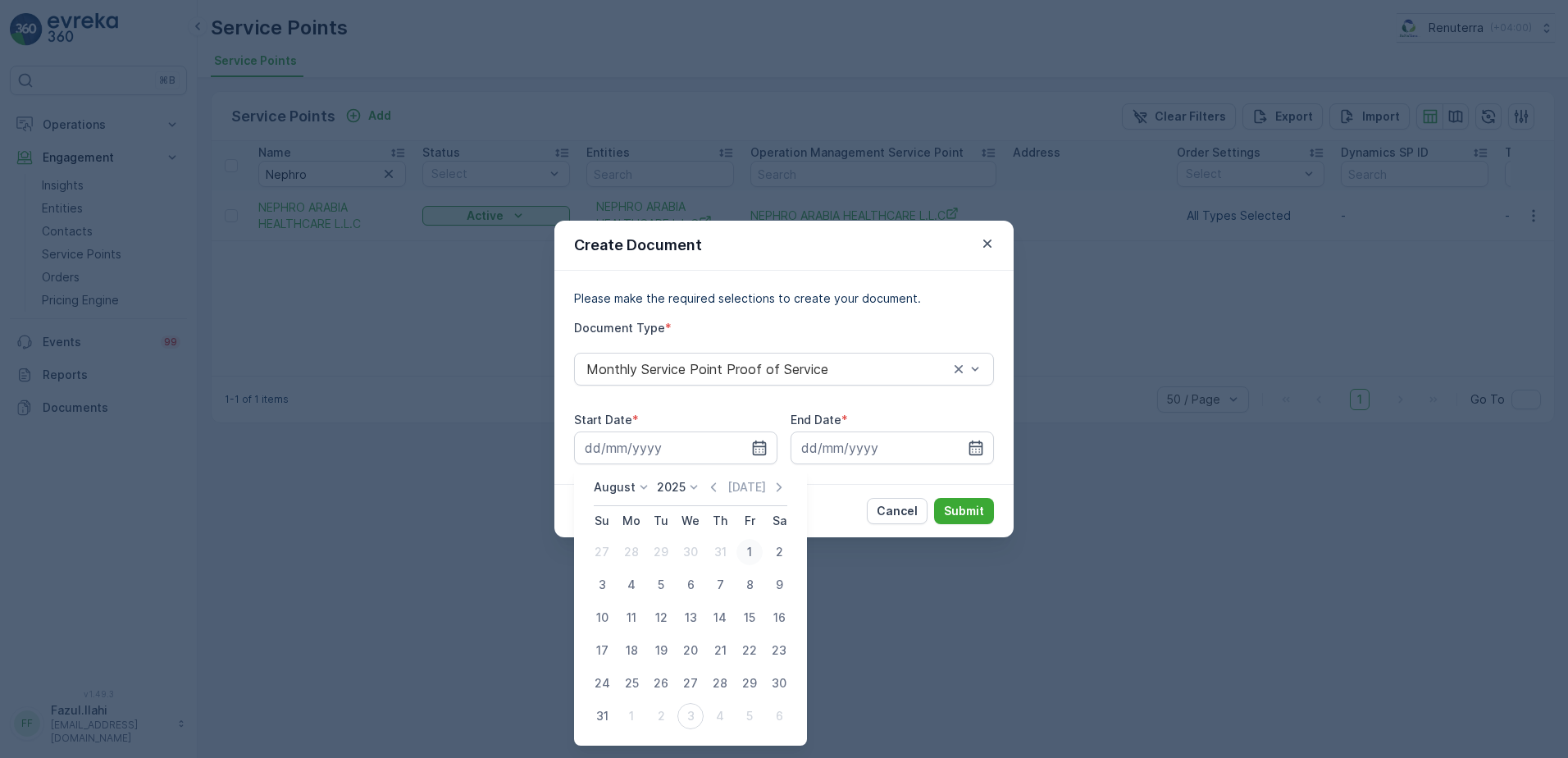
click at [744, 550] on div "1" at bounding box center [749, 552] width 27 height 27
type input "01.08.2025"
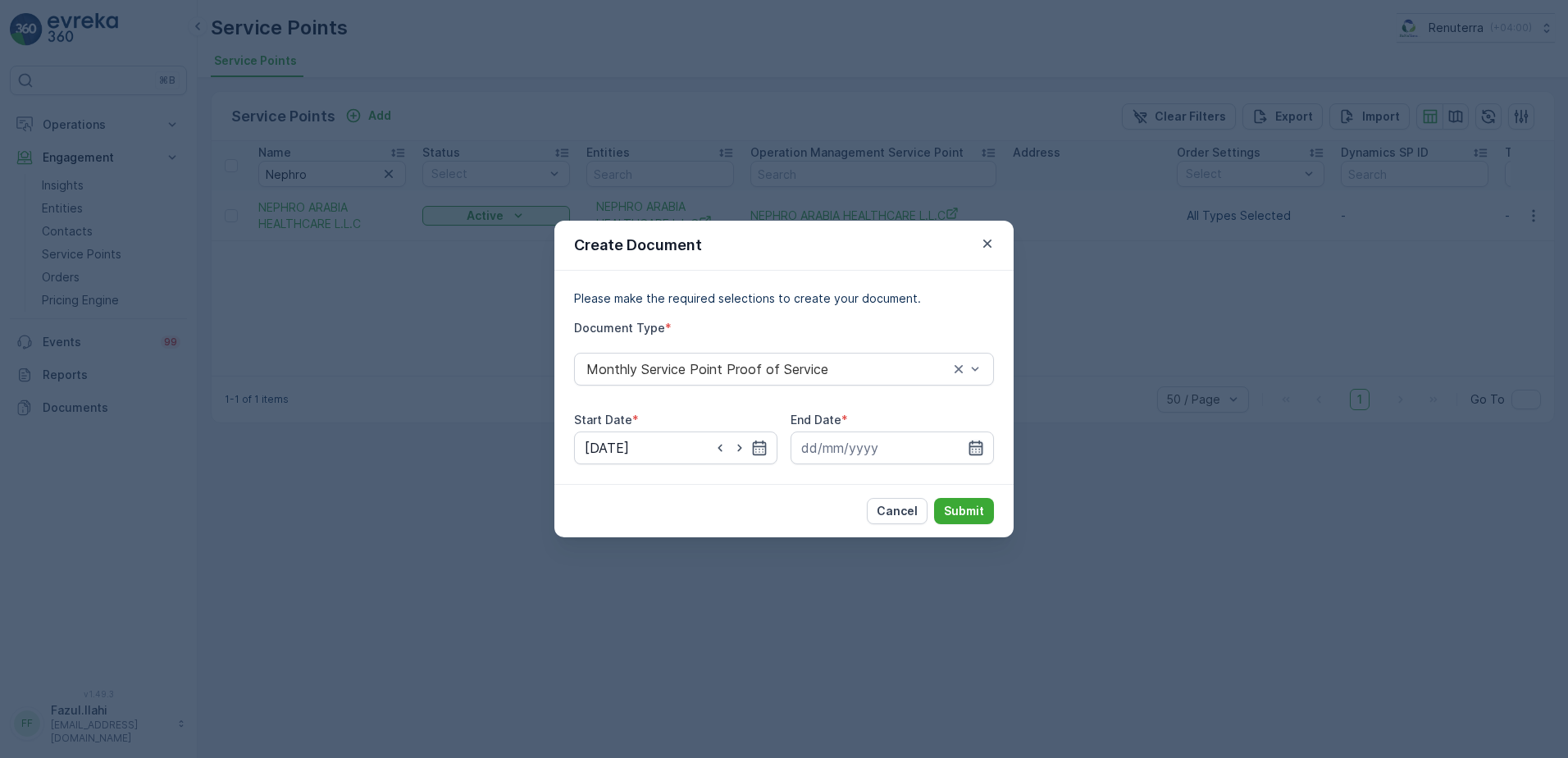
click at [979, 450] on icon "button" at bounding box center [975, 447] width 16 height 16
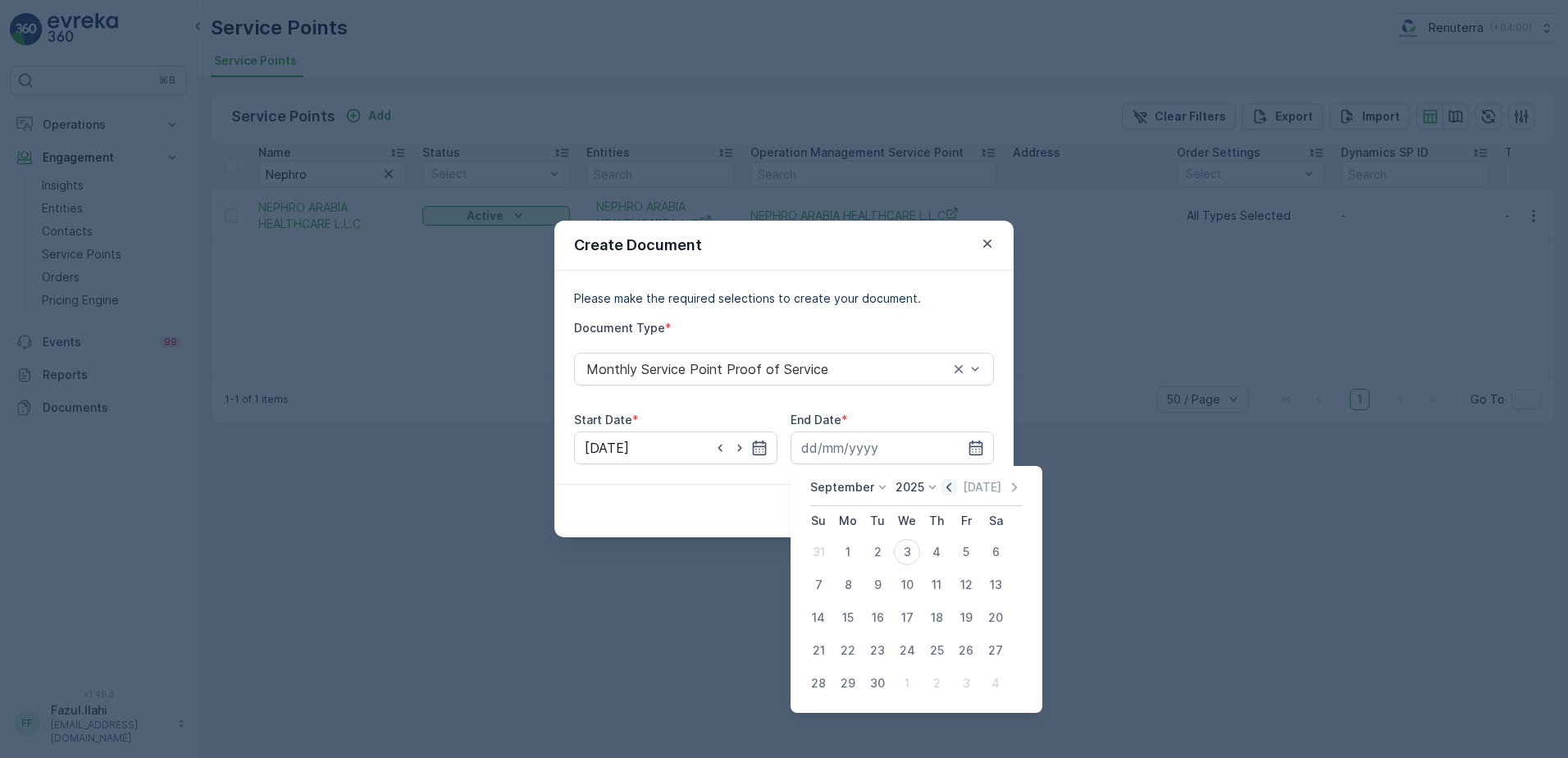
click at [941, 487] on icon "button" at bounding box center [948, 486] width 16 height 16
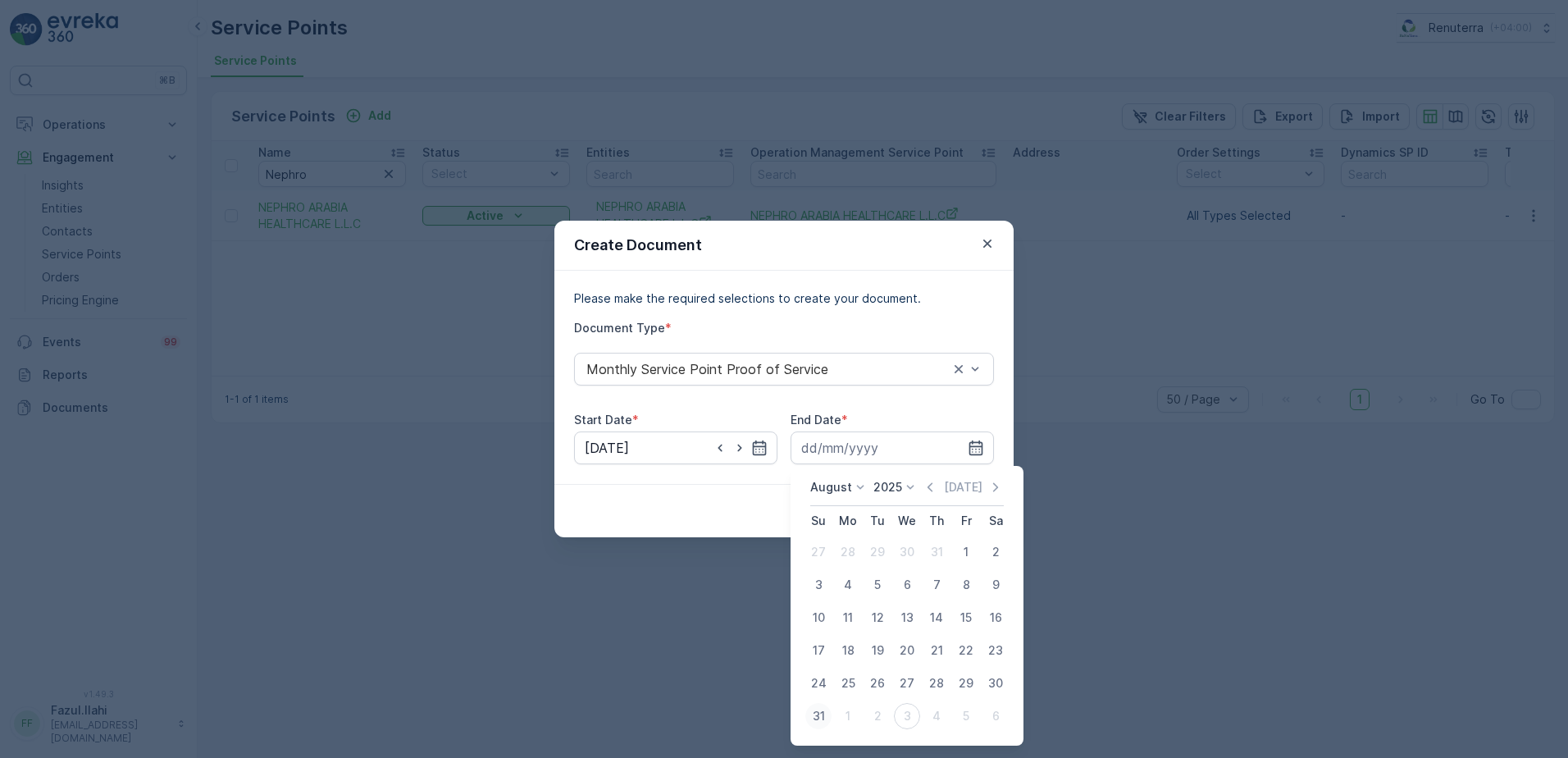
click at [820, 716] on div "31" at bounding box center [819, 716] width 27 height 27
type input "31.08.2025"
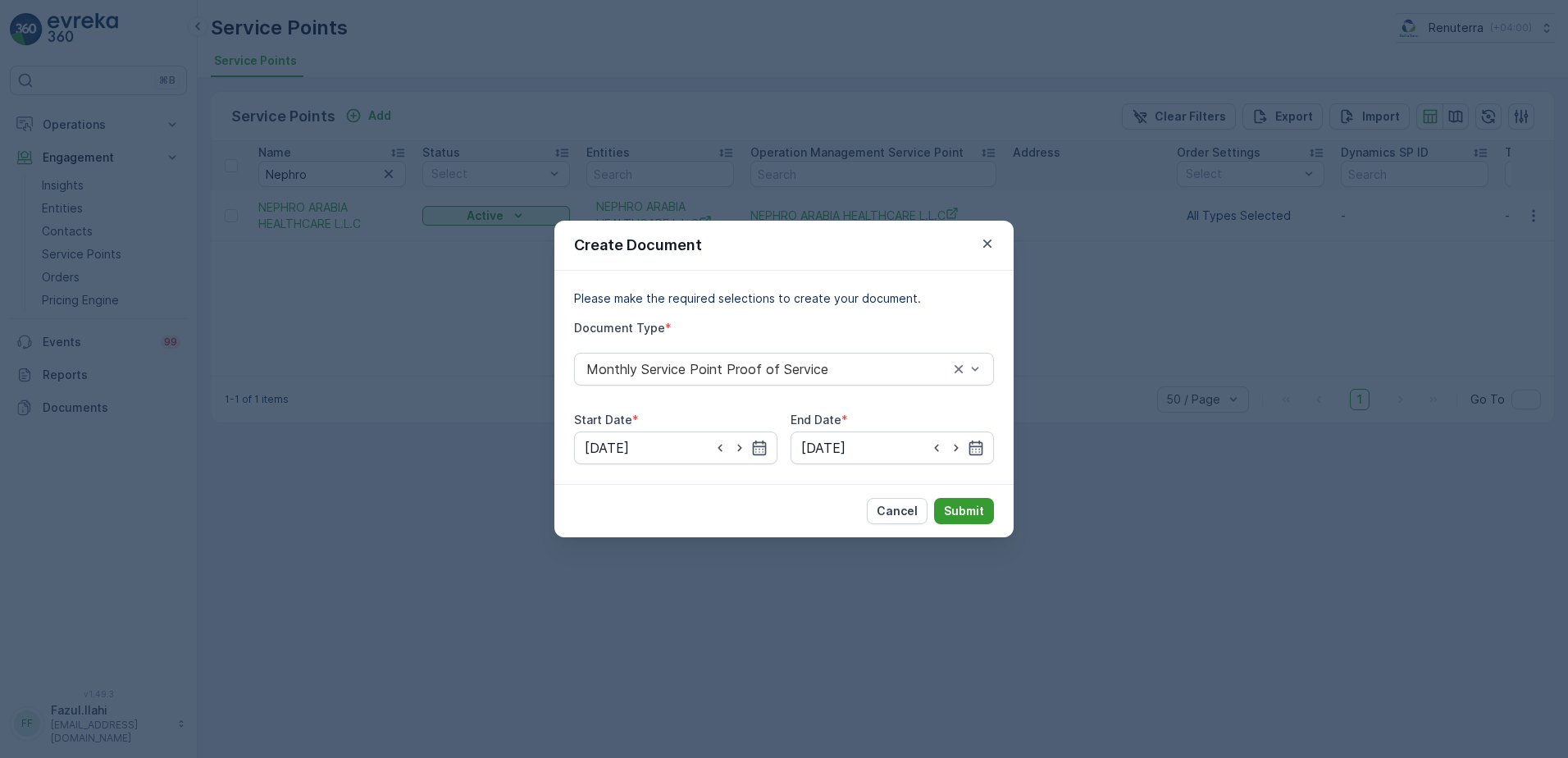
click at [963, 501] on button "Submit" at bounding box center [964, 511] width 60 height 27
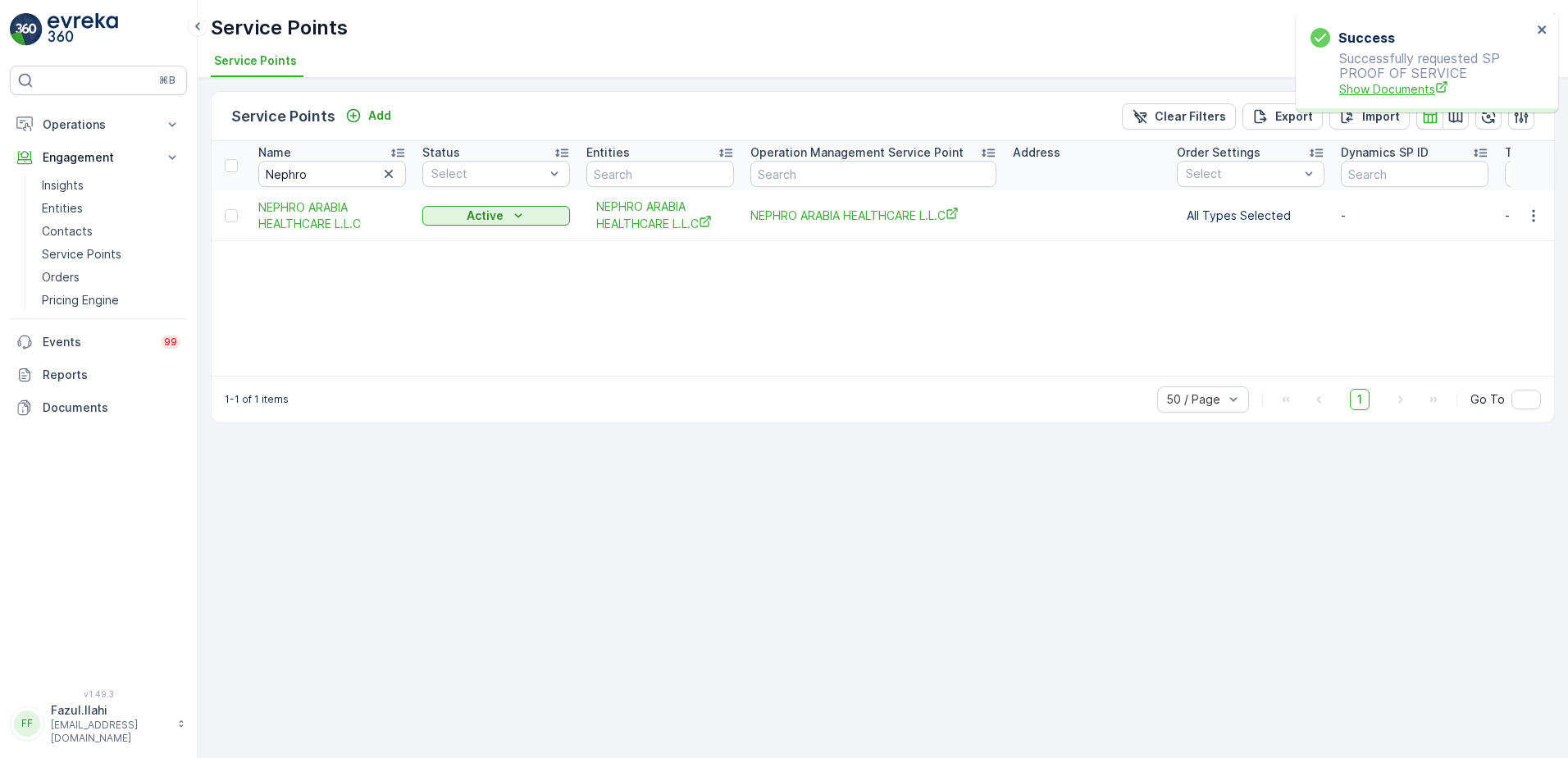
click at [1409, 85] on span "Show Documents" at bounding box center [1434, 89] width 192 height 17
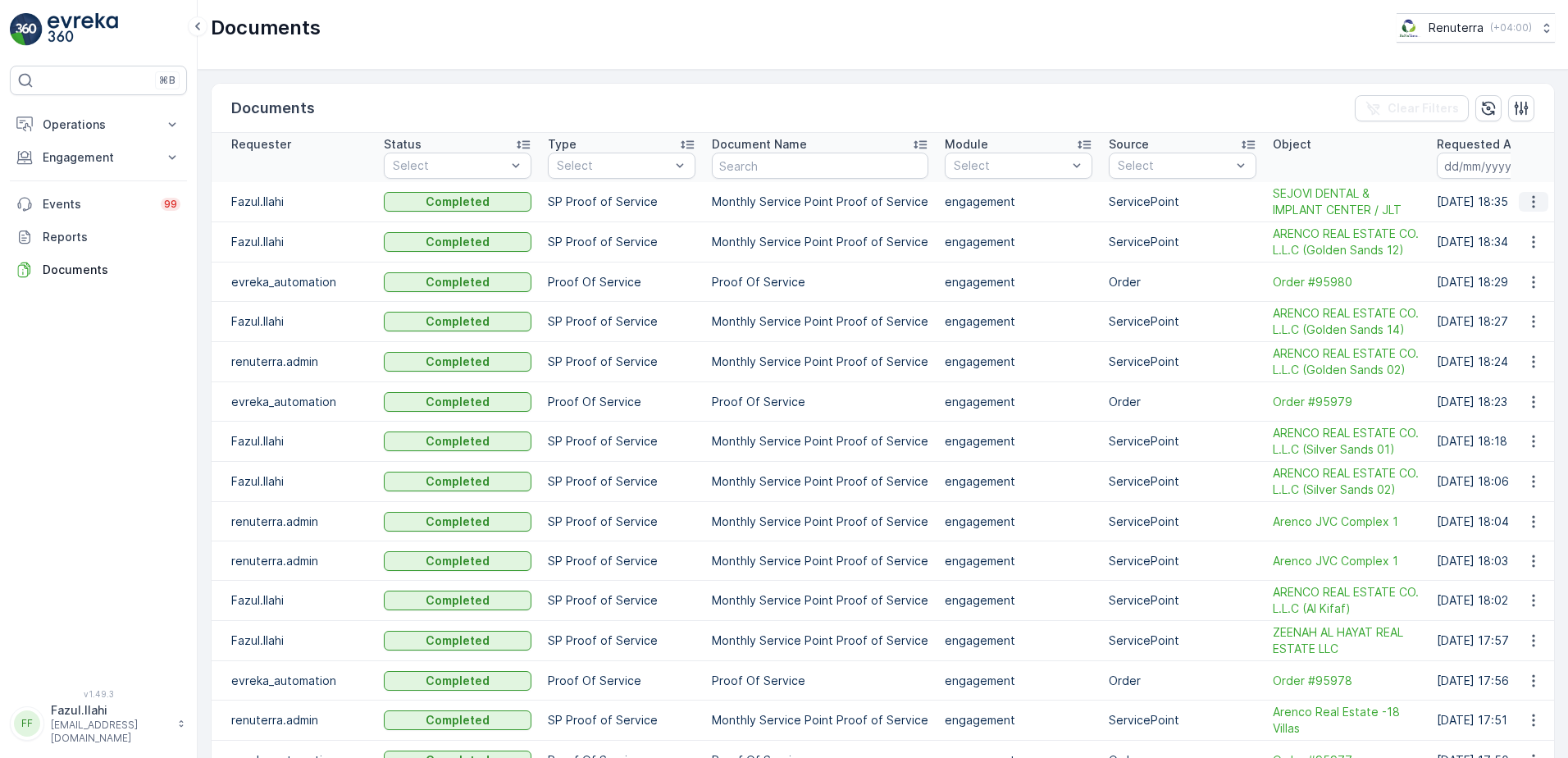
click at [1526, 198] on icon "button" at bounding box center [1533, 201] width 16 height 16
click at [1532, 229] on span "See Details" at bounding box center [1528, 226] width 63 height 16
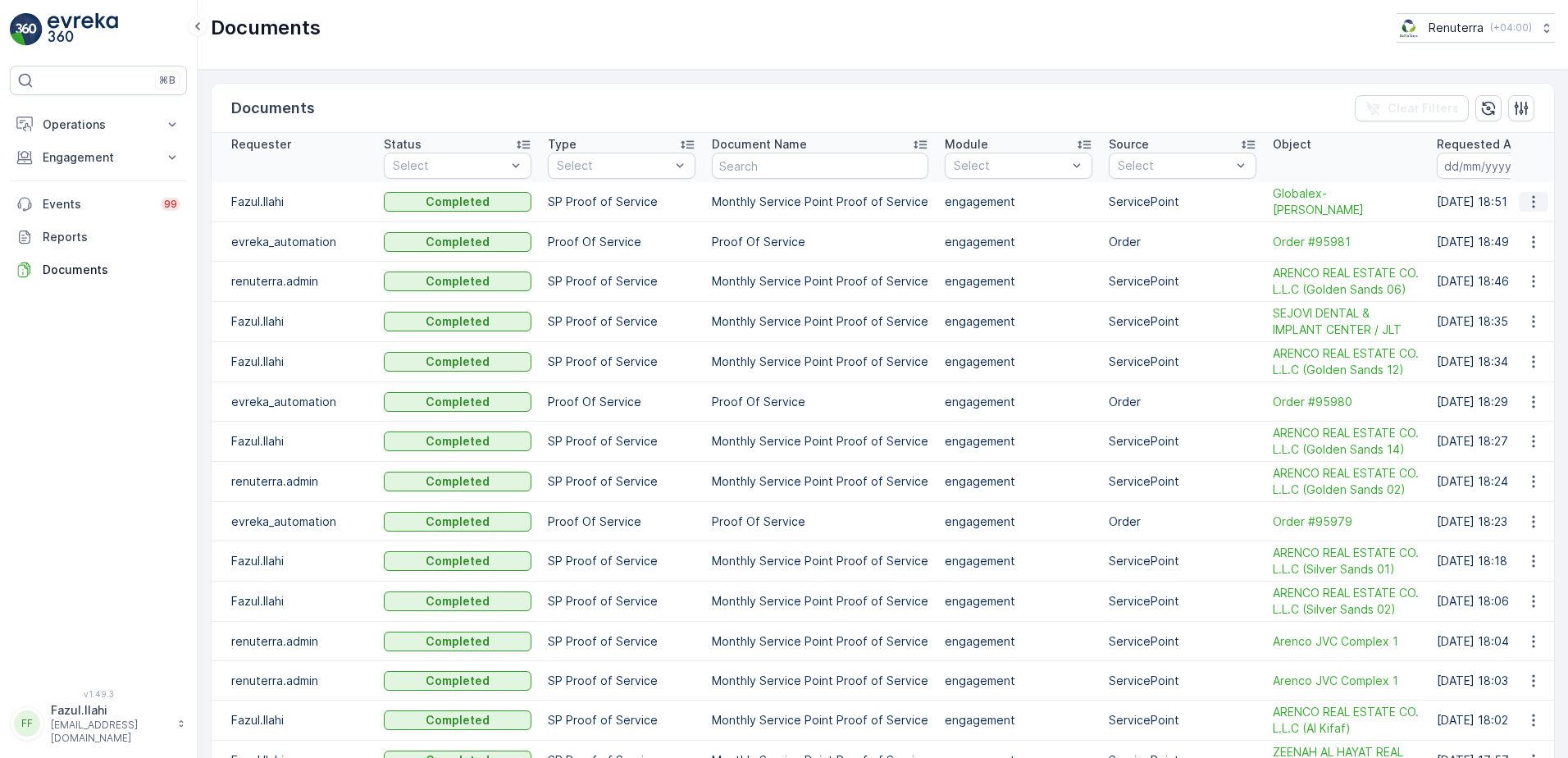
click at [1527, 204] on icon "button" at bounding box center [1533, 201] width 16 height 16
click at [1520, 227] on span "See Details" at bounding box center [1528, 226] width 63 height 16
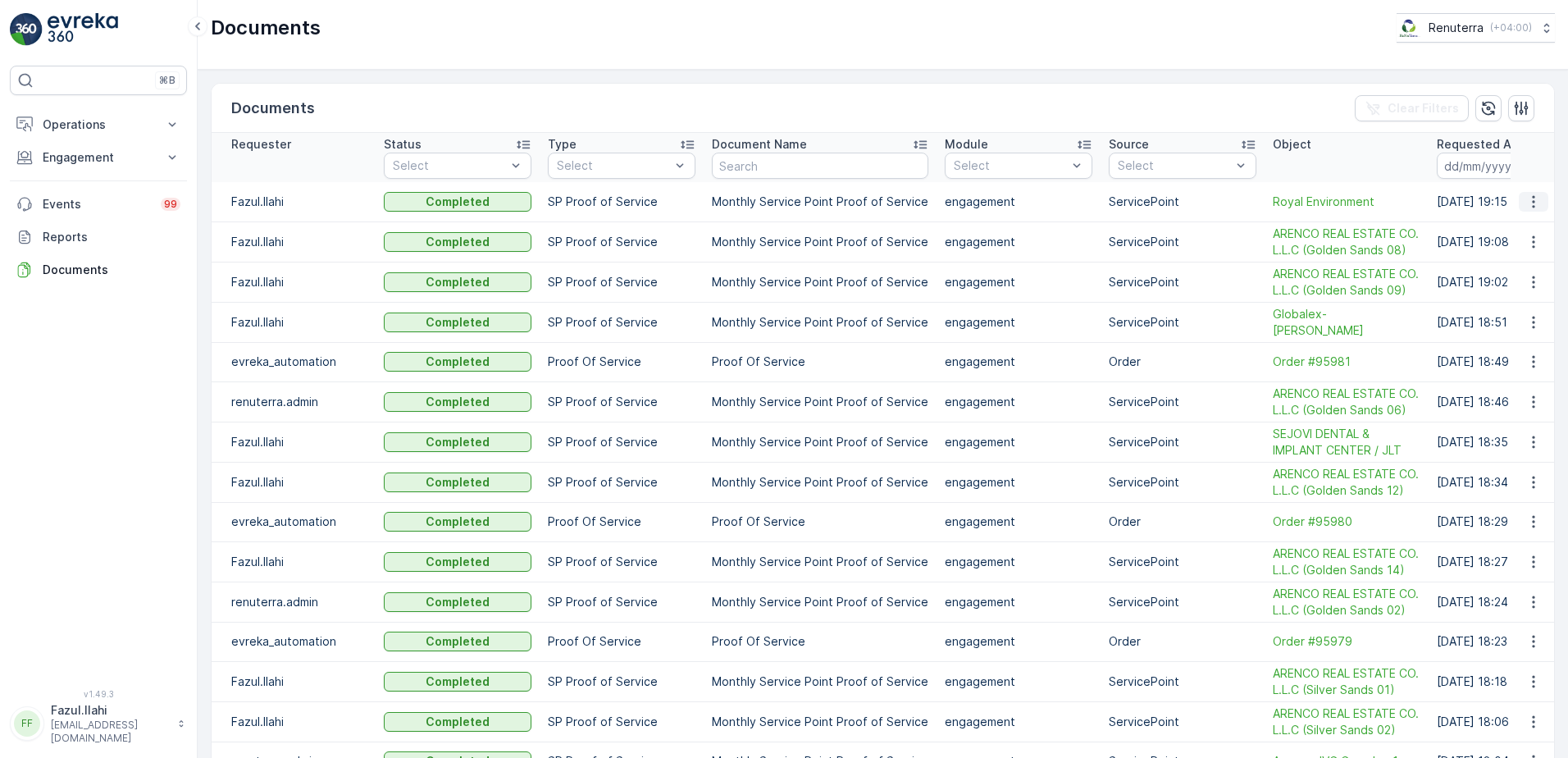
click at [1526, 200] on icon "button" at bounding box center [1533, 201] width 16 height 16
click at [1513, 226] on span "See Details" at bounding box center [1528, 226] width 63 height 16
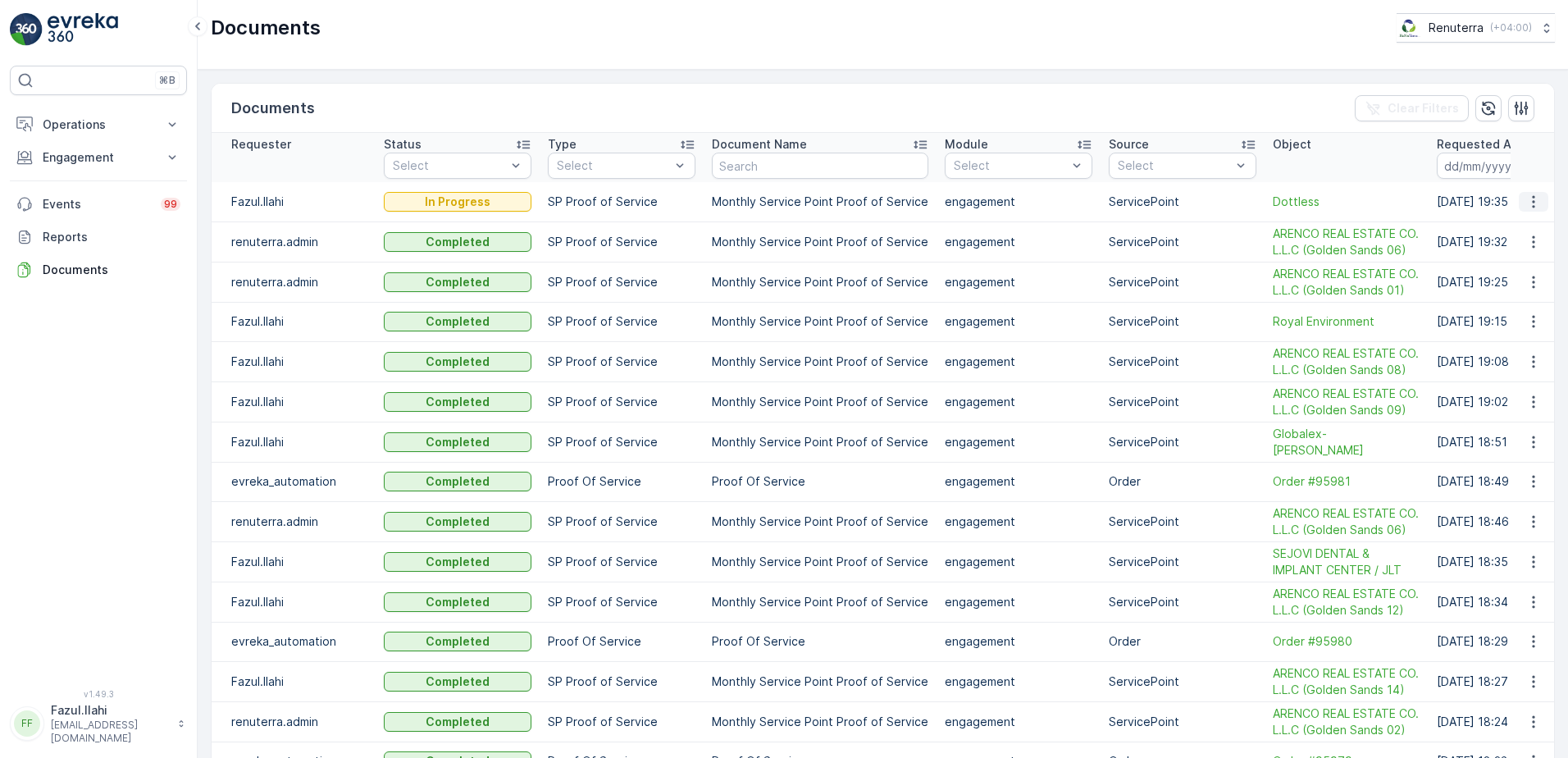
click at [1526, 206] on icon "button" at bounding box center [1533, 201] width 16 height 16
click at [1509, 227] on ul "See Details" at bounding box center [1528, 226] width 82 height 29
click at [1528, 205] on icon "button" at bounding box center [1533, 201] width 16 height 16
click at [1521, 226] on span "See Details" at bounding box center [1528, 226] width 63 height 16
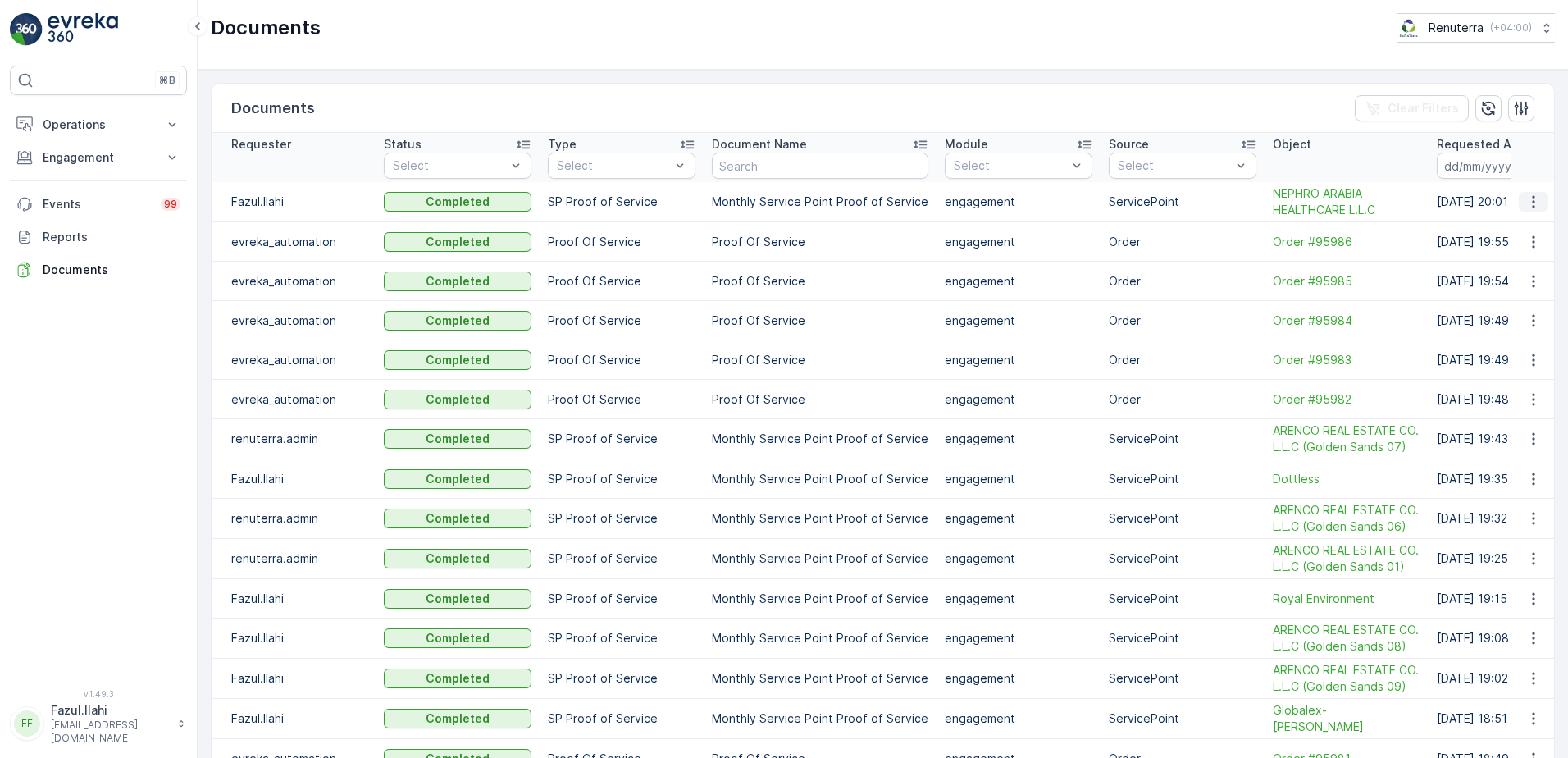
click at [1525, 201] on icon "button" at bounding box center [1533, 201] width 16 height 16
click at [1522, 224] on span "See Details" at bounding box center [1528, 226] width 63 height 16
